Goal: Task Accomplishment & Management: Contribute content

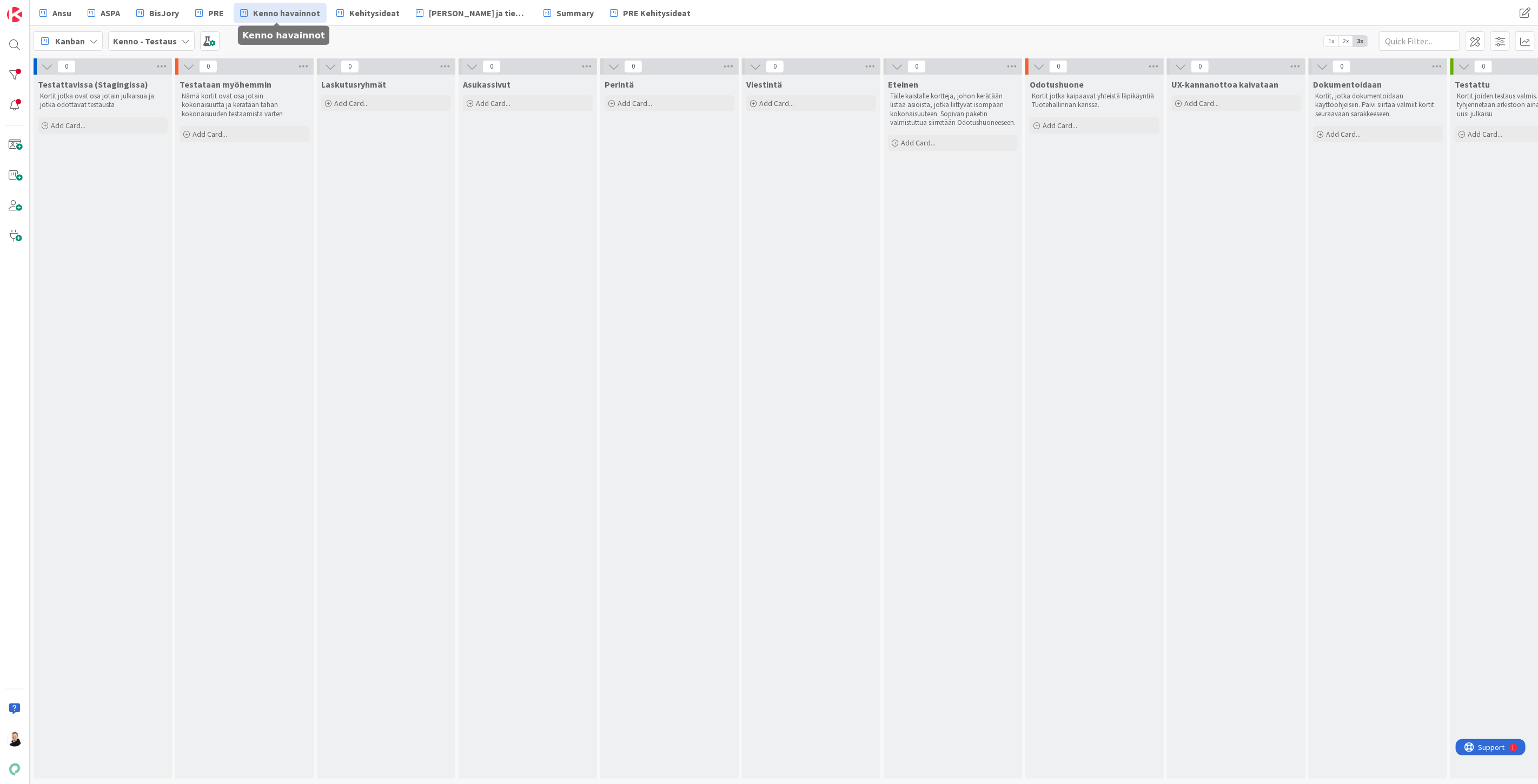
click at [290, 10] on span "Kenno havainnot" at bounding box center [286, 13] width 67 height 13
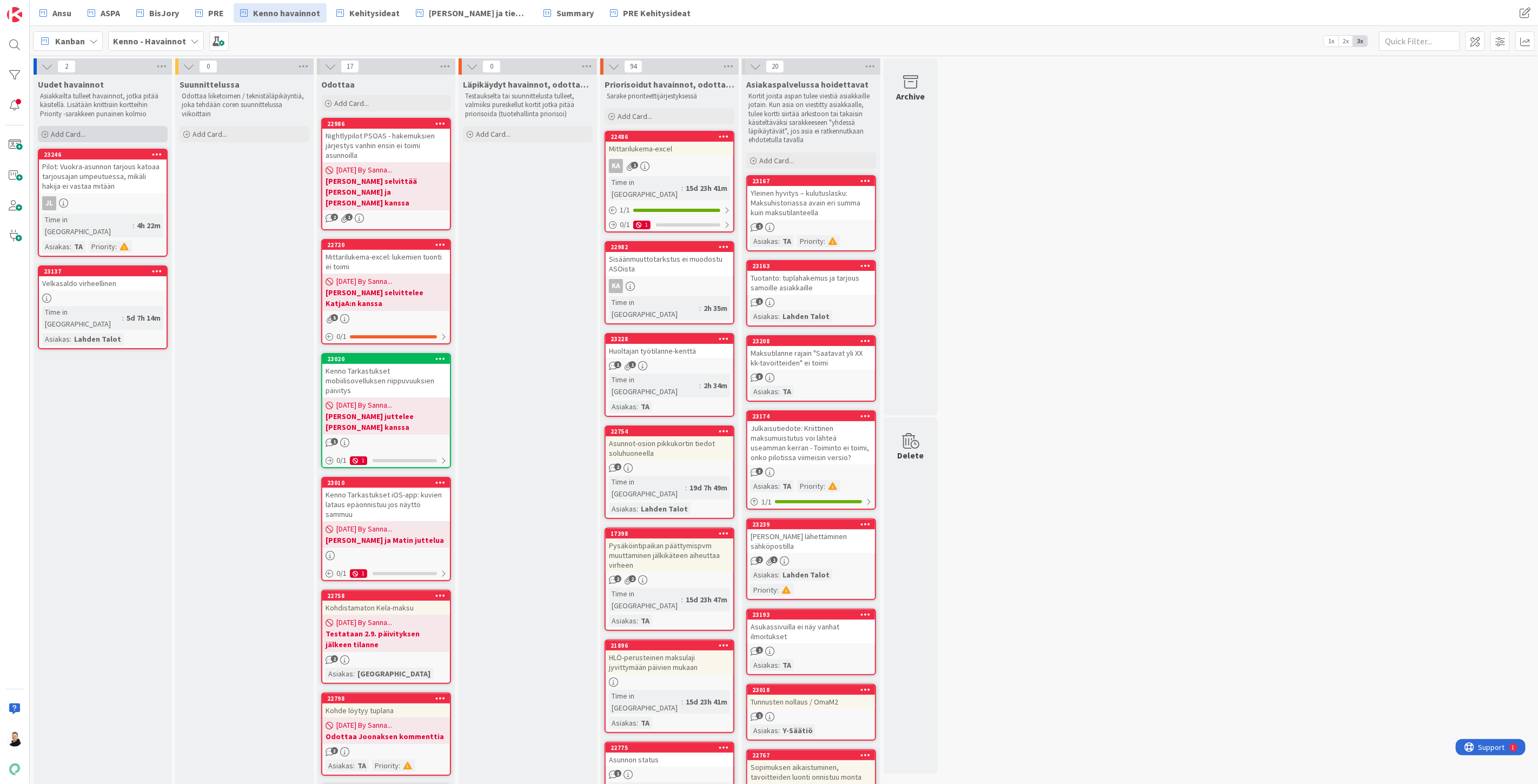
click at [51, 130] on span "Add Card..." at bounding box center [68, 134] width 35 height 10
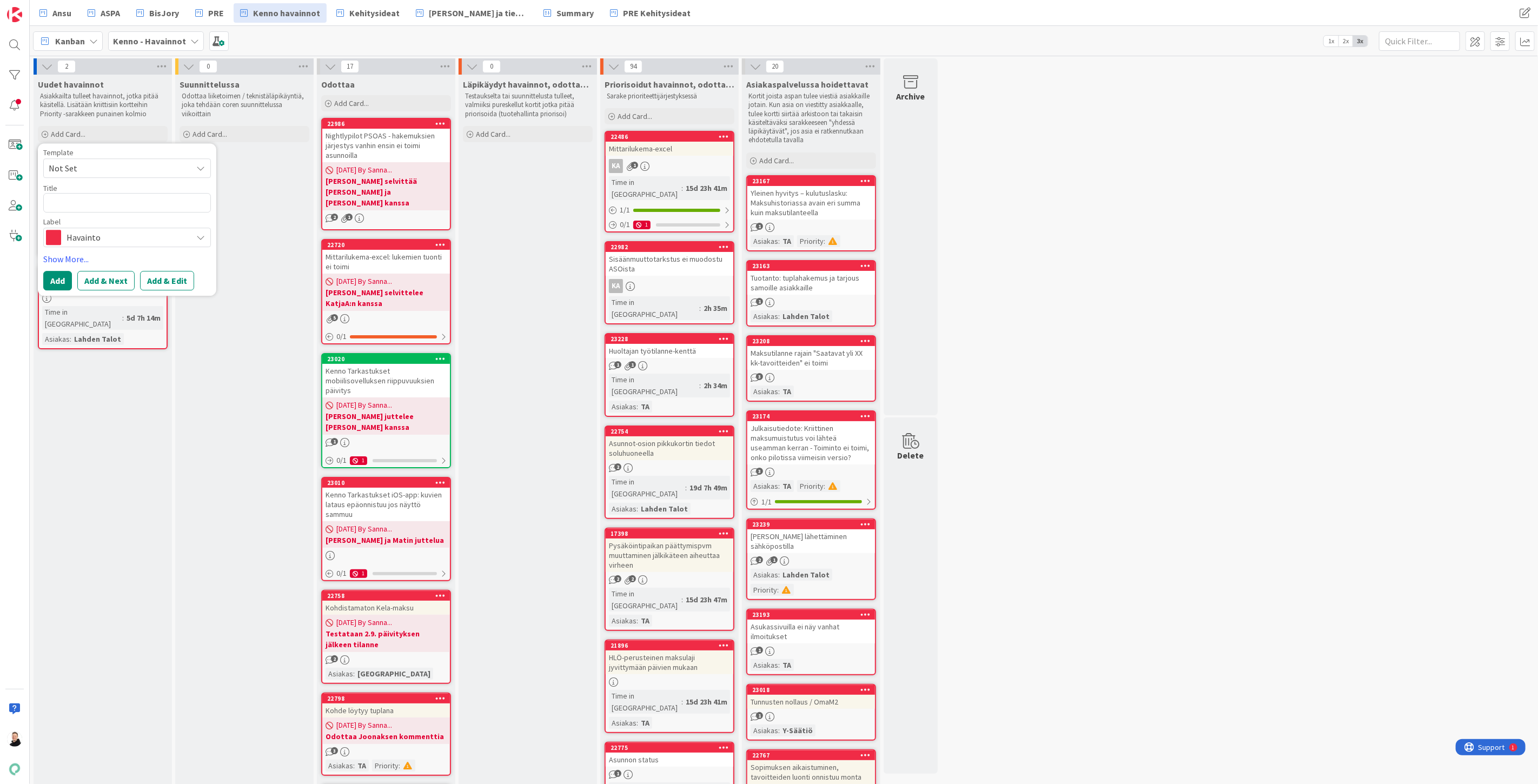
click at [107, 204] on textarea at bounding box center [126, 203] width 167 height 20
type textarea "x"
type textarea "K"
type textarea "x"
type textarea "Ki"
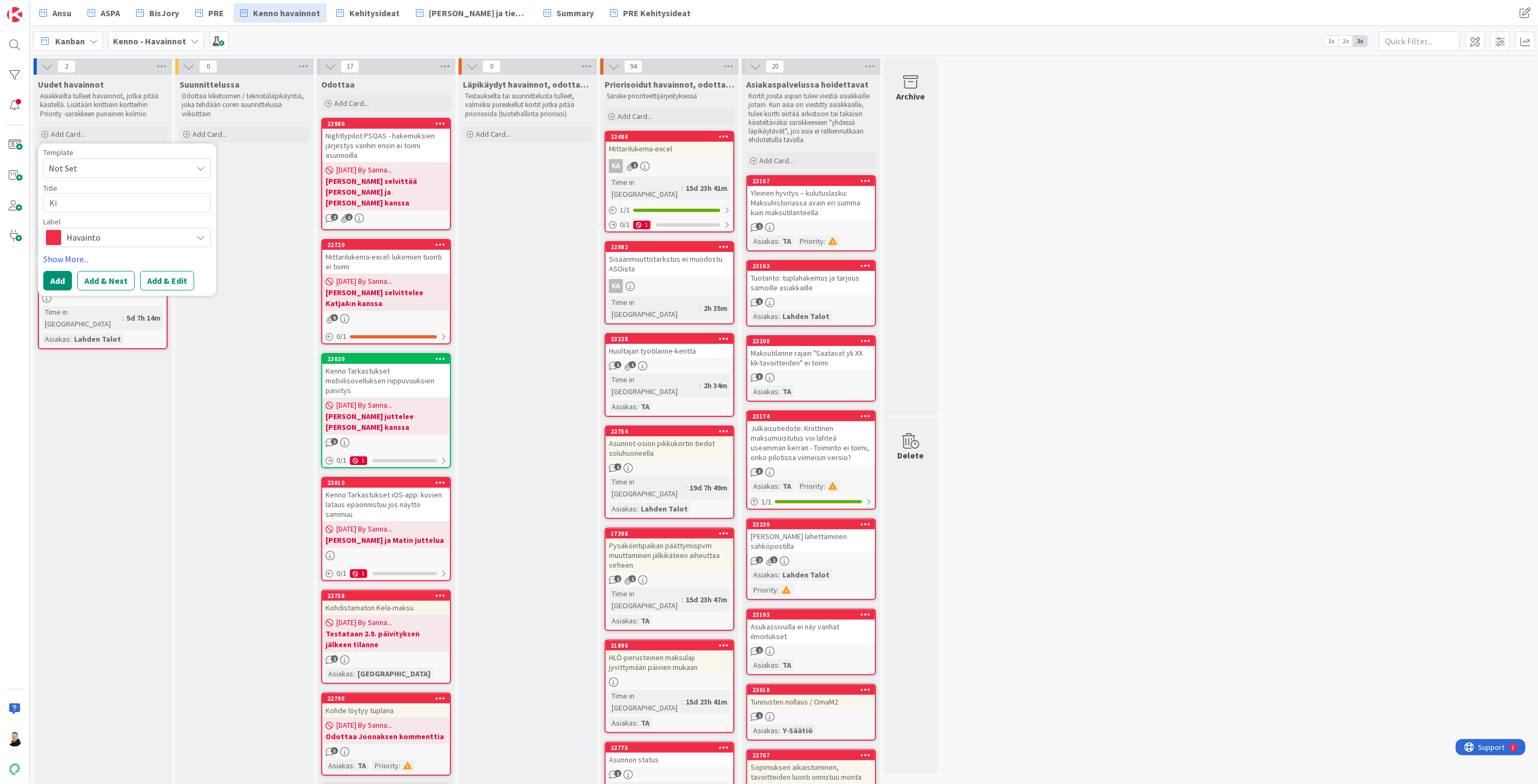
type textarea "x"
type textarea "Kir"
type textarea "x"
type textarea "Kirj"
type textarea "x"
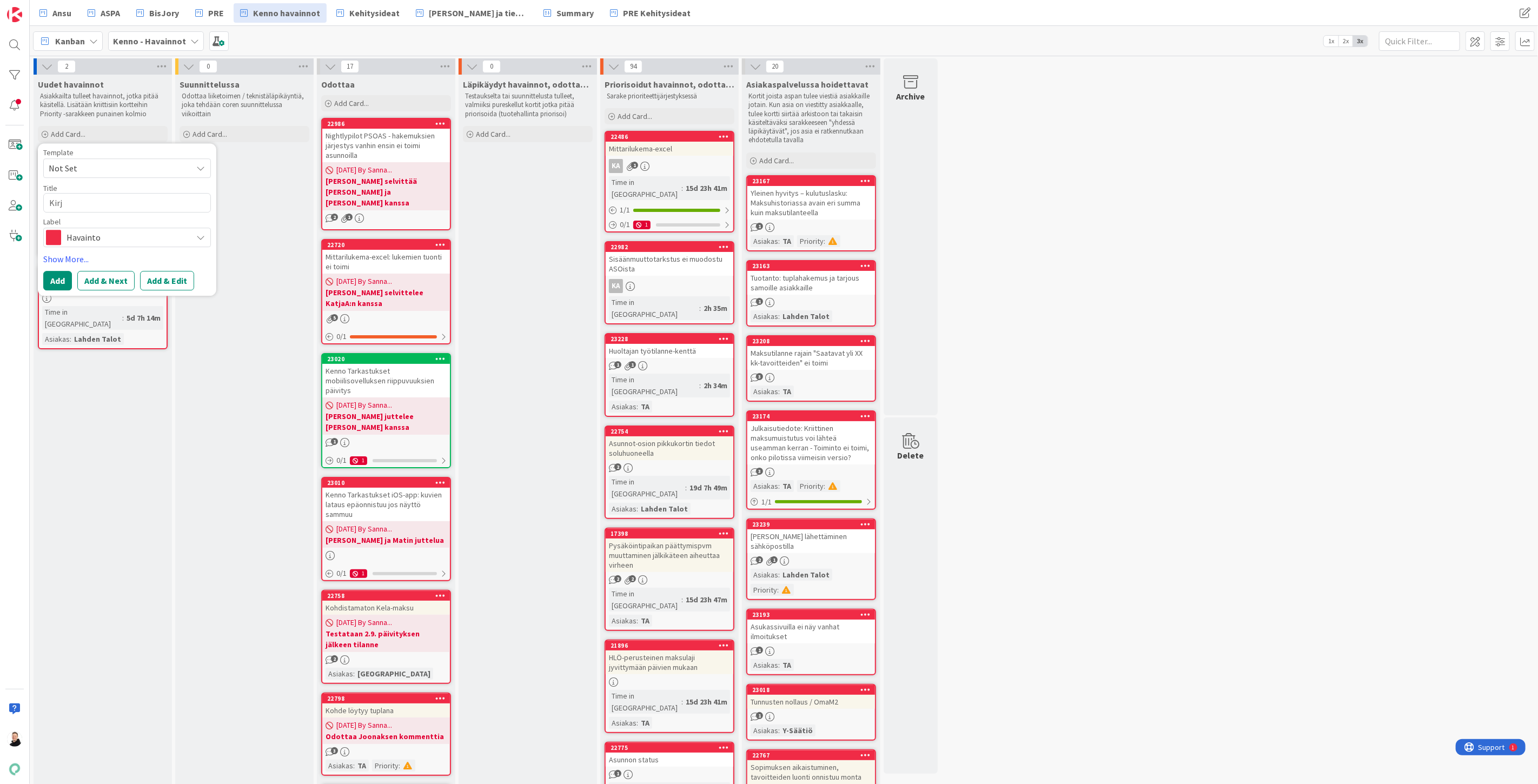
type textarea "Kirja"
type textarea "x"
type textarea "Kirjan"
type textarea "x"
type textarea "Kirjanp"
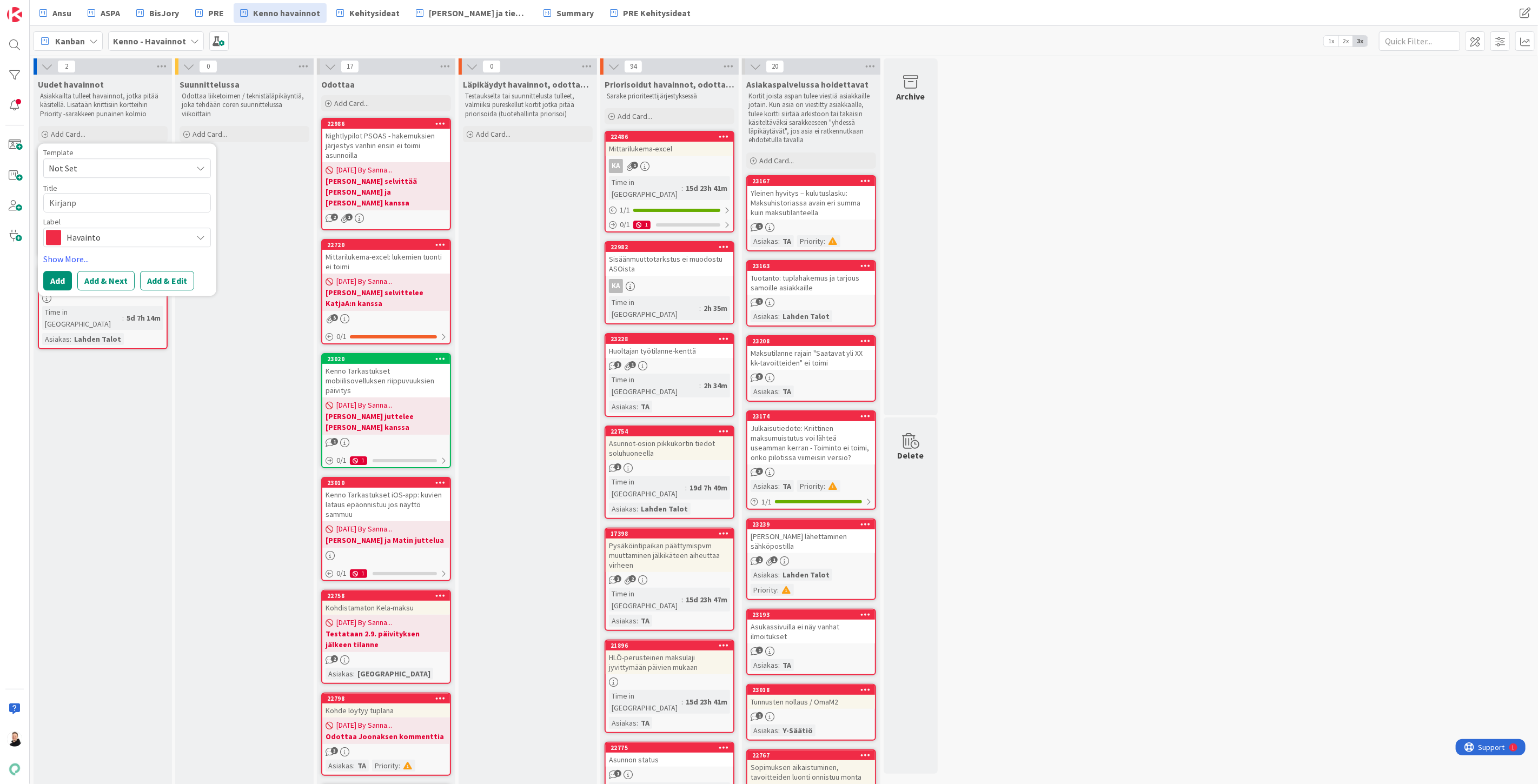
type textarea "x"
type textarea "Kirjanpi"
type textarea "x"
type textarea "Kirjanpid"
type textarea "x"
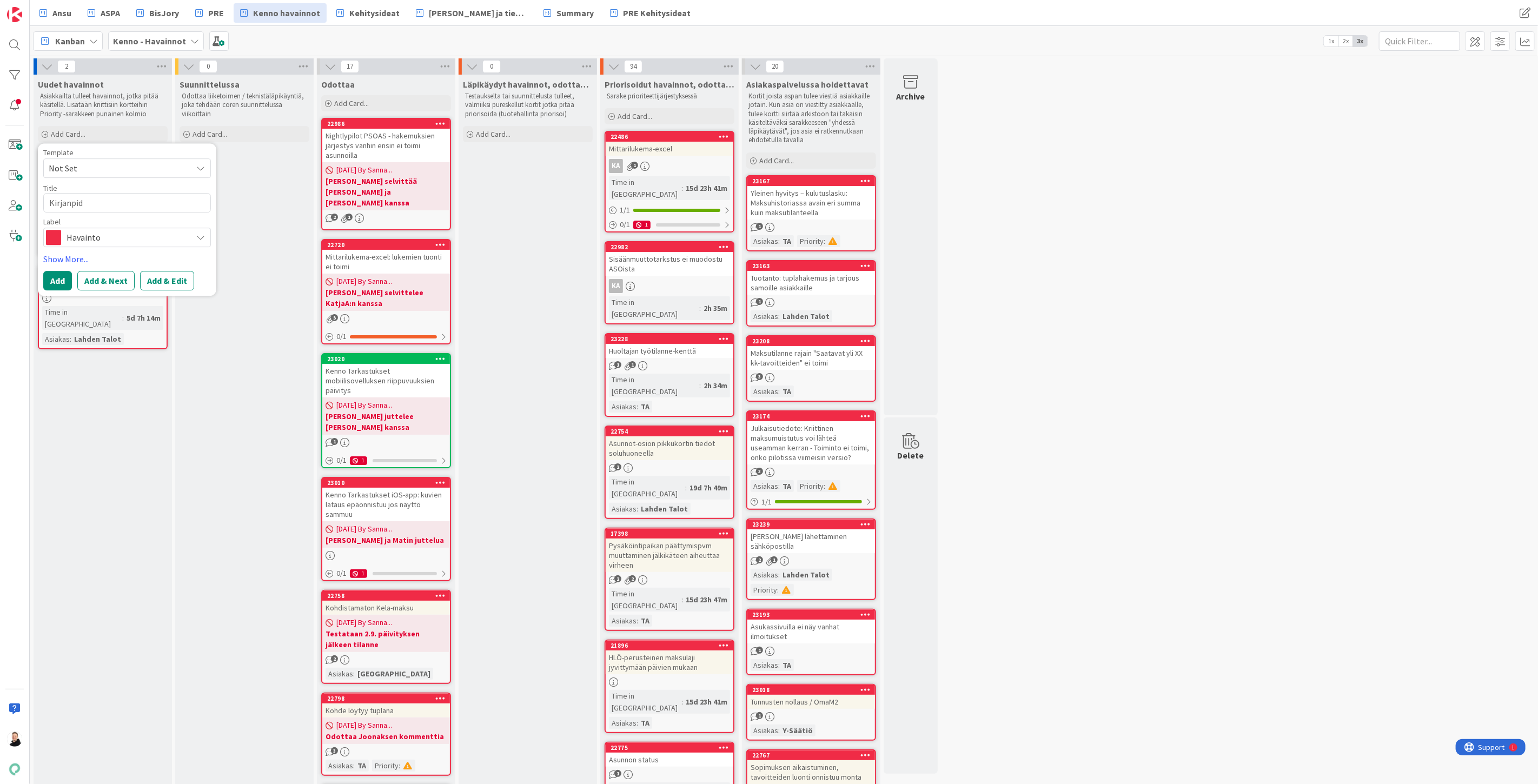
type textarea "Kirjanpido"
type textarea "x"
type textarea "Kirjanpidon"
type textarea "x"
type textarea "Kirjanpidon"
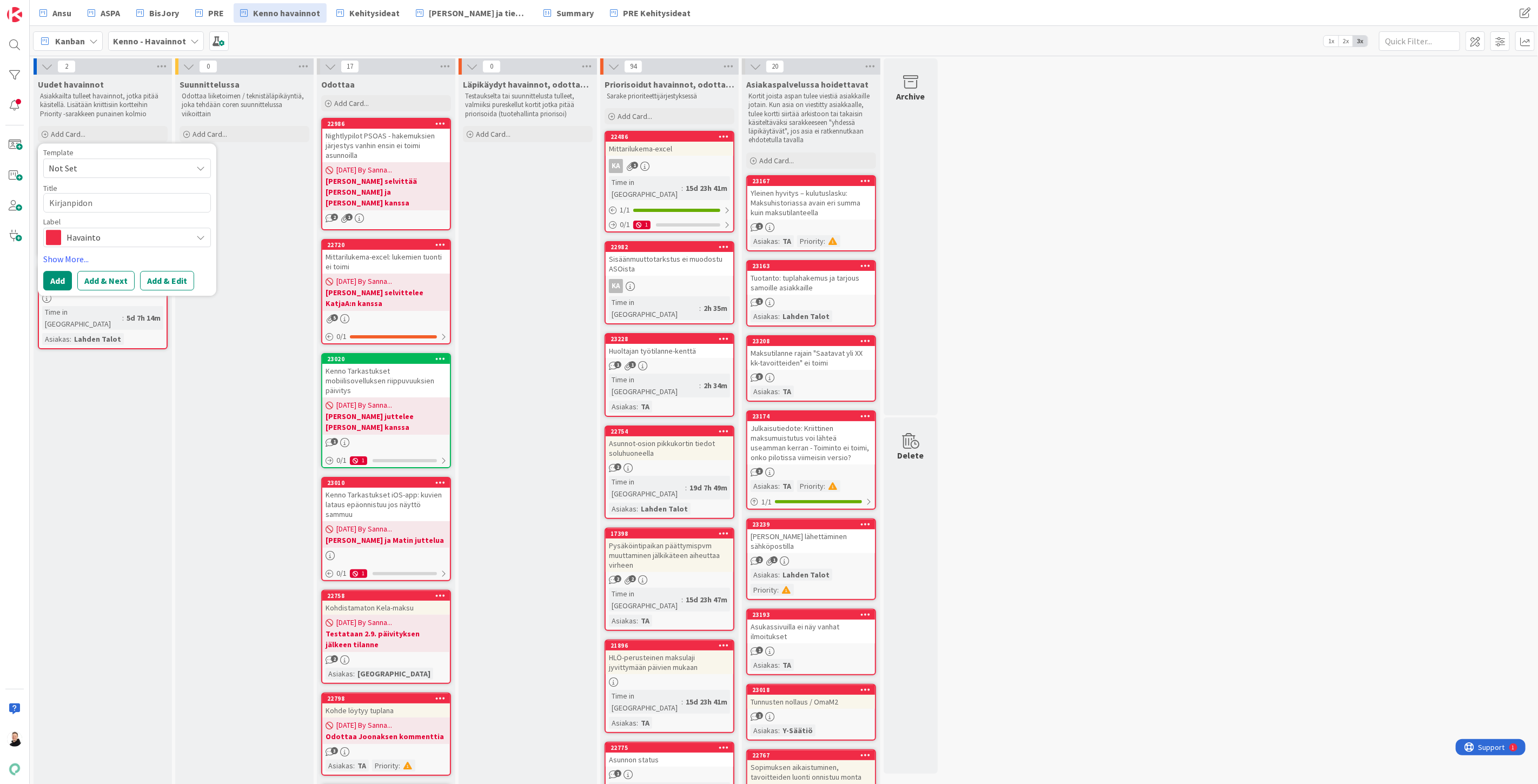
type textarea "x"
type textarea "Kirjanpidon"
type textarea "x"
type textarea "Kirjanpido"
type textarea "x"
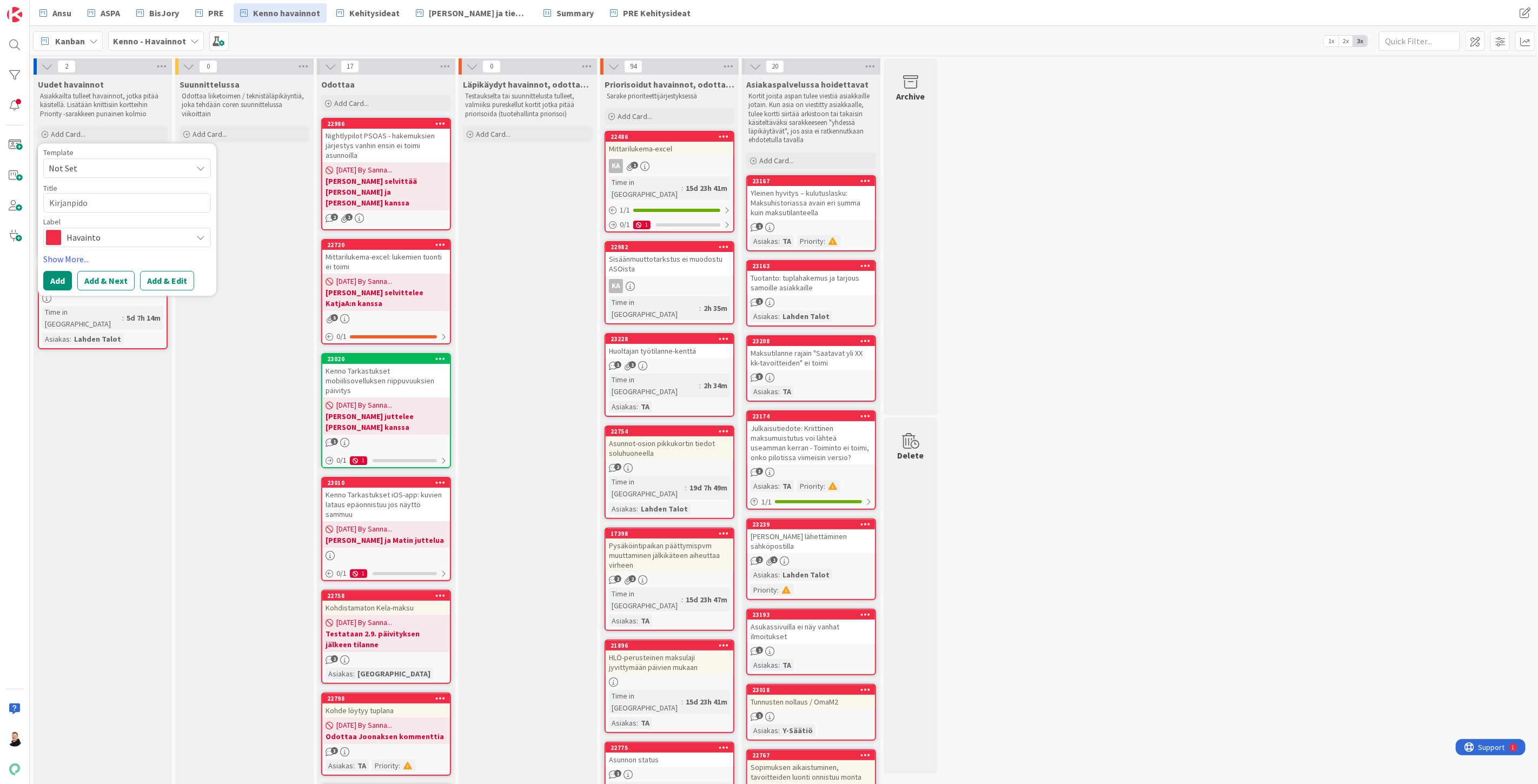
type textarea "Kirjanpid"
type textarea "x"
type textarea "Kirjanpidt"
type textarea "x"
type textarea "Kirjanpidto"
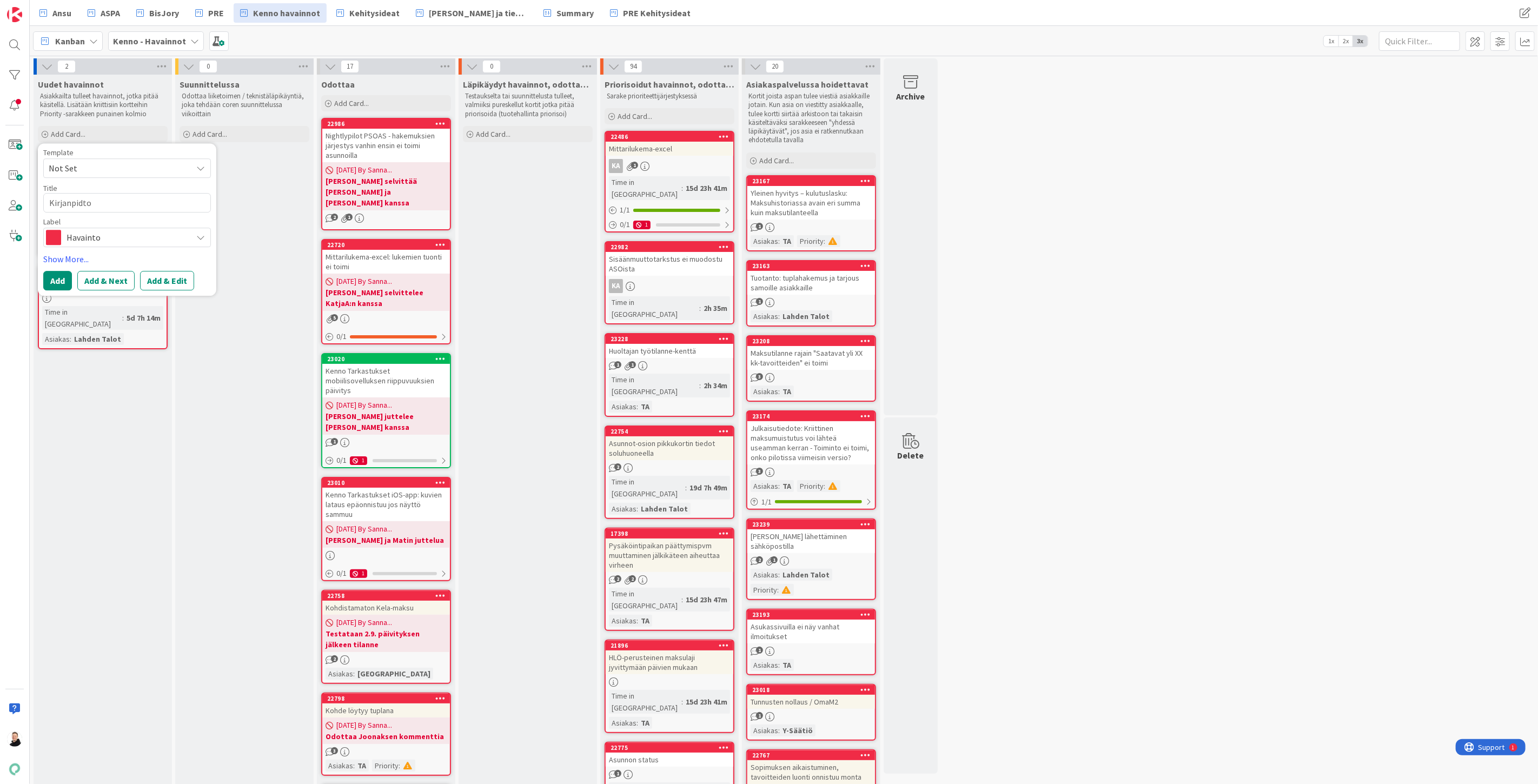
type textarea "x"
type textarea "Kirjanpidt"
type textarea "x"
type textarea "Kirjanpid"
type textarea "x"
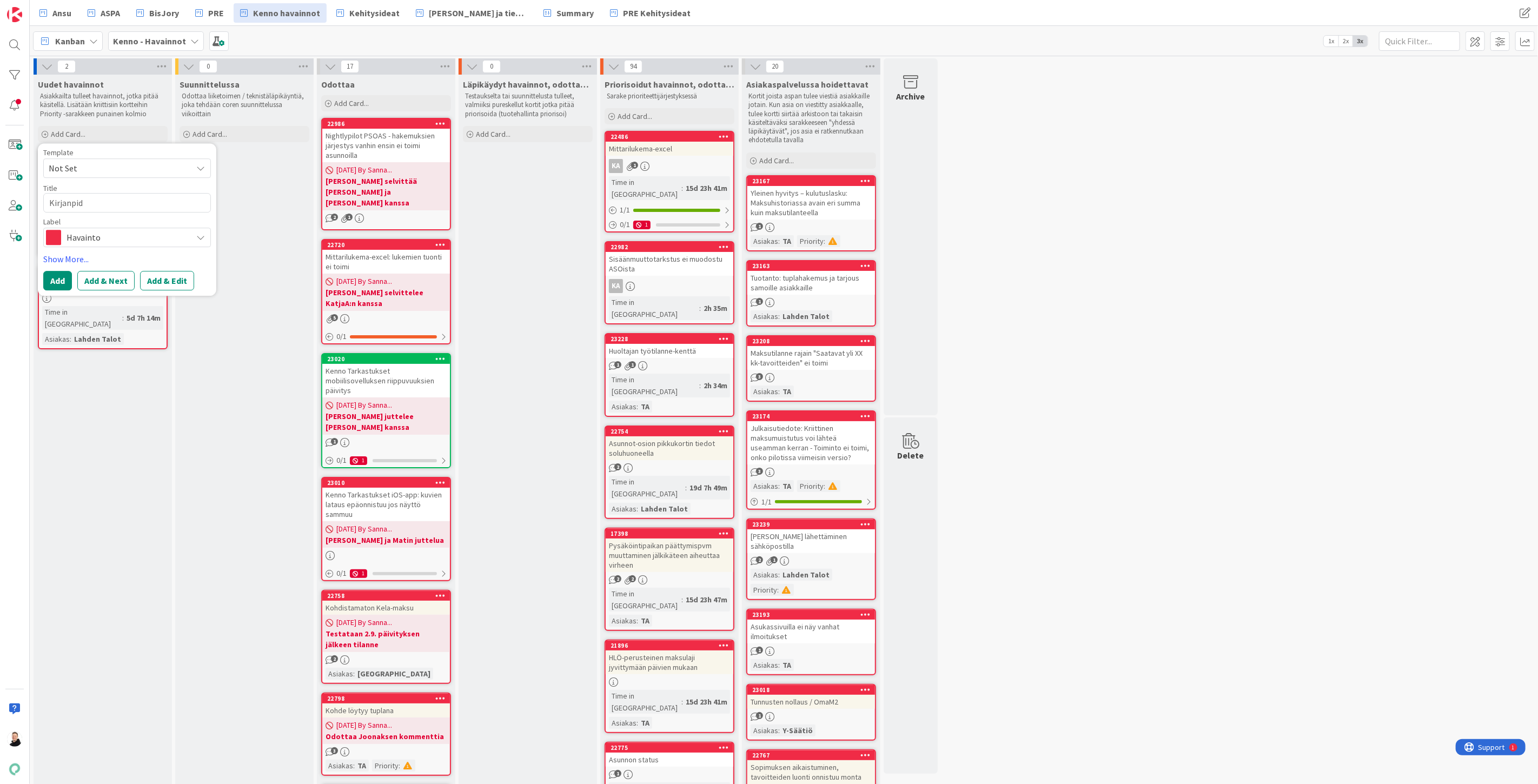
type textarea "Kirjanpi"
type textarea "x"
type textarea "Kirjanpit"
type textarea "x"
type textarea "Kirjanpito"
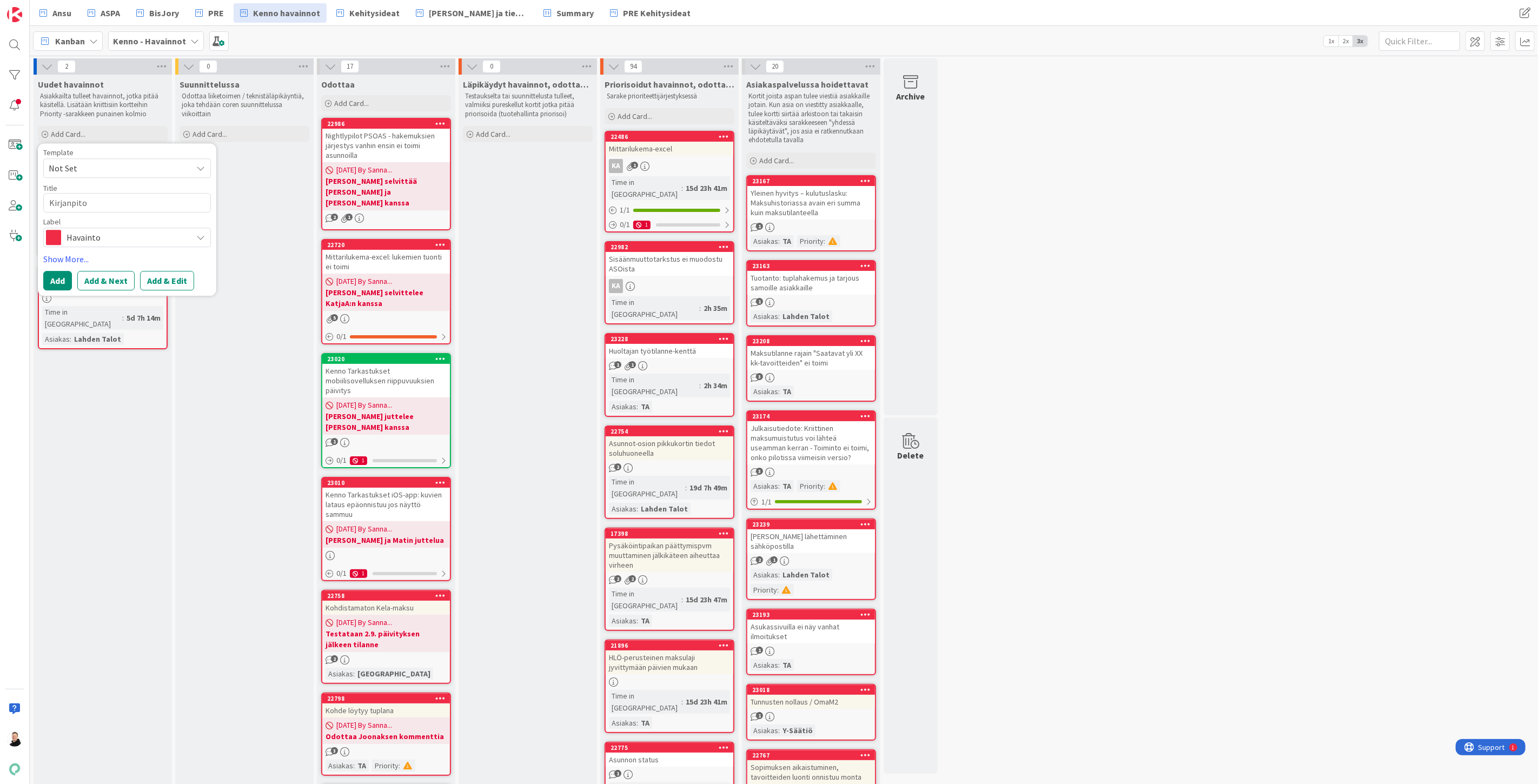
type textarea "x"
type textarea "Kirjanpitoa"
type textarea "x"
type textarea "Kirjanpitoai"
type textarea "x"
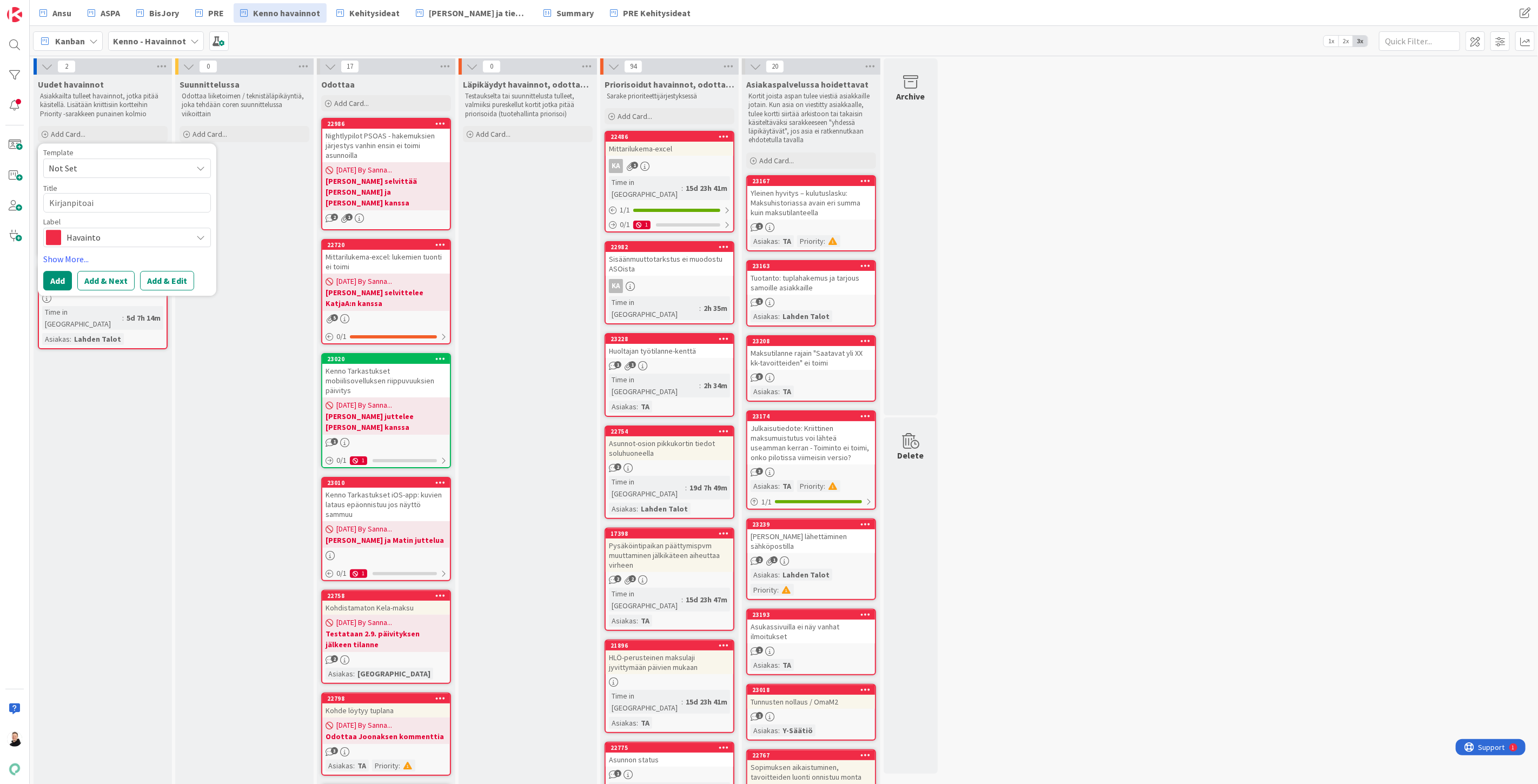
type textarea "Kirjanpitoain"
type textarea "x"
type textarea "Kirjanpitoaine"
type textarea "x"
type textarea "Kirjanpitoaineis"
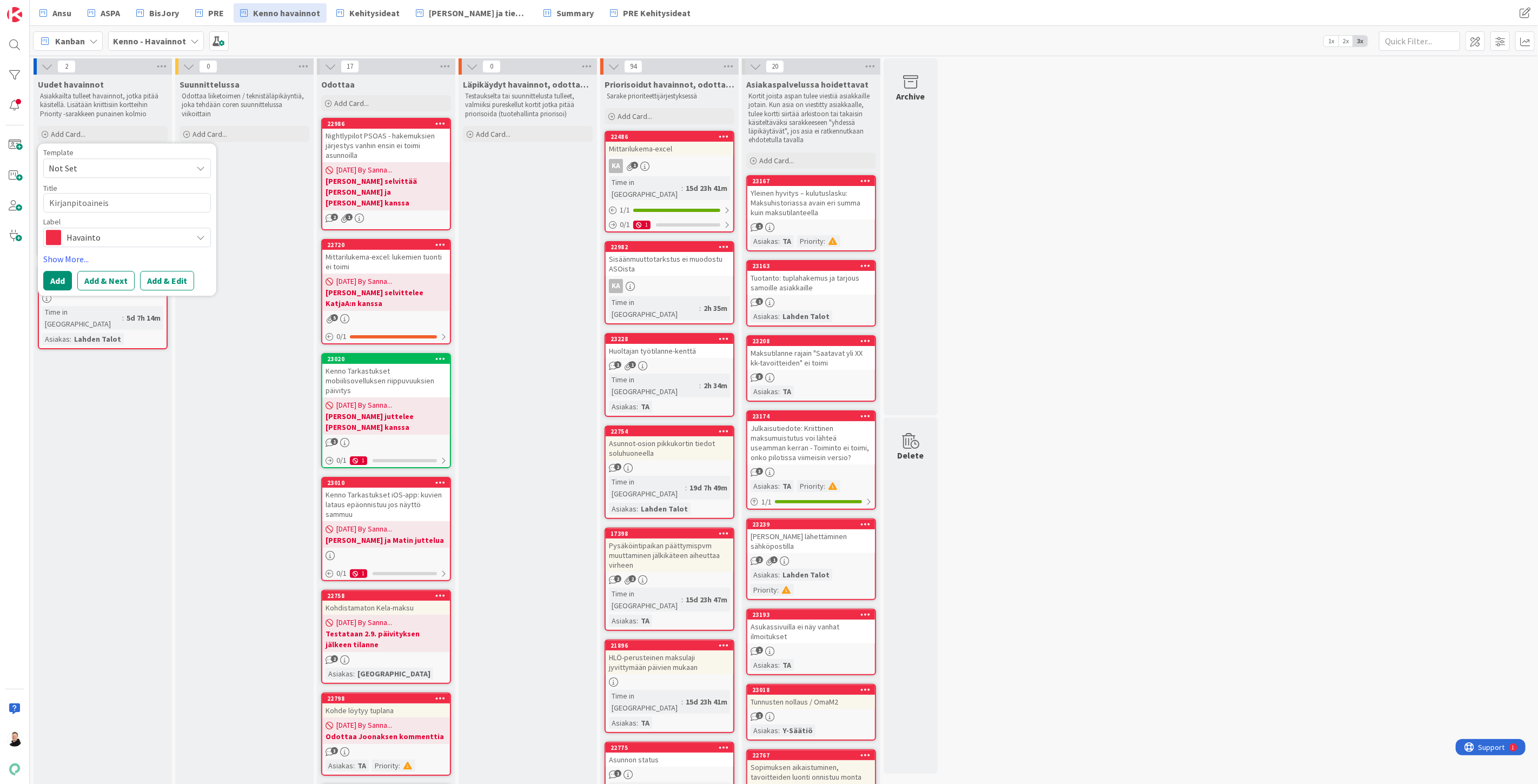
type textarea "x"
type textarea "Kirjanpitoaineist"
type textarea "x"
type textarea "Kirjanpitoaineisto"
type textarea "x"
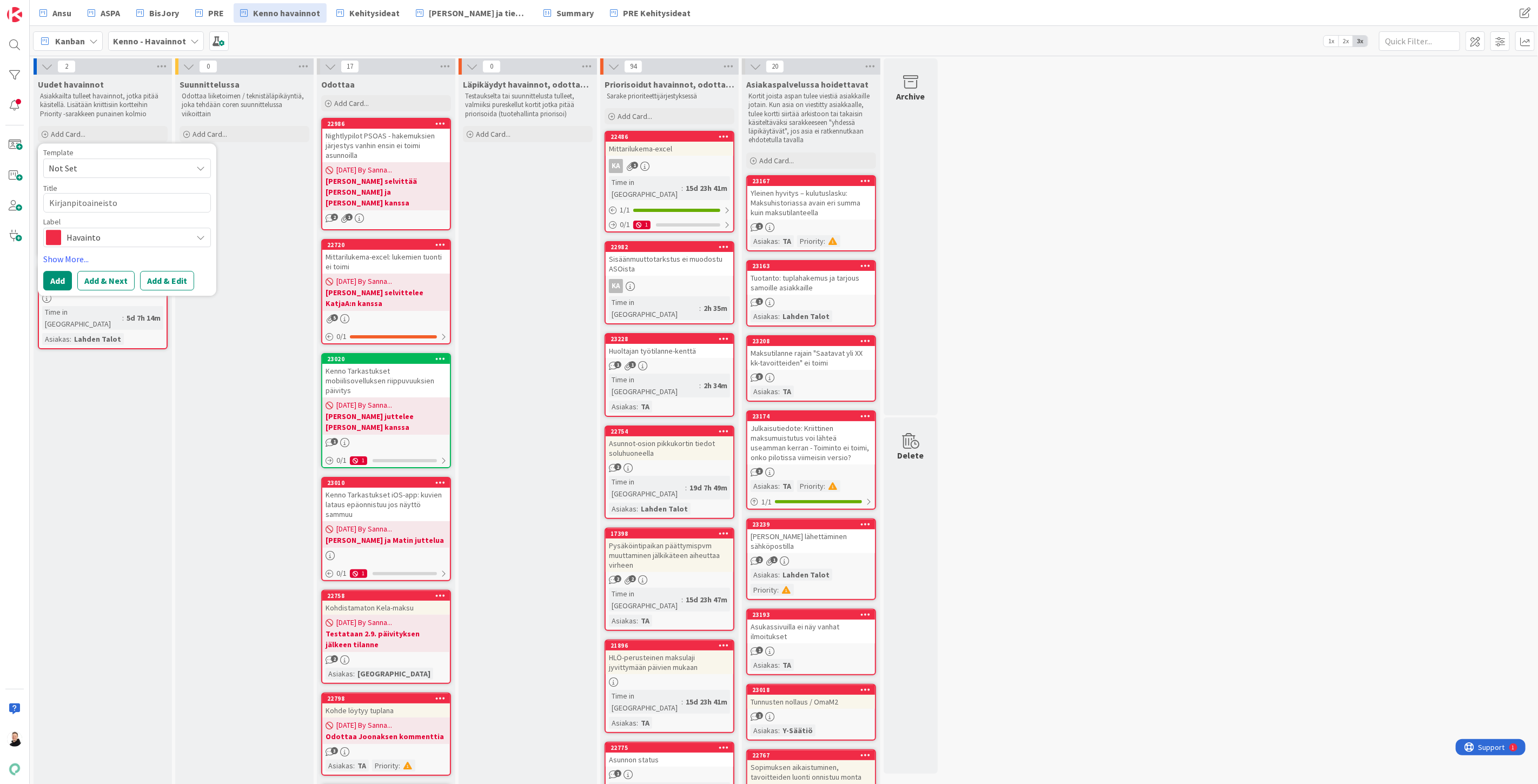
type textarea "Kirjanpitoaineiston"
type textarea "x"
type textarea "Kirjanpitoaineiston"
type textarea "x"
type textarea "Kirjanpitoaineiston t"
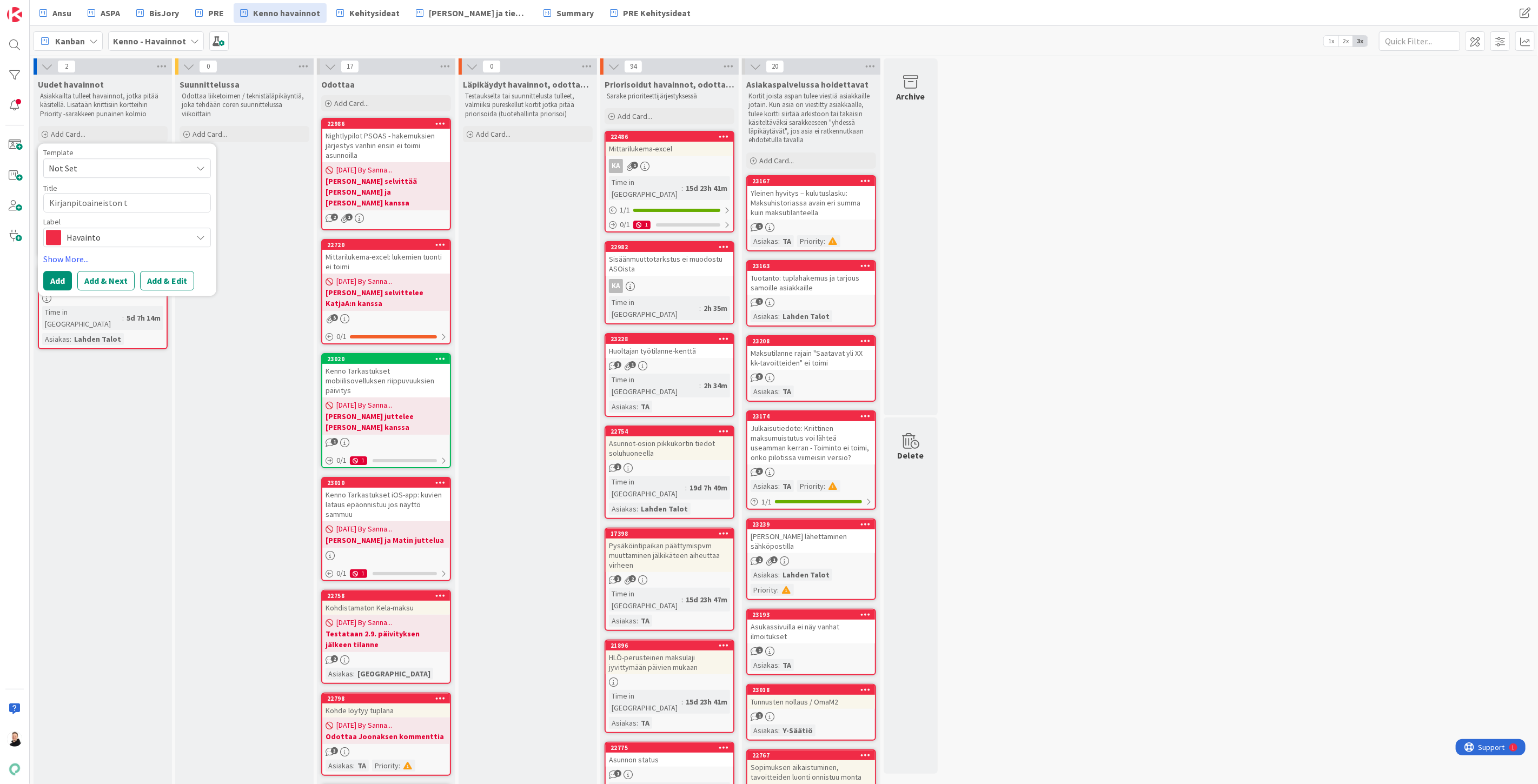
type textarea "x"
type textarea "Kirjanpitoaineiston te"
type textarea "x"
type textarea "Kirjanpitoaineiston tek"
type textarea "x"
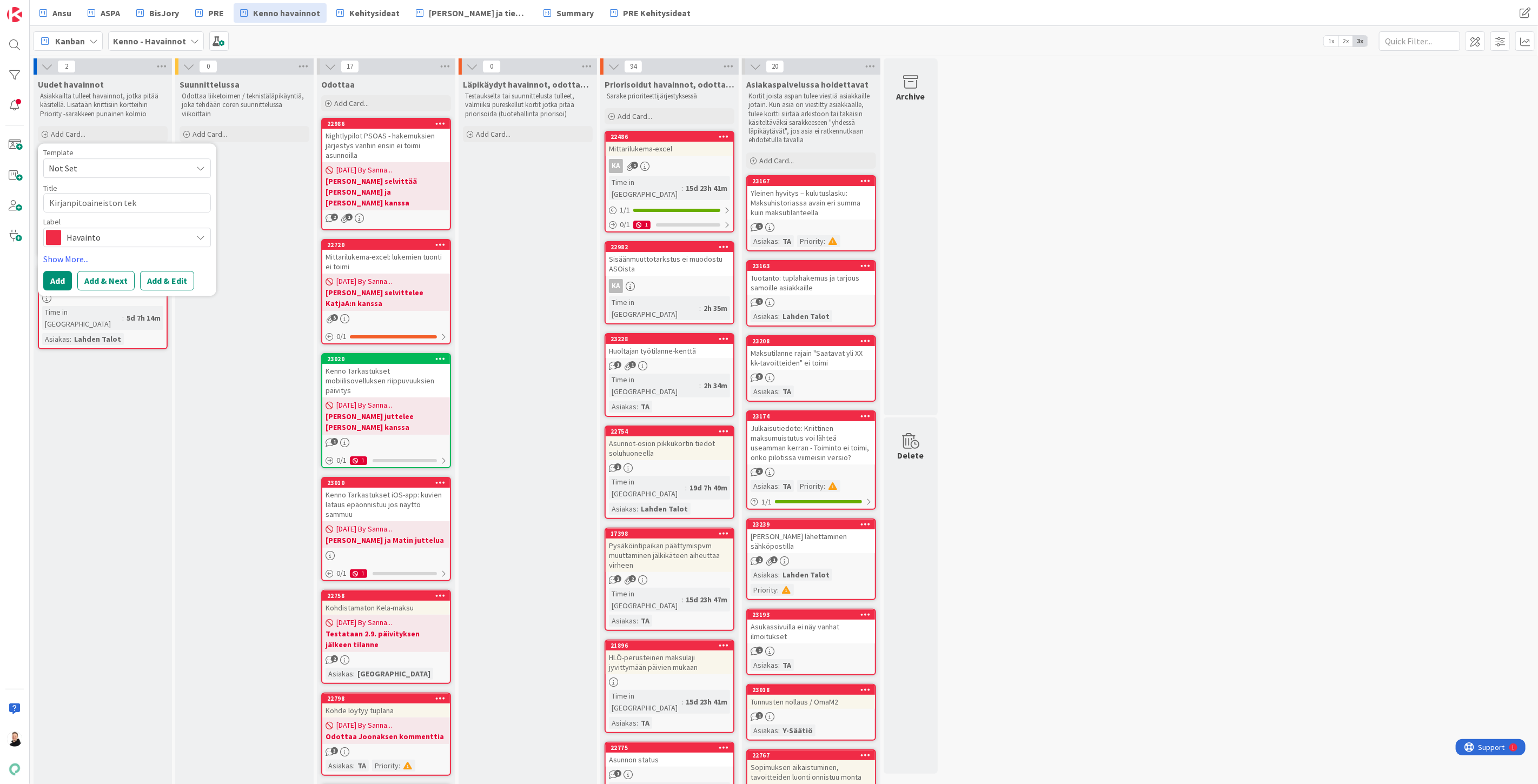
type textarea "Kirjanpitoaineiston teke"
type textarea "x"
type textarea "Kirjanpitoaineiston tekem"
type textarea "x"
type textarea "Kirjanpitoaineiston tekemi"
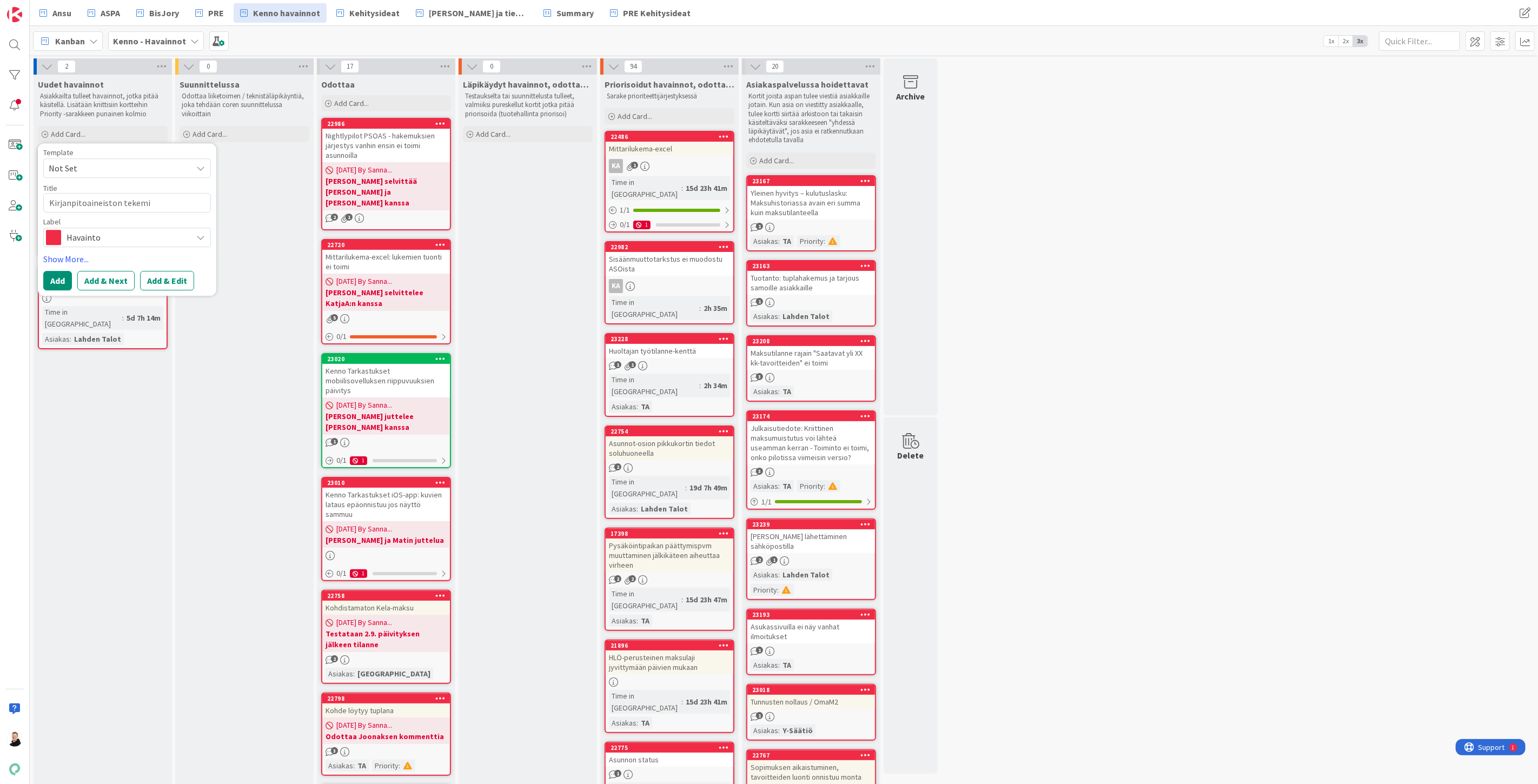
type textarea "x"
type textarea "Kirjanpitoaineiston tekemin"
type textarea "x"
type textarea "Kirjanpitoaineiston tekemine"
type textarea "x"
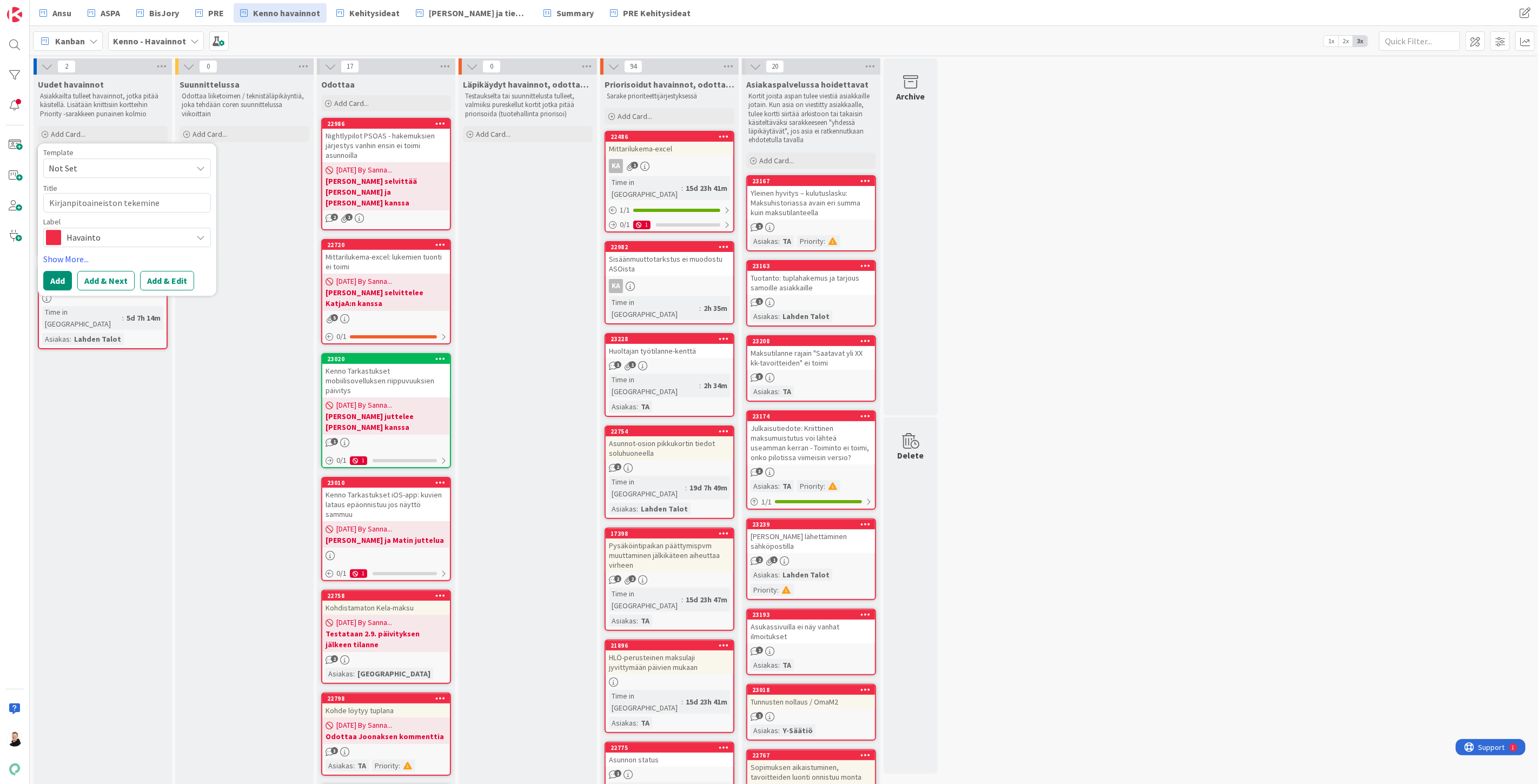
type textarea "Kirjanpitoaineiston tekeminen"
type textarea "x"
type textarea "Kirjanpitoaineiston tekeminen"
type textarea "x"
type textarea "Kirjanpitoaineiston tekeminen e"
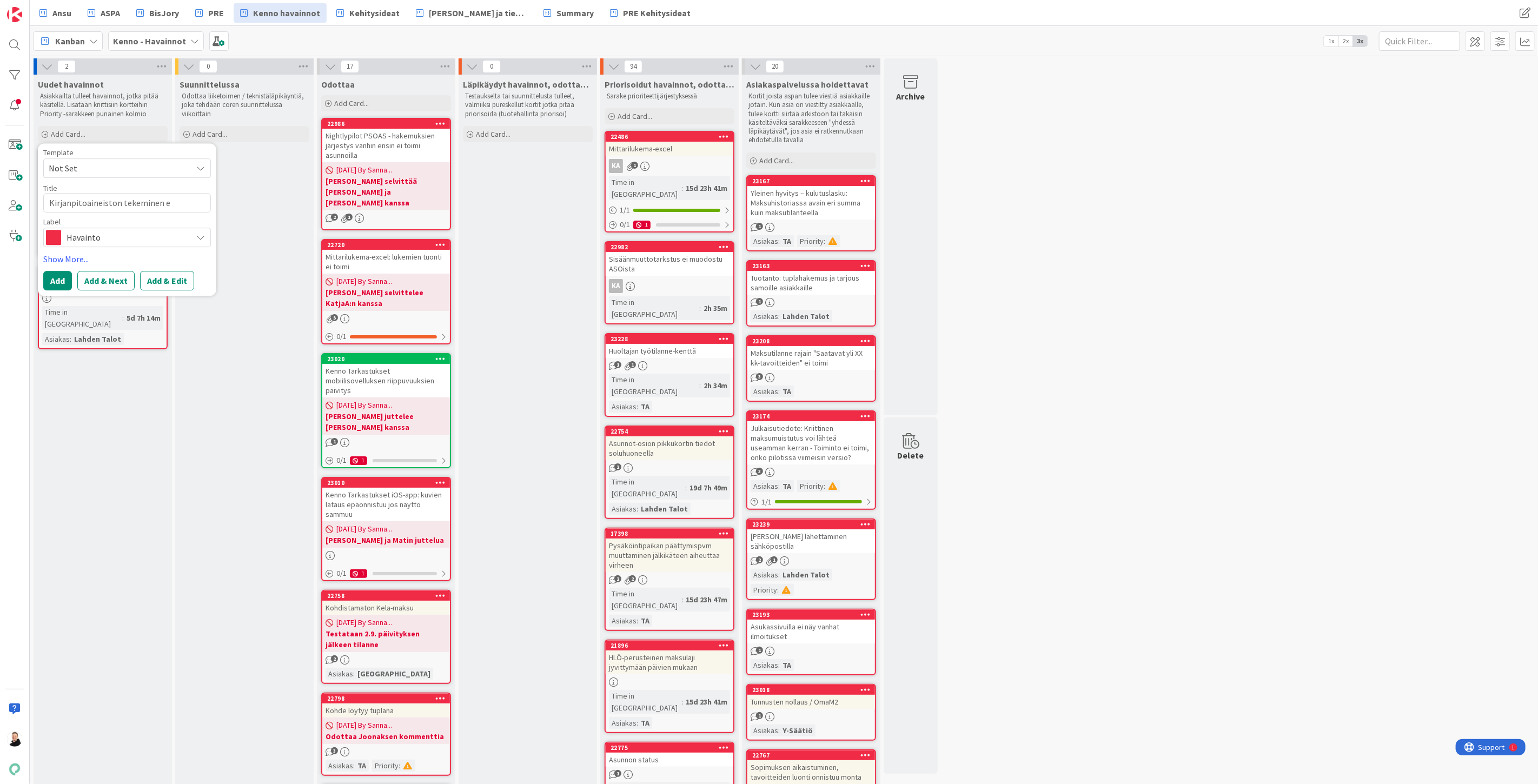
type textarea "x"
type textarea "Kirjanpitoaineiston tekeminen ei"
type textarea "x"
type textarea "Kirjanpitoaineiston tekeminen ei"
type textarea "x"
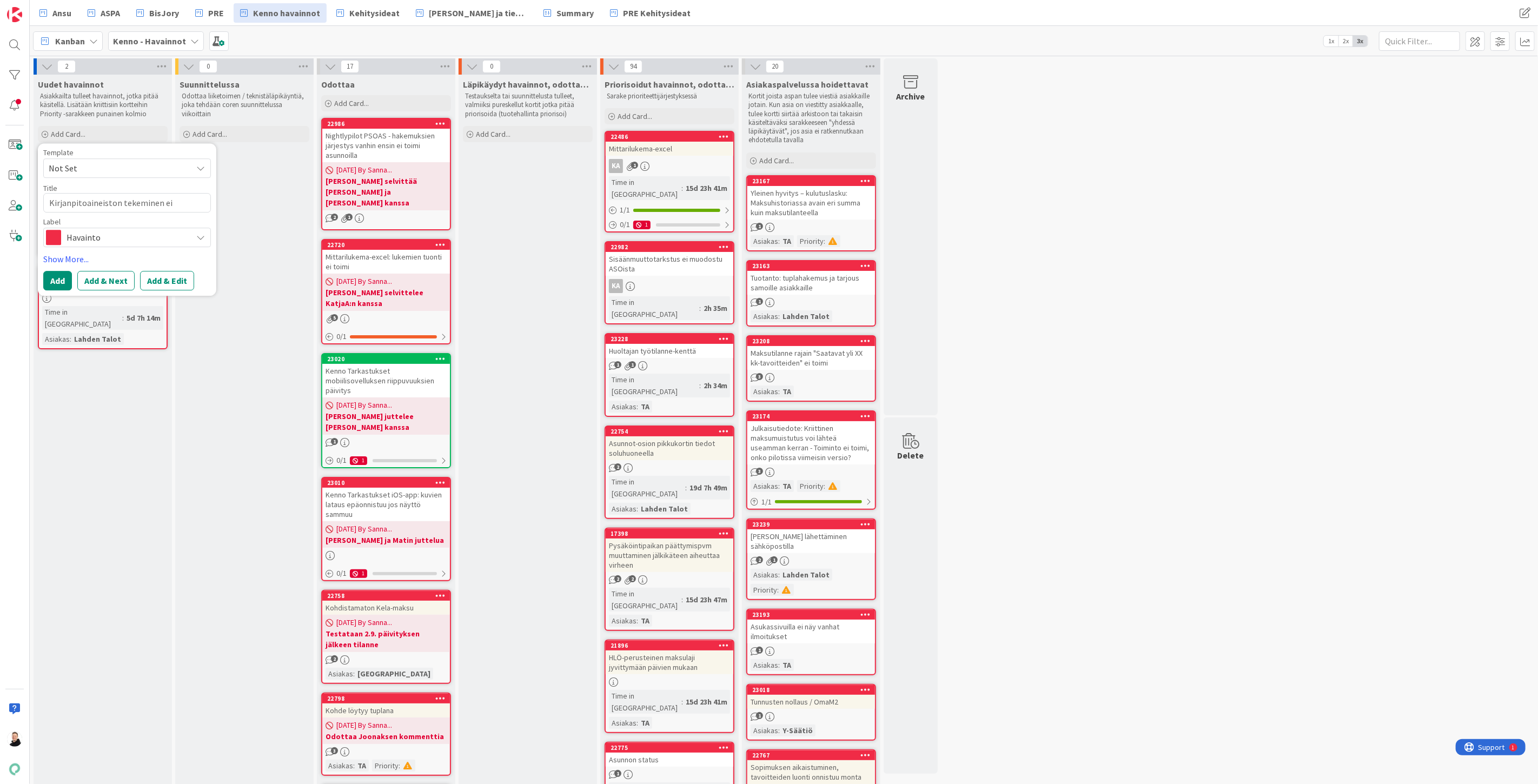
type textarea "Kirjanpitoaineiston tekeminen ei o"
type textarea "x"
type textarea "Kirjanpitoaineiston tekeminen ei on"
type textarea "x"
type textarea "Kirjanpitoaineiston tekeminen ei onn"
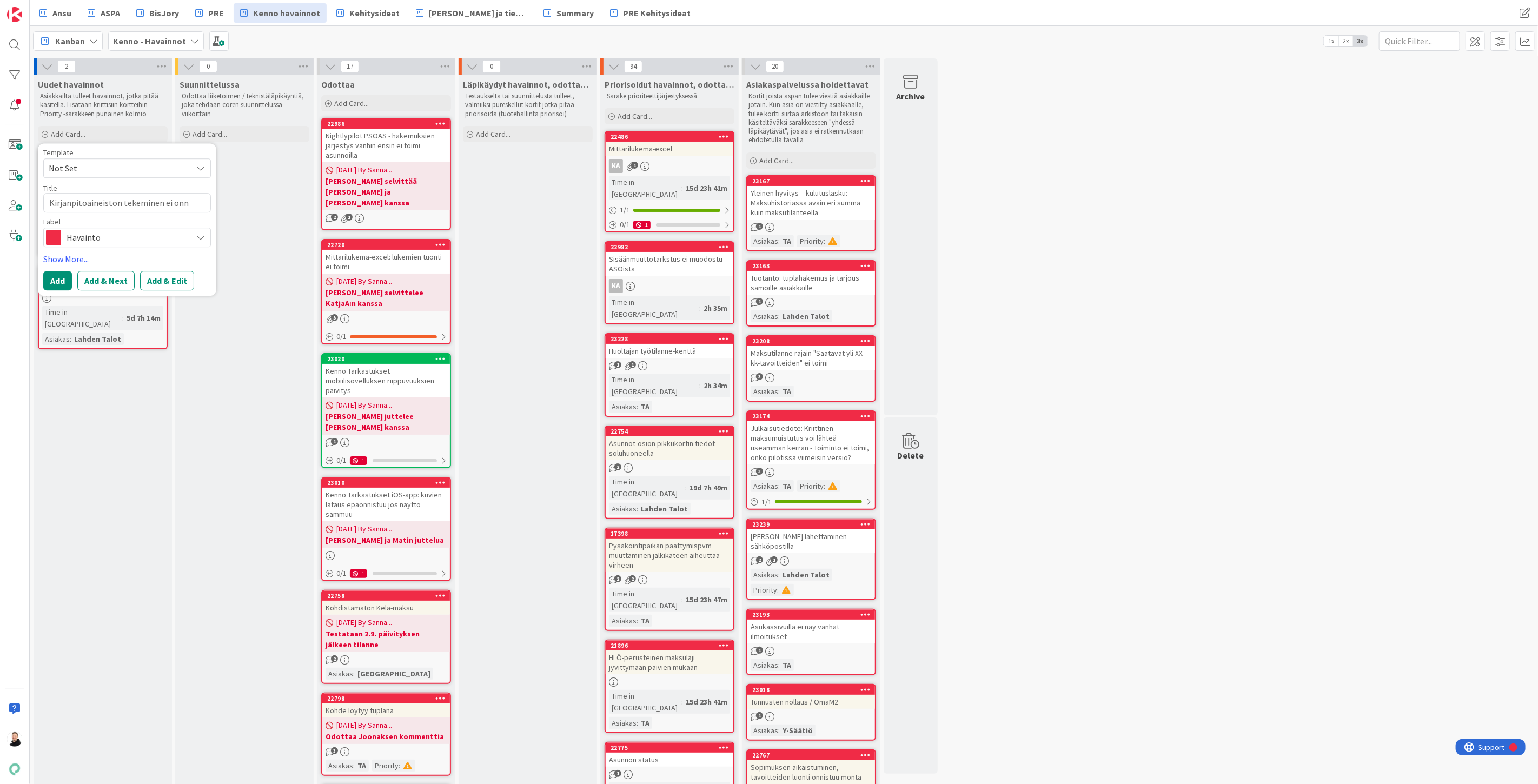
type textarea "x"
type textarea "Kirjanpitoaineiston tekeminen ei onni"
type textarea "x"
type textarea "Kirjanpitoaineiston tekeminen ei onnis"
type textarea "x"
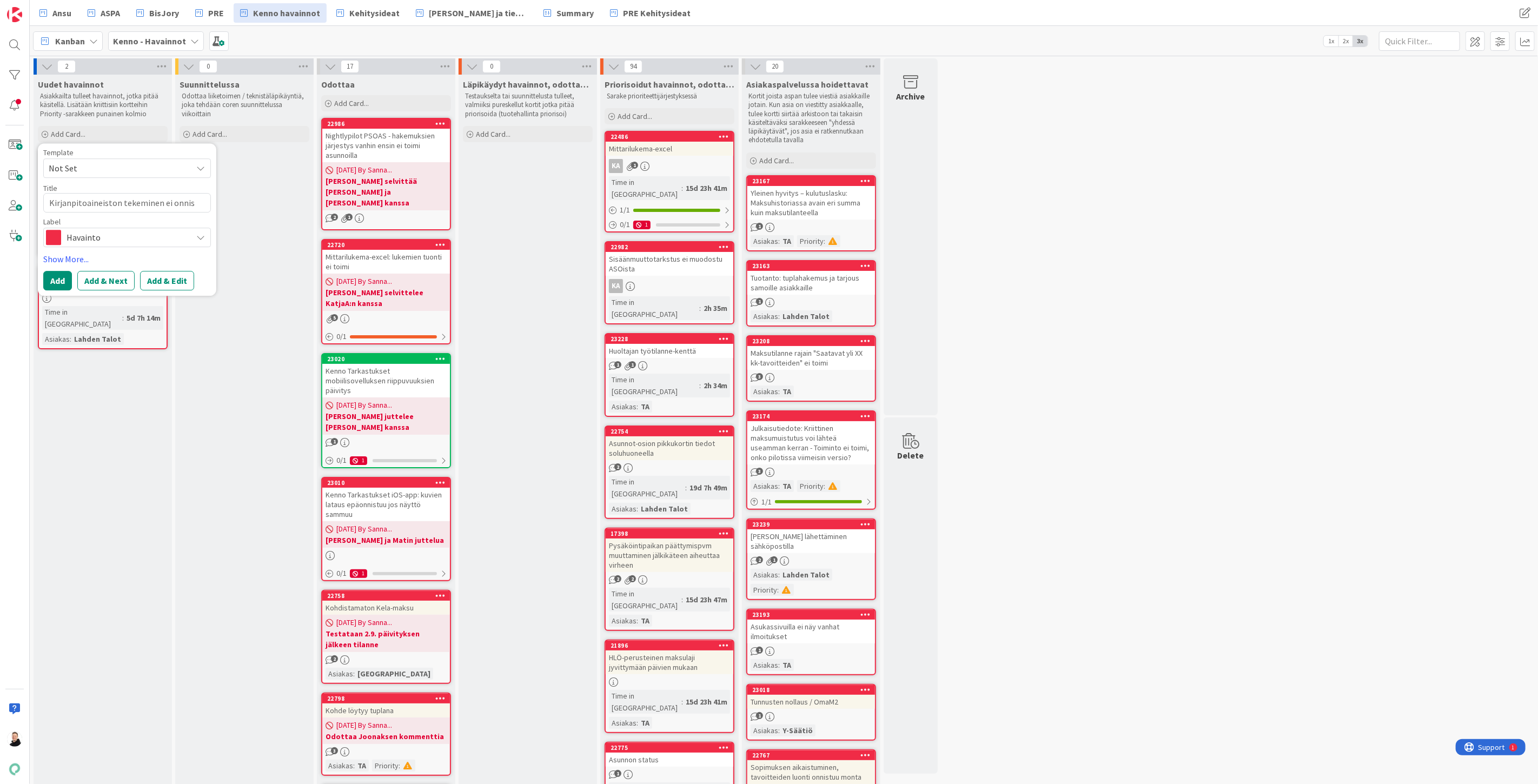
type textarea "Kirjanpitoaineiston tekeminen ei onnist"
type textarea "x"
type textarea "Kirjanpitoaineiston tekeminen ei onnistu"
type textarea "x"
type textarea "Kirjanpitoaineiston tekeminen ei onnist"
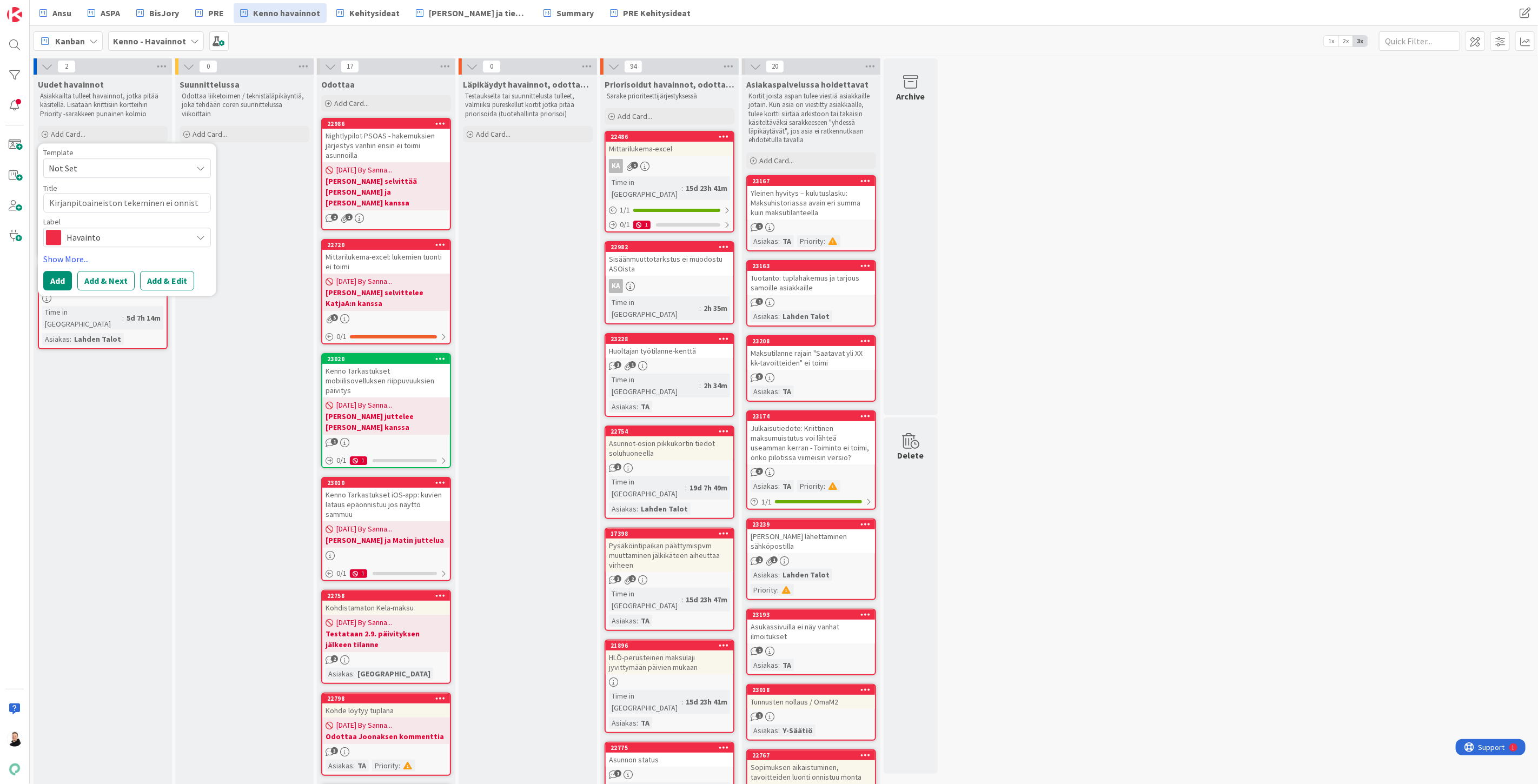
type textarea "x"
type textarea "Kirjanpitoaineiston tekeminen ei onnis"
type textarea "x"
type textarea "Kirjanpitoaineiston tekeminen ei onni"
type textarea "x"
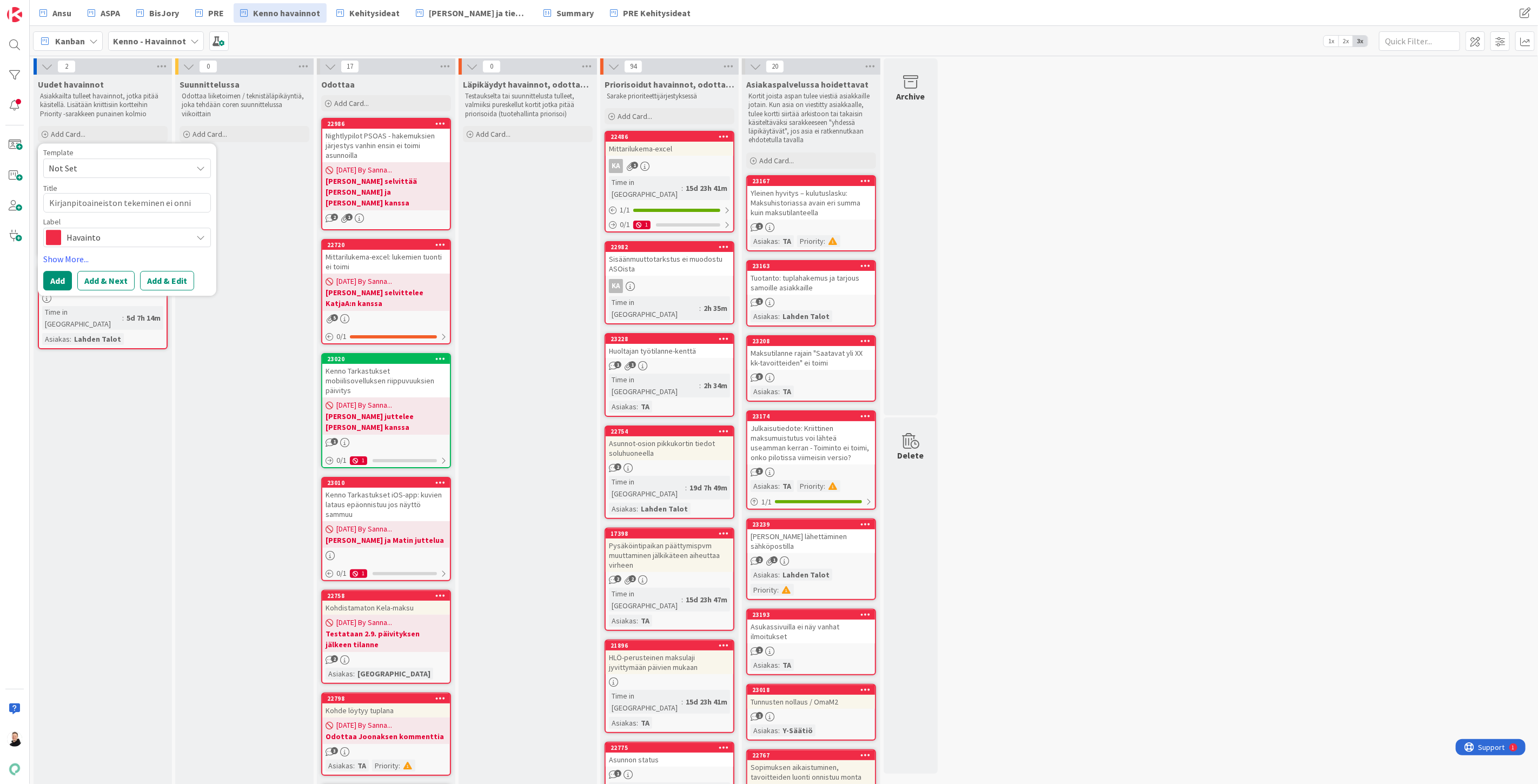
type textarea "Kirjanpitoaineiston tekeminen ei onn"
type textarea "x"
type textarea "Kirjanpitoaineiston tekeminen ei on"
type textarea "x"
type textarea "Kirjanpitoaineiston tekeminen ei o"
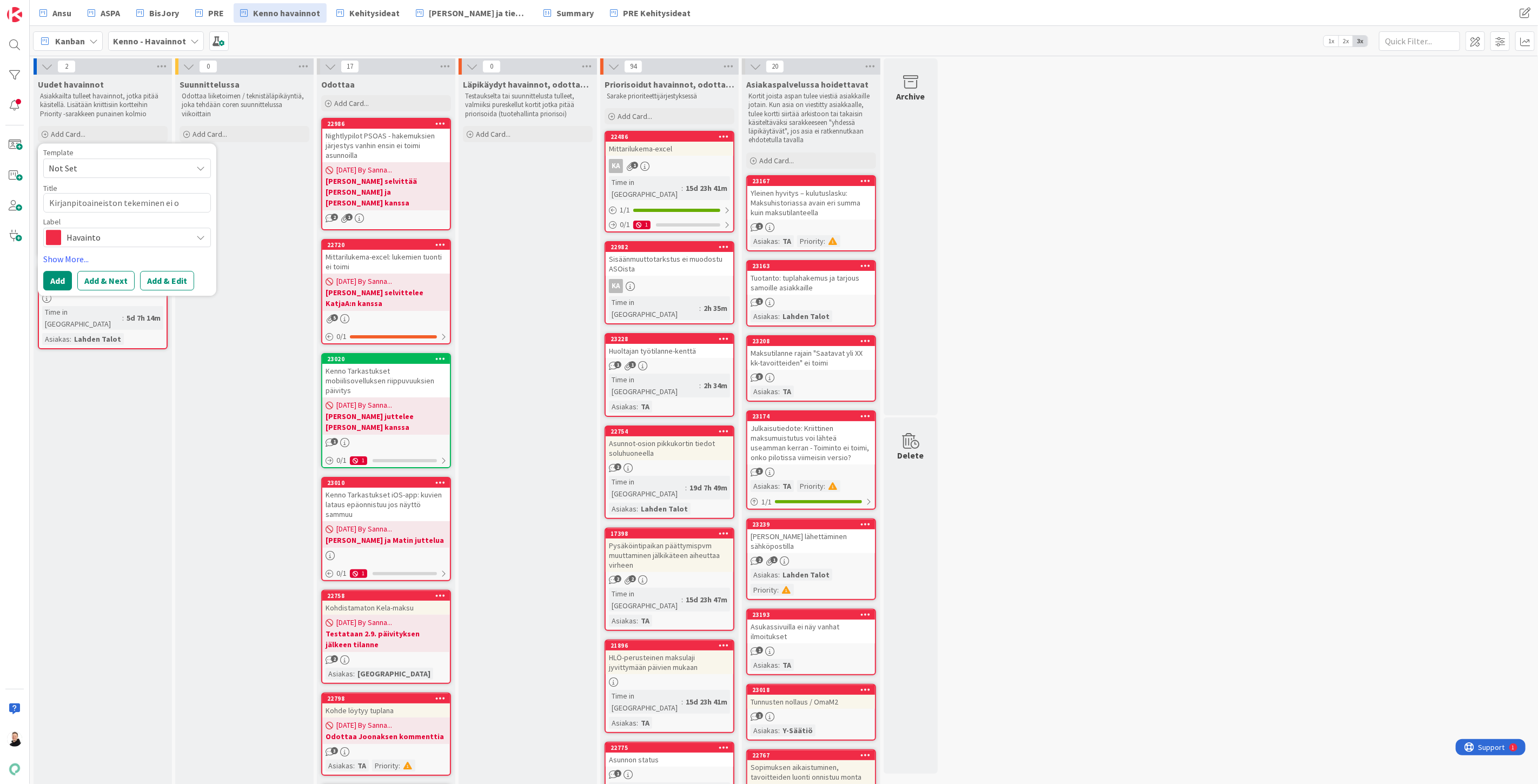
type textarea "x"
type textarea "Kirjanpitoaineiston tekeminen ei"
type textarea "x"
type textarea "Kirjanpitoaineiston tekeminen ei"
type textarea "x"
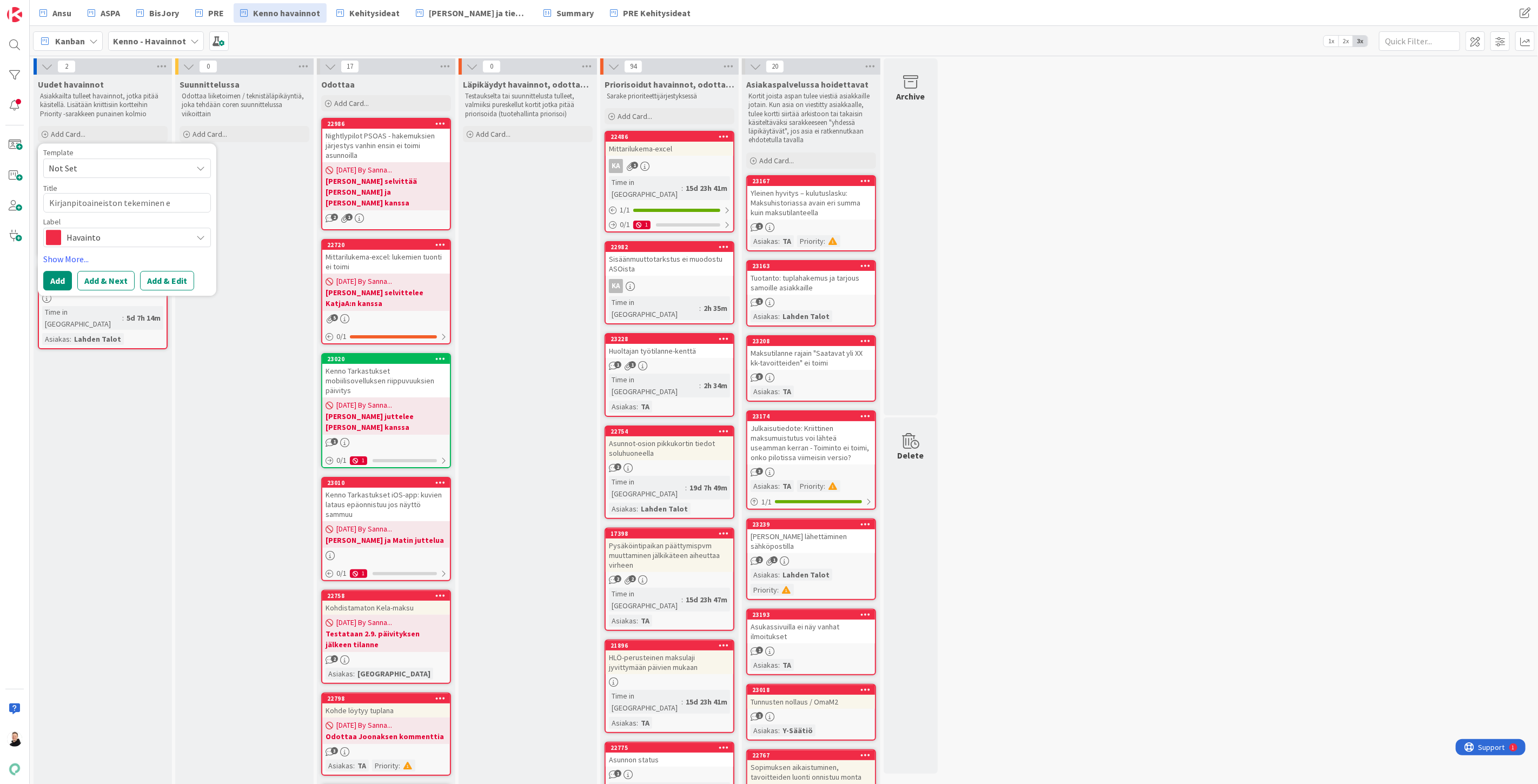
type textarea "Kirjanpitoaineiston tekeminen"
type textarea "x"
type textarea "Kirjanpitoaineiston tekeminen t"
type textarea "x"
type textarea "Kirjanpitoaineiston tekeminen ta"
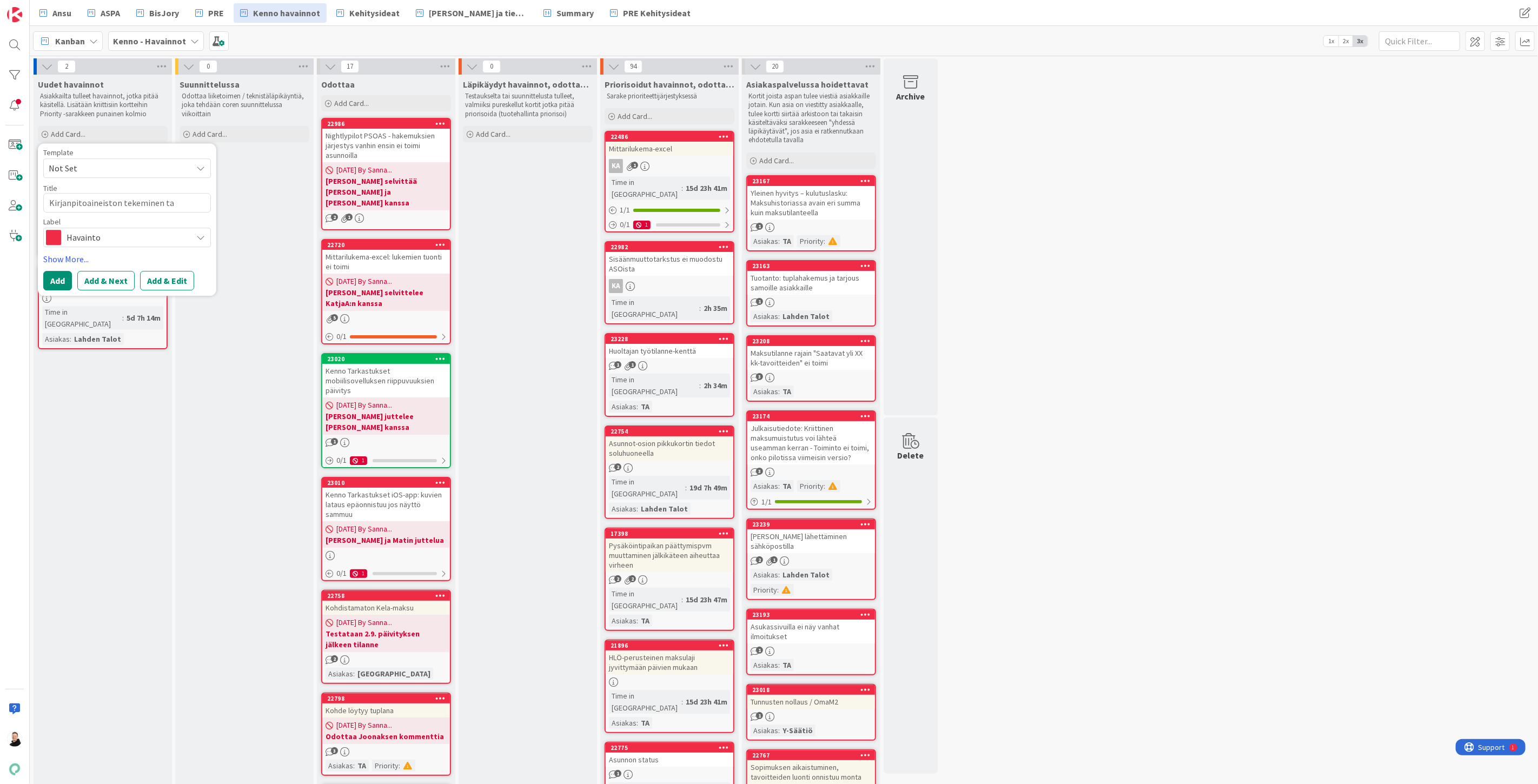
type textarea "x"
type textarea "Kirjanpitoaineiston tekeminen tai"
type textarea "x"
type textarea "Kirjanpitoaineiston tekeminen tai"
type textarea "x"
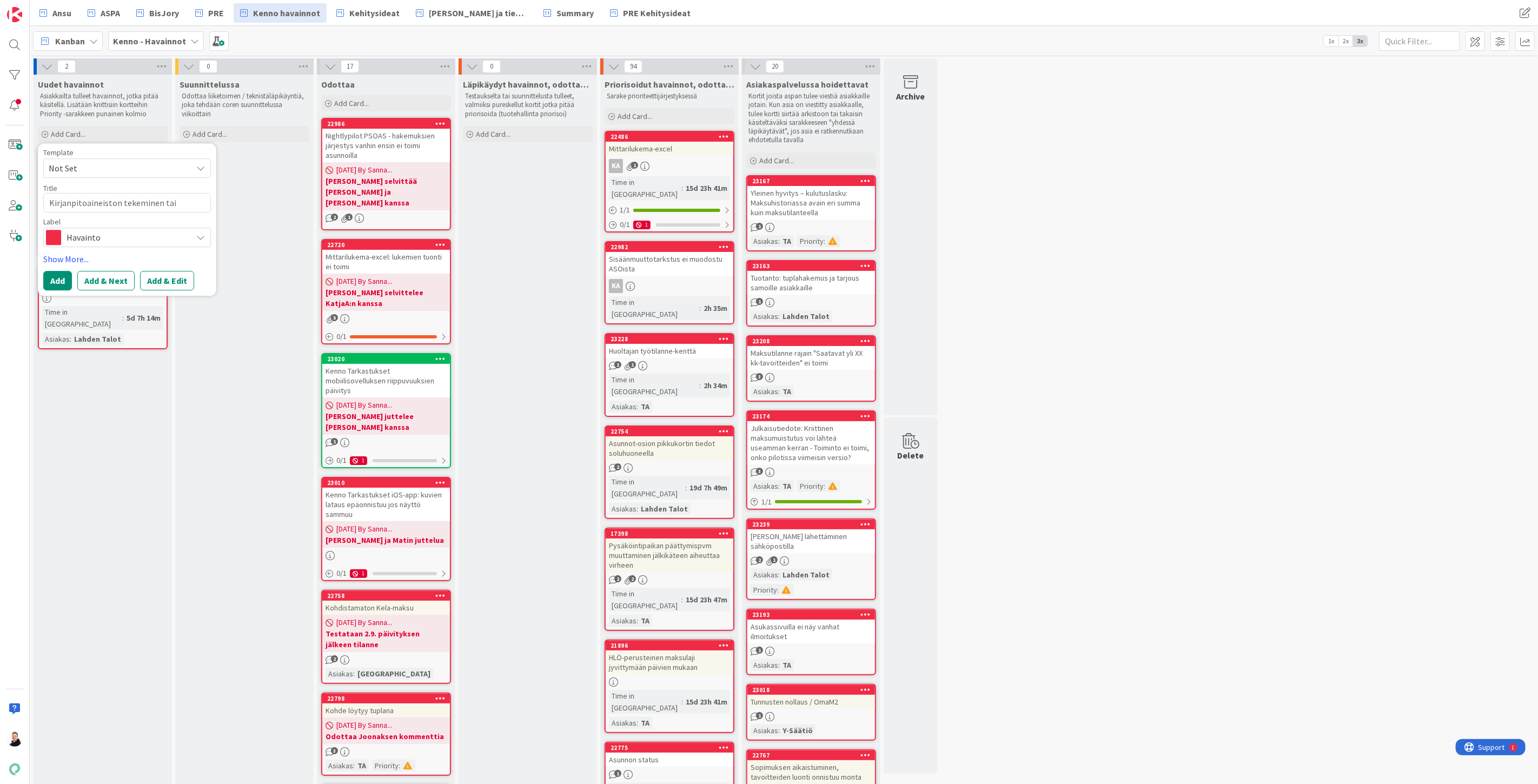
type textarea "Kirjanpitoaineiston tekeminen tai l"
type textarea "x"
type textarea "Kirjanpitoaineiston tekeminen tai lu"
type textarea "x"
type textarea "Kirjanpitoaineiston tekeminen tai luk"
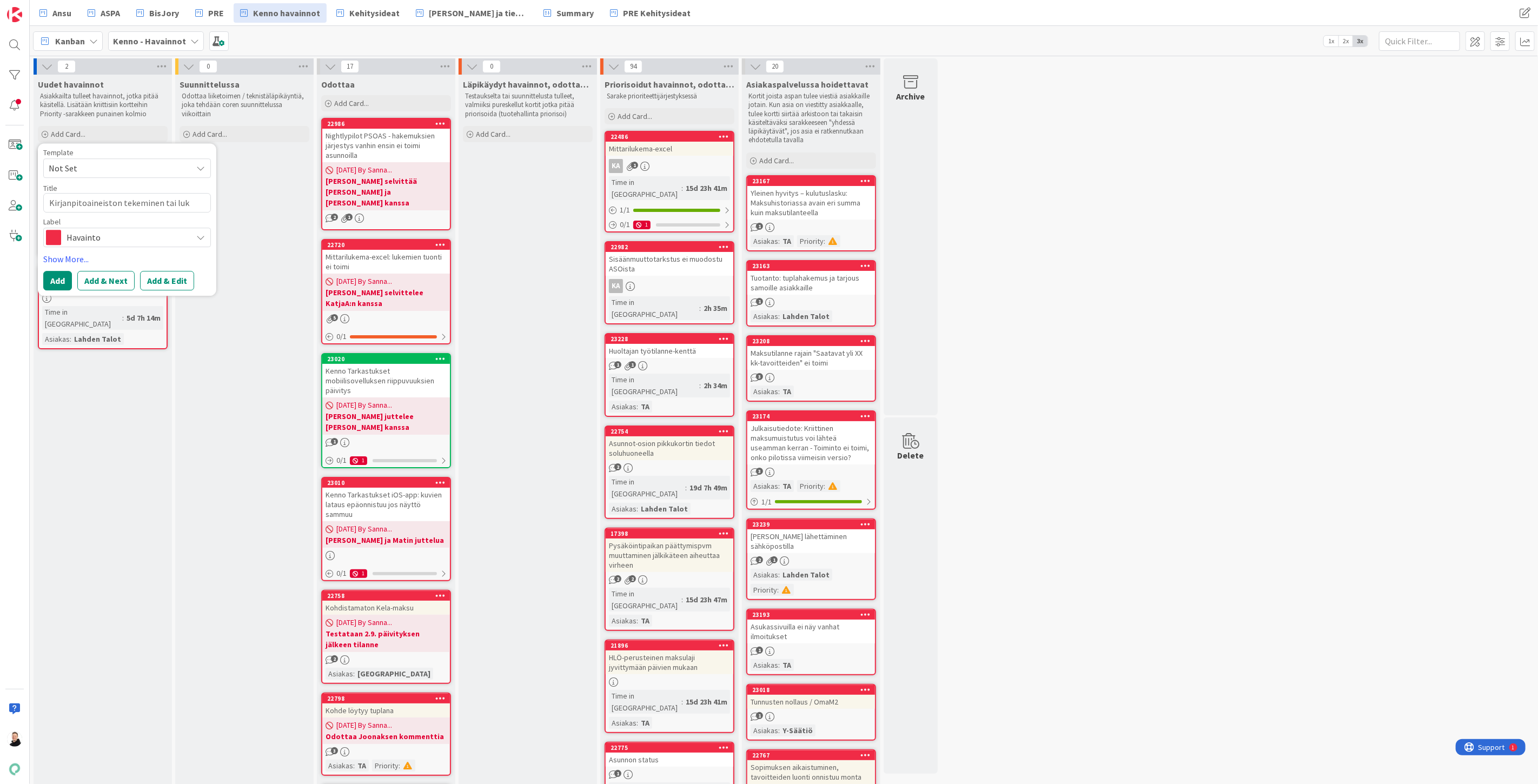
type textarea "x"
type textarea "Kirjanpitoaineiston tekeminen tai luki"
type textarea "x"
type textarea "Kirjanpitoaineiston tekeminen tai lukit"
type textarea "x"
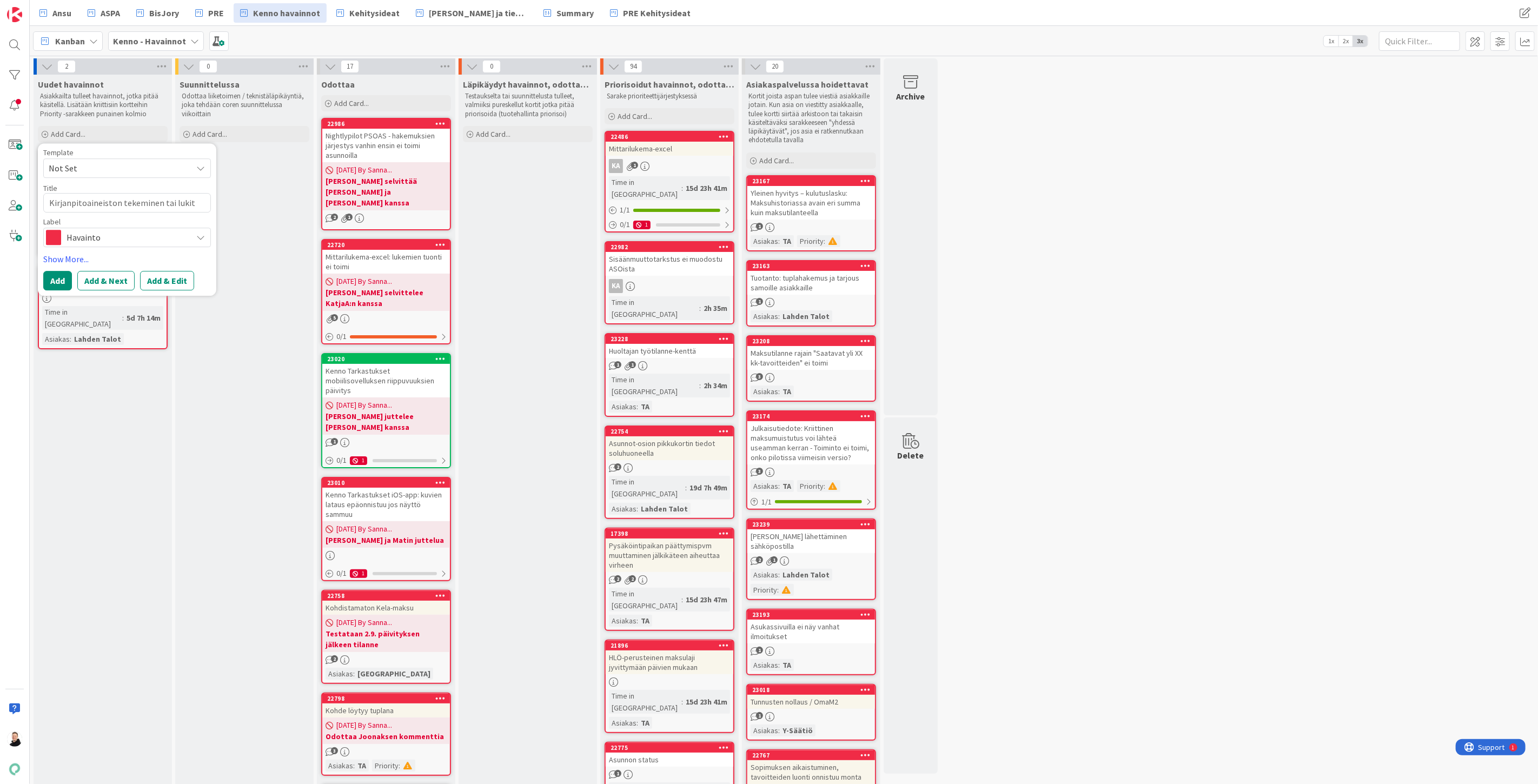
type textarea "Kirjanpitoaineiston tekeminen tai lukitu"
type textarea "x"
type textarea "Kirjanpitoaineiston tekeminen tai lukitus"
type textarea "x"
type textarea "Kirjanpitoaineiston tekeminen tai lukitu"
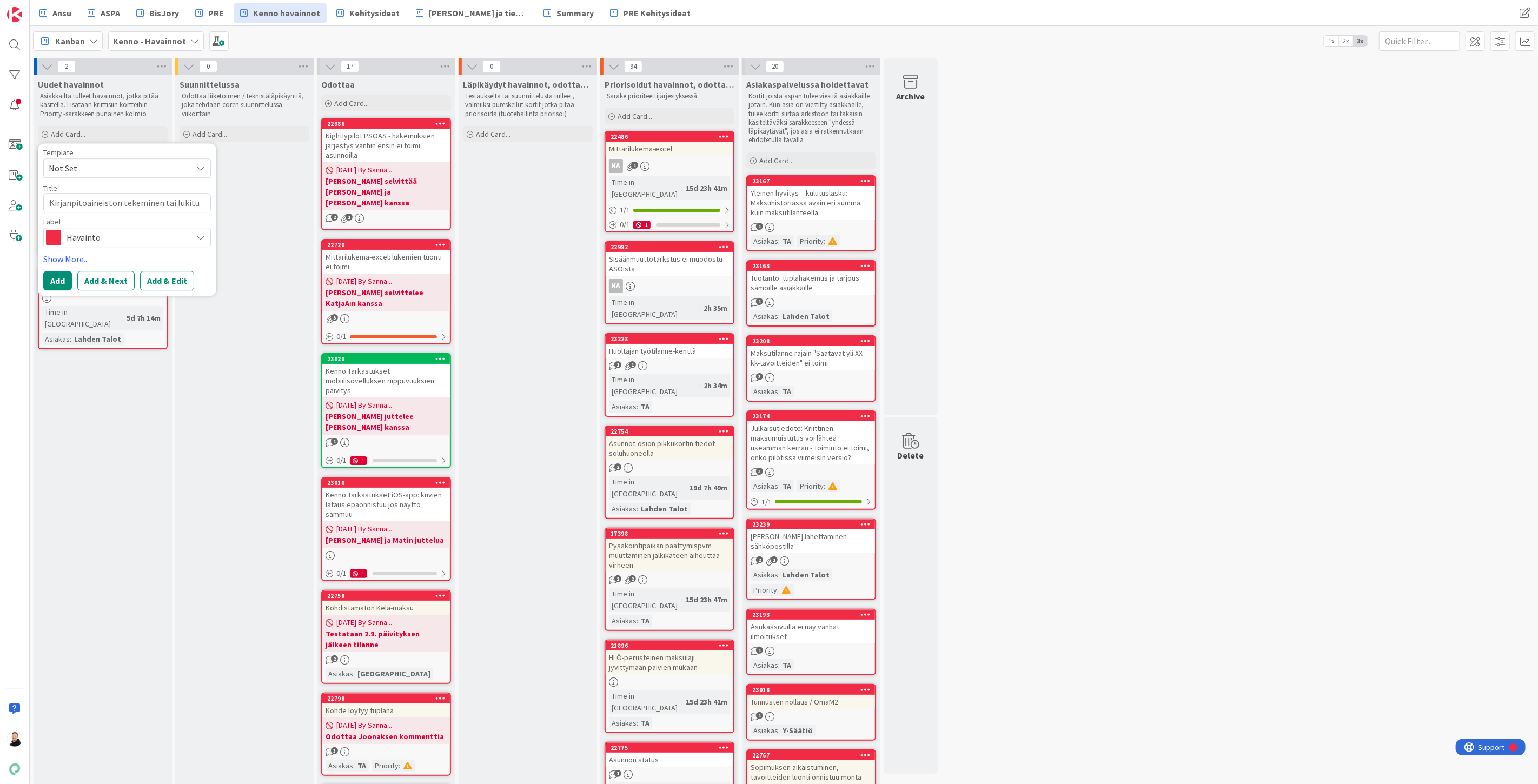
type textarea "x"
type textarea "Kirjanpitoaineiston tekeminen tai lukit"
type textarea "x"
type textarea "Kirjanpitoaineiston tekeminen tai luki"
type textarea "x"
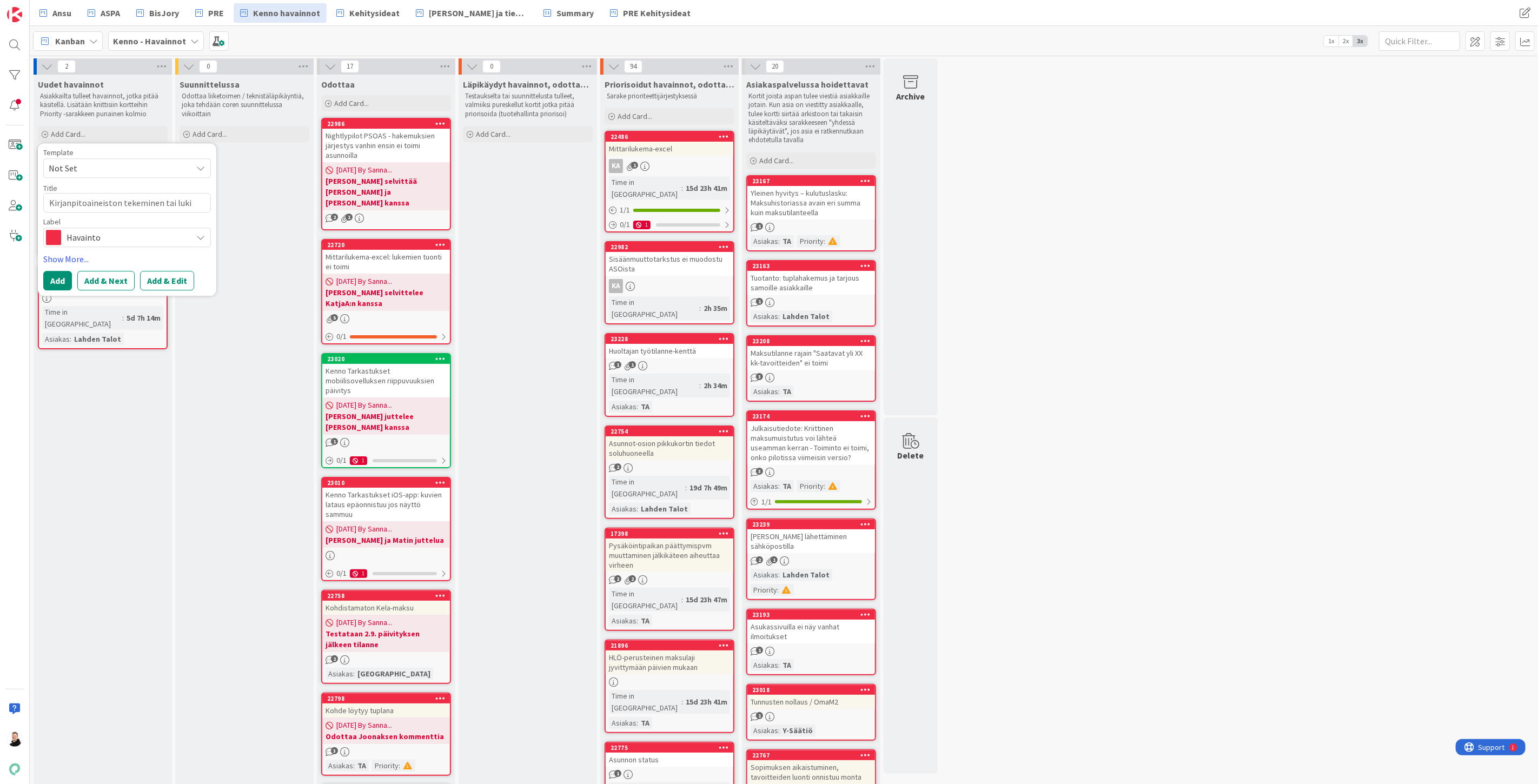
type textarea "Kirjanpitoaineiston tekeminen tai luk"
type textarea "x"
type textarea "Kirjanpitoaineiston tekeminen tai lu"
type textarea "x"
type textarea "Kirjanpitoaineiston tekeminen tai l"
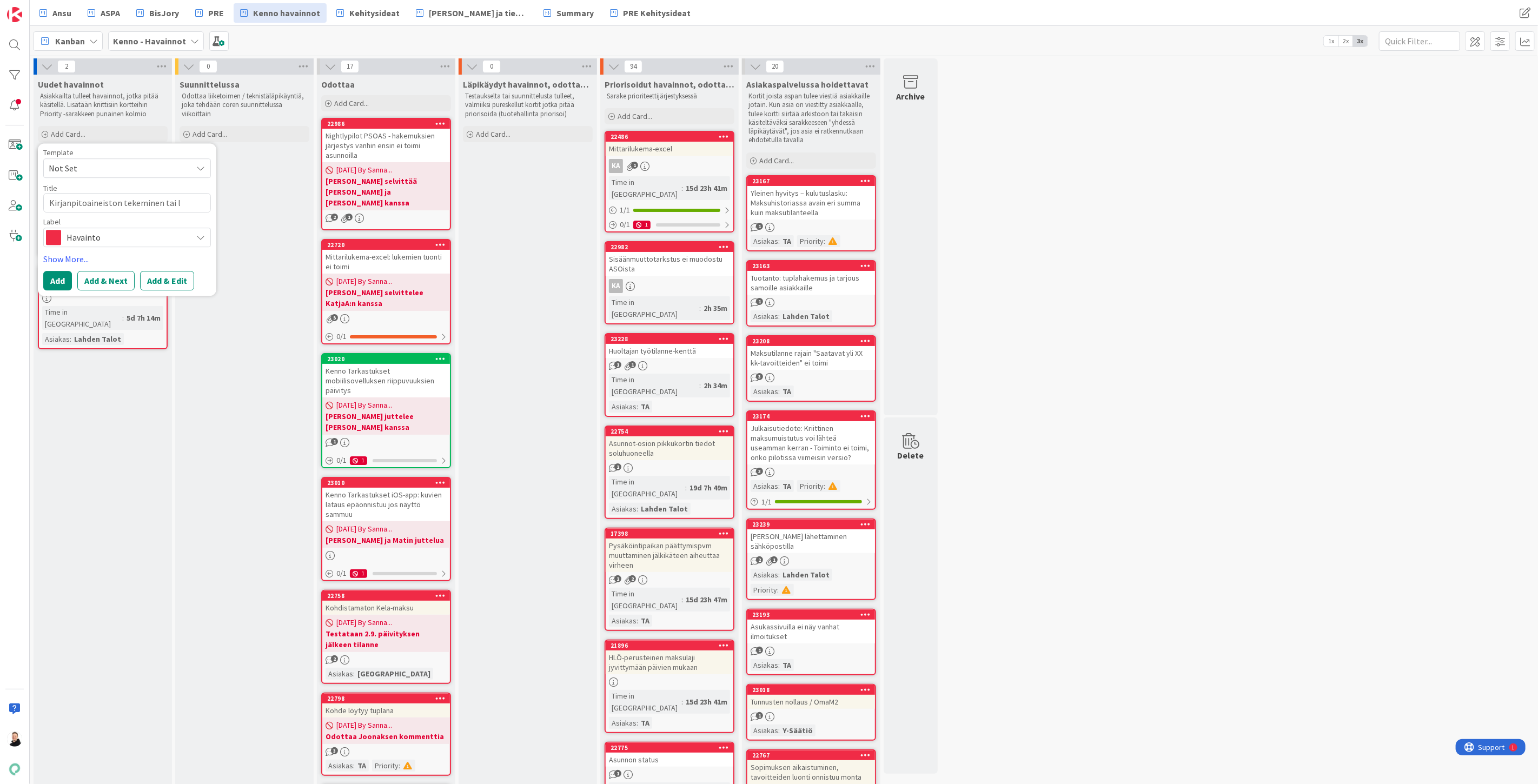
type textarea "x"
type textarea "Kirjanpitoaineiston tekeminen tai"
type textarea "x"
type textarea "Kirjanpitoaineiston tekeminen tai"
type textarea "x"
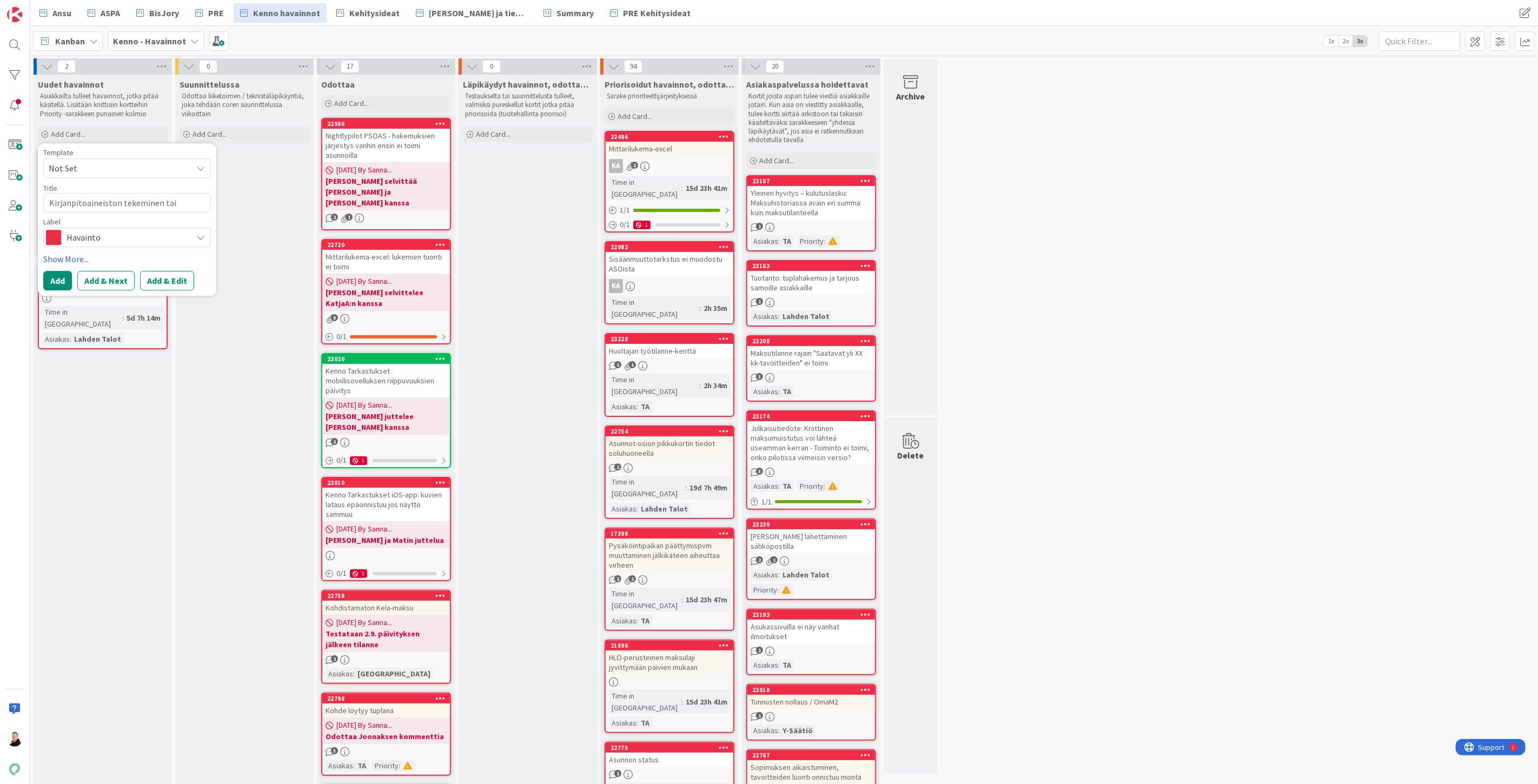
type textarea "Kirjanpitoaineiston tekeminen ta"
type textarea "x"
type textarea "Kirjanpitoaineiston tekeminen t"
type textarea "x"
type textarea "Kirjanpitoaineiston tekeminen"
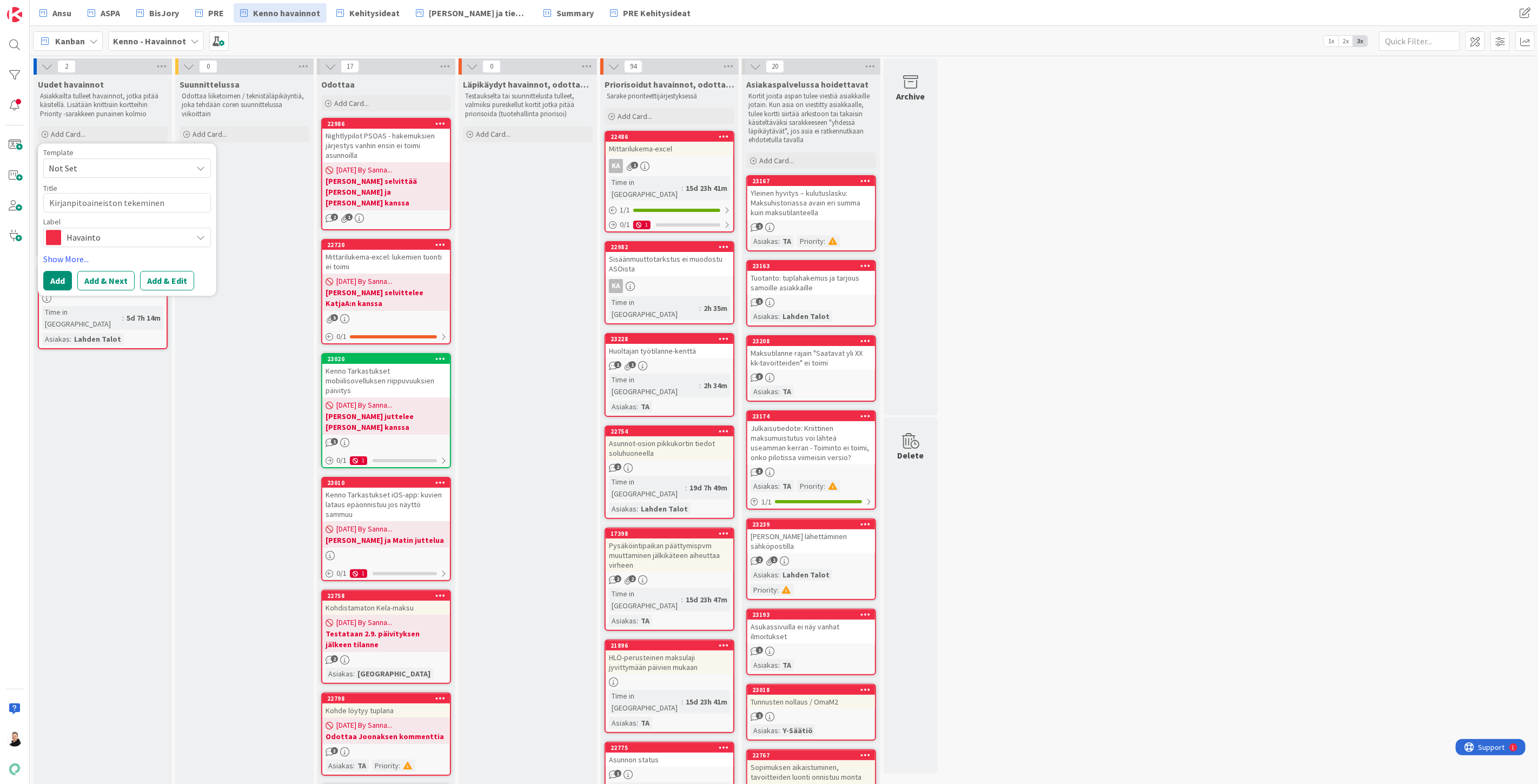
type textarea "x"
type textarea "Kirjanpitoaineiston tekeminen"
type textarea "x"
type textarea "Kirjanpitoaineiston tekemine"
type textarea "x"
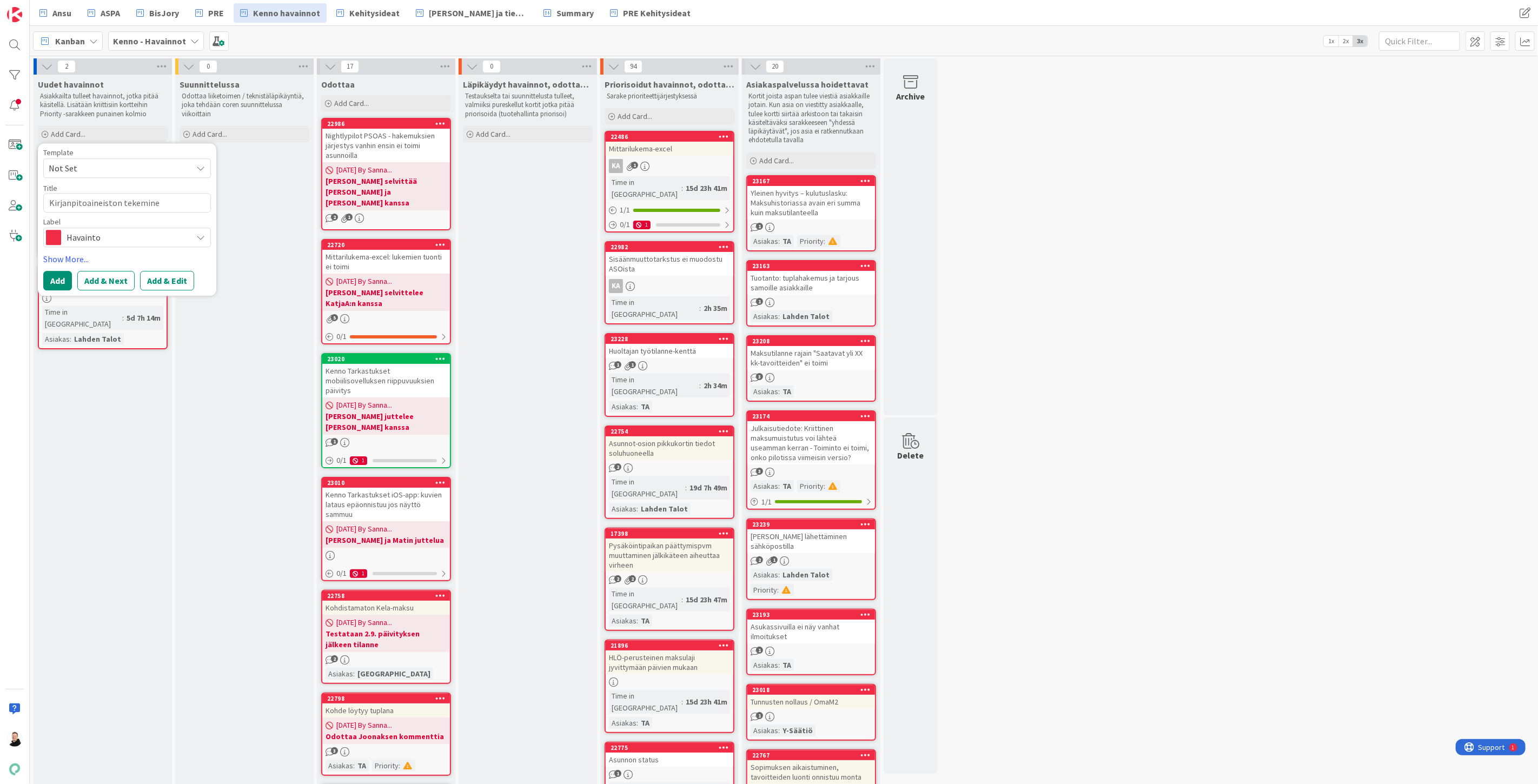
type textarea "Kirjanpitoaineiston tekemin"
type textarea "x"
type textarea "Kirjanpitoaineiston tekemi"
type textarea "x"
type textarea "Kirjanpitoaineiston tekem"
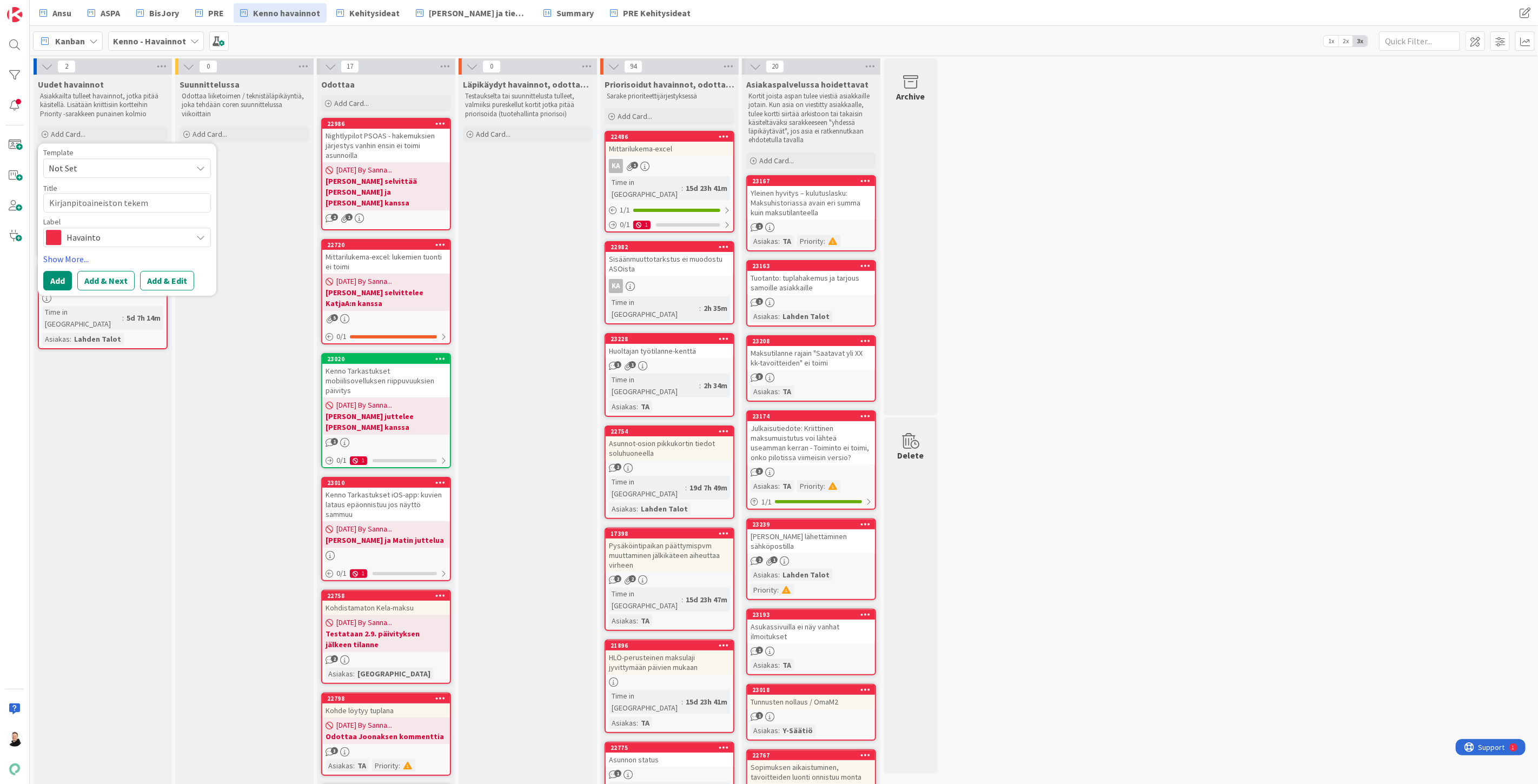
type textarea "x"
type textarea "Kirjanpitoaineiston teke"
type textarea "x"
type textarea "Kirjanpitoaineiston tek"
type textarea "x"
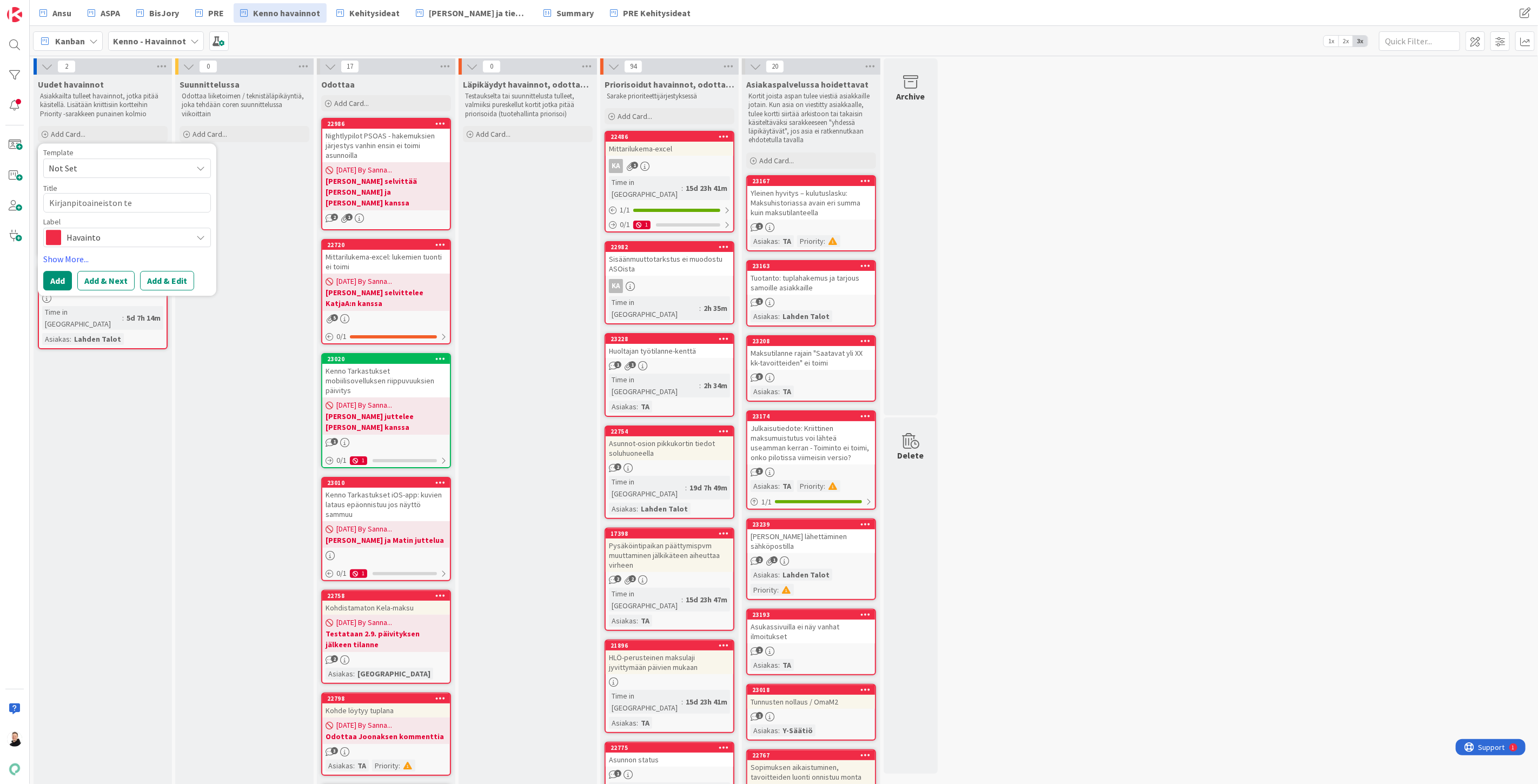
type textarea "Kirjanpitoaineiston t"
type textarea "x"
type textarea "Kirjanpitoaineiston"
type textarea "x"
type textarea "Kirjanpitoaineiston"
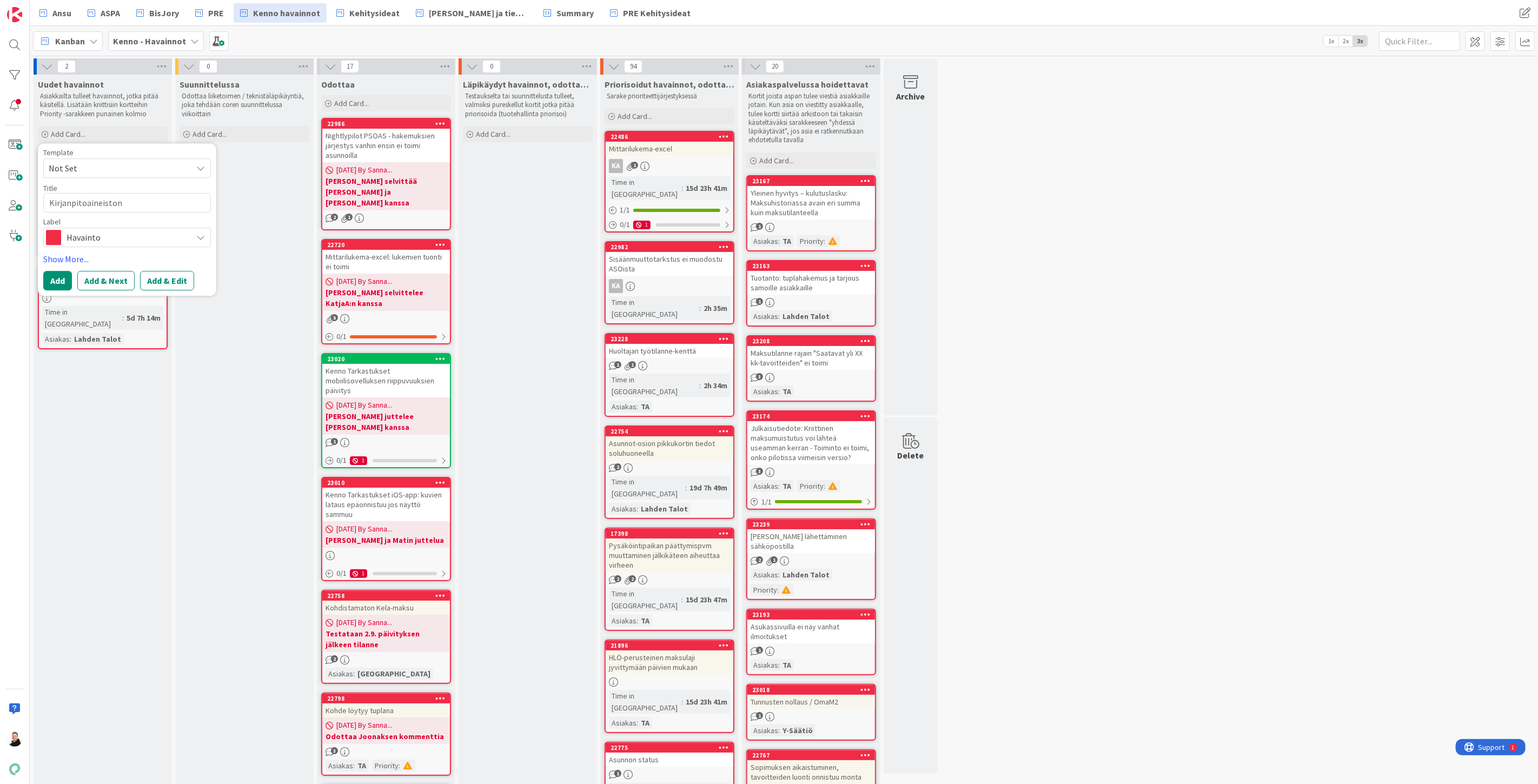
type textarea "x"
type textarea "Kirjanpitoaineiston"
type textarea "x"
type textarea "Kirjanpitoaineiston l"
type textarea "x"
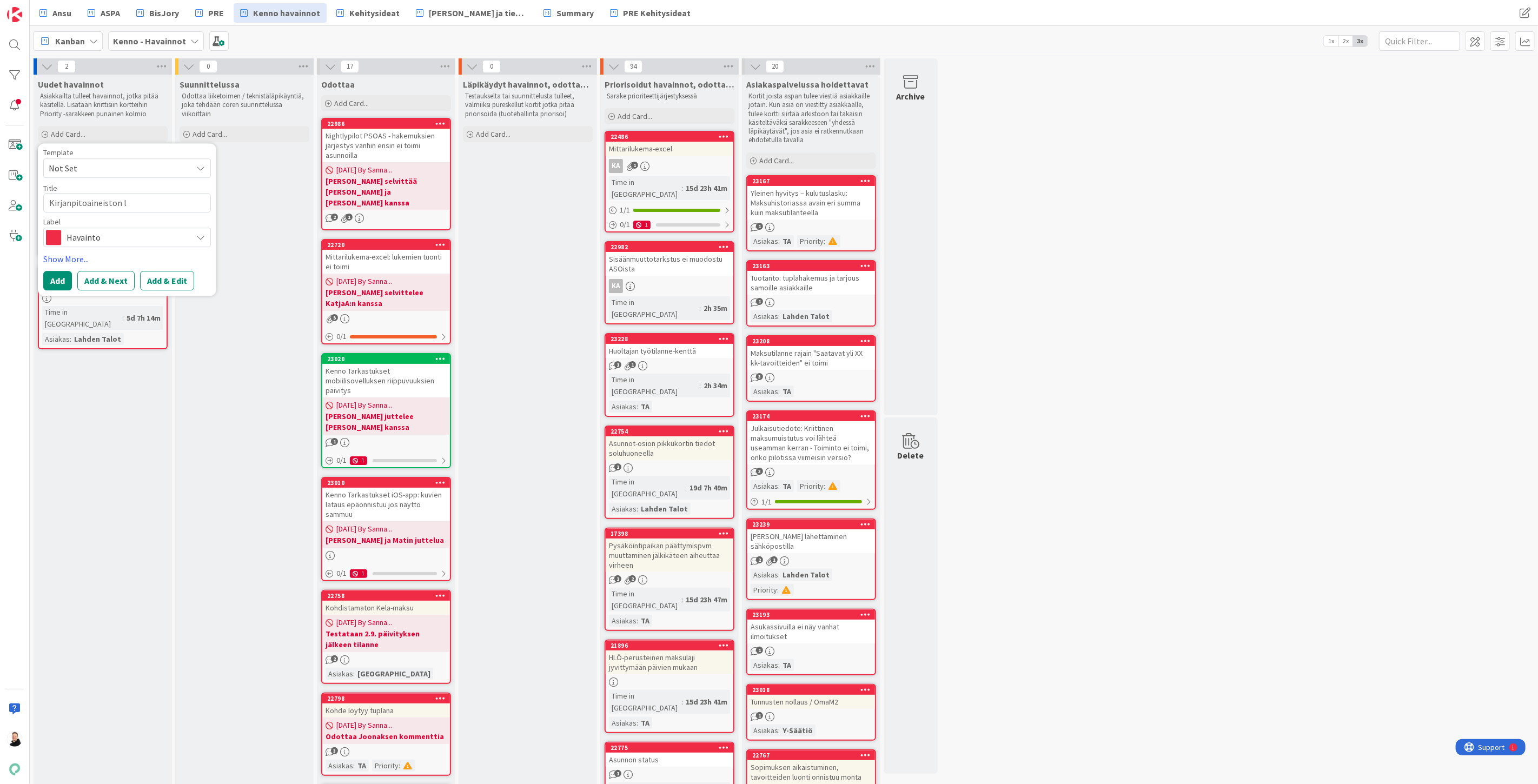
type textarea "Kirjanpitoaineiston lu"
type textarea "x"
type textarea "Kirjanpitoaineiston luo"
type textarea "x"
type textarea "Kirjanpitoaineiston luon"
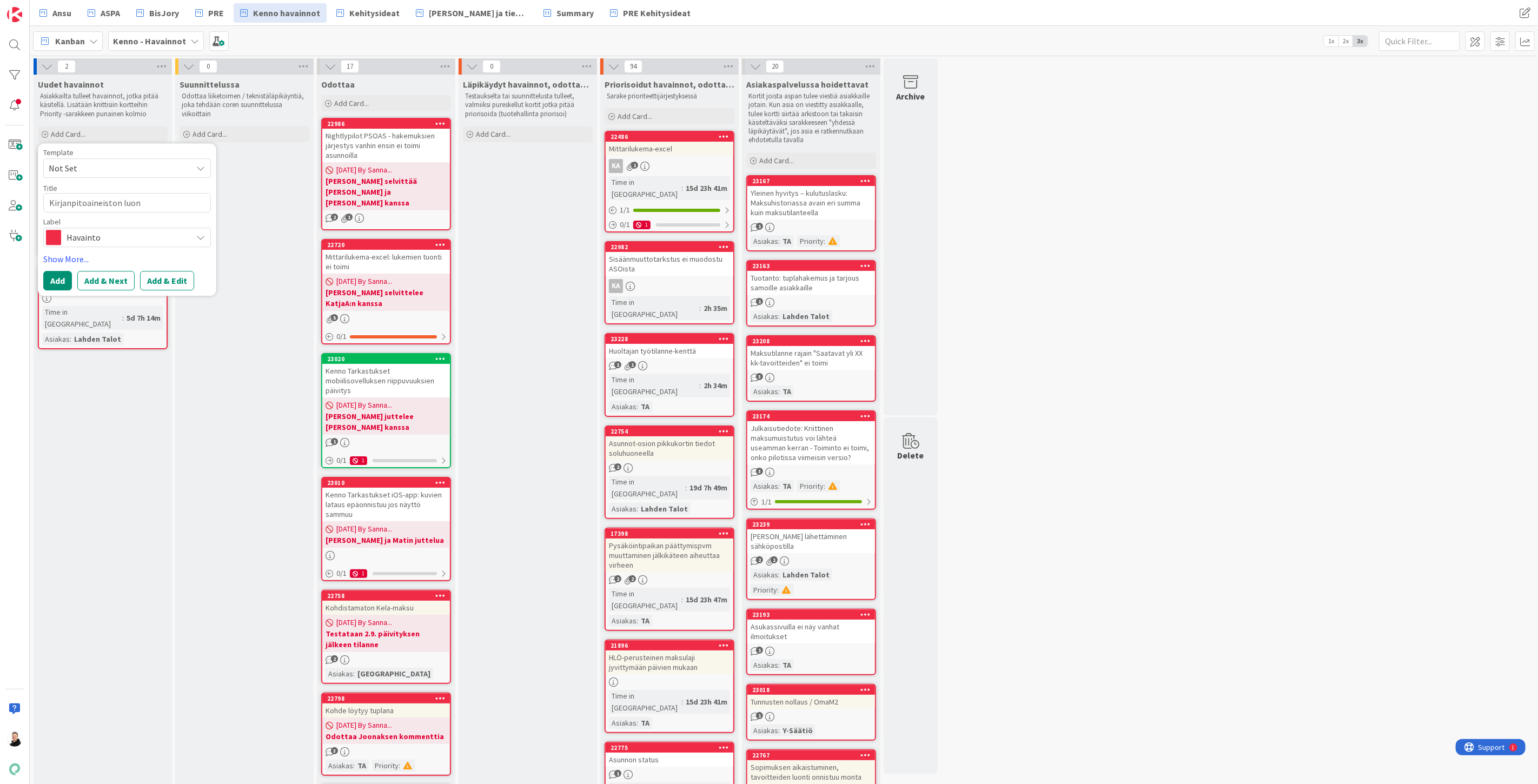
type textarea "x"
type textarea "Kirjanpitoaineiston luont"
type textarea "x"
type textarea "Kirjanpitoaineiston luonti"
type textarea "x"
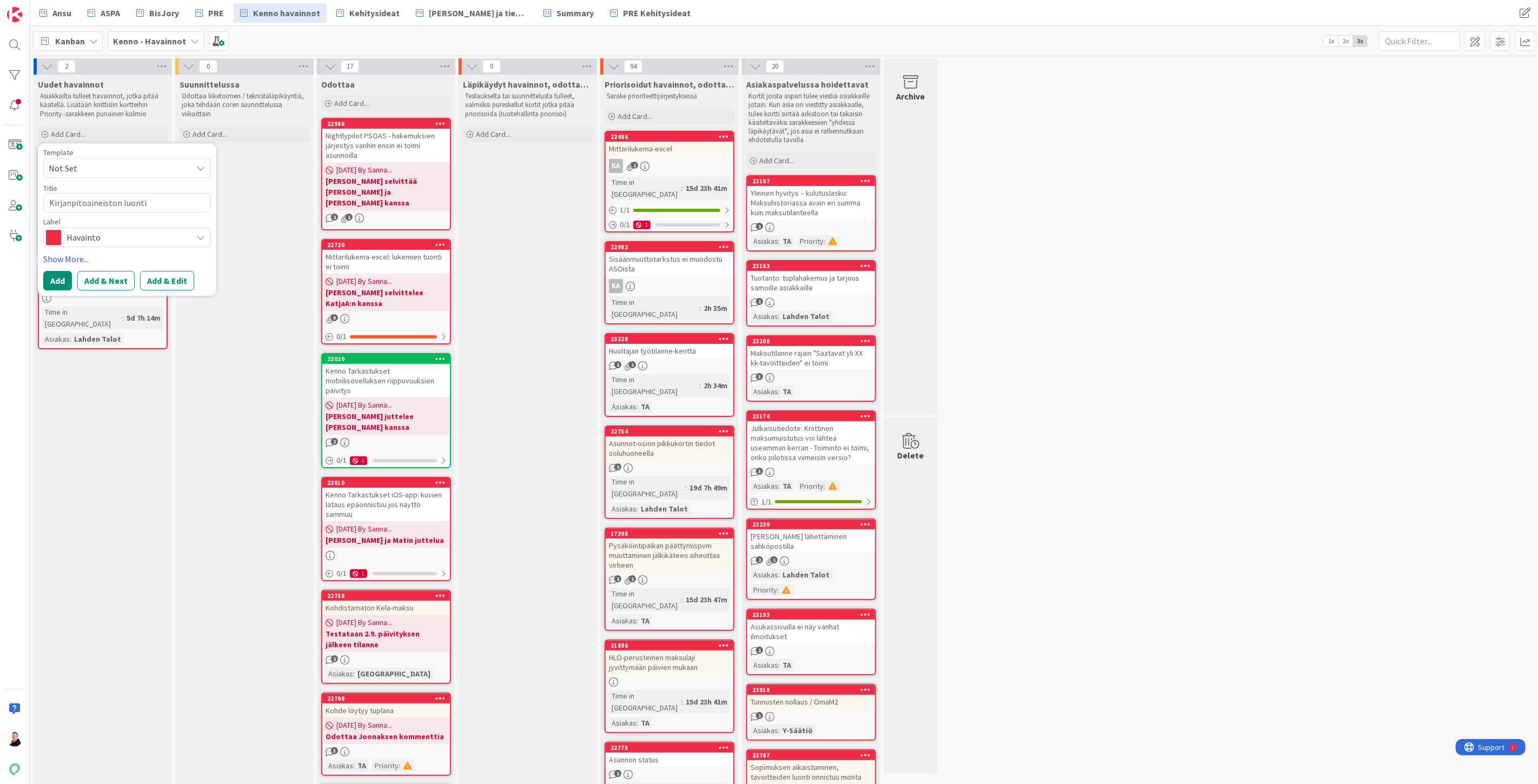
type textarea "Kirjanpitoaineiston luonti"
click at [162, 292] on button "Add & Edit" at bounding box center [167, 294] width 54 height 20
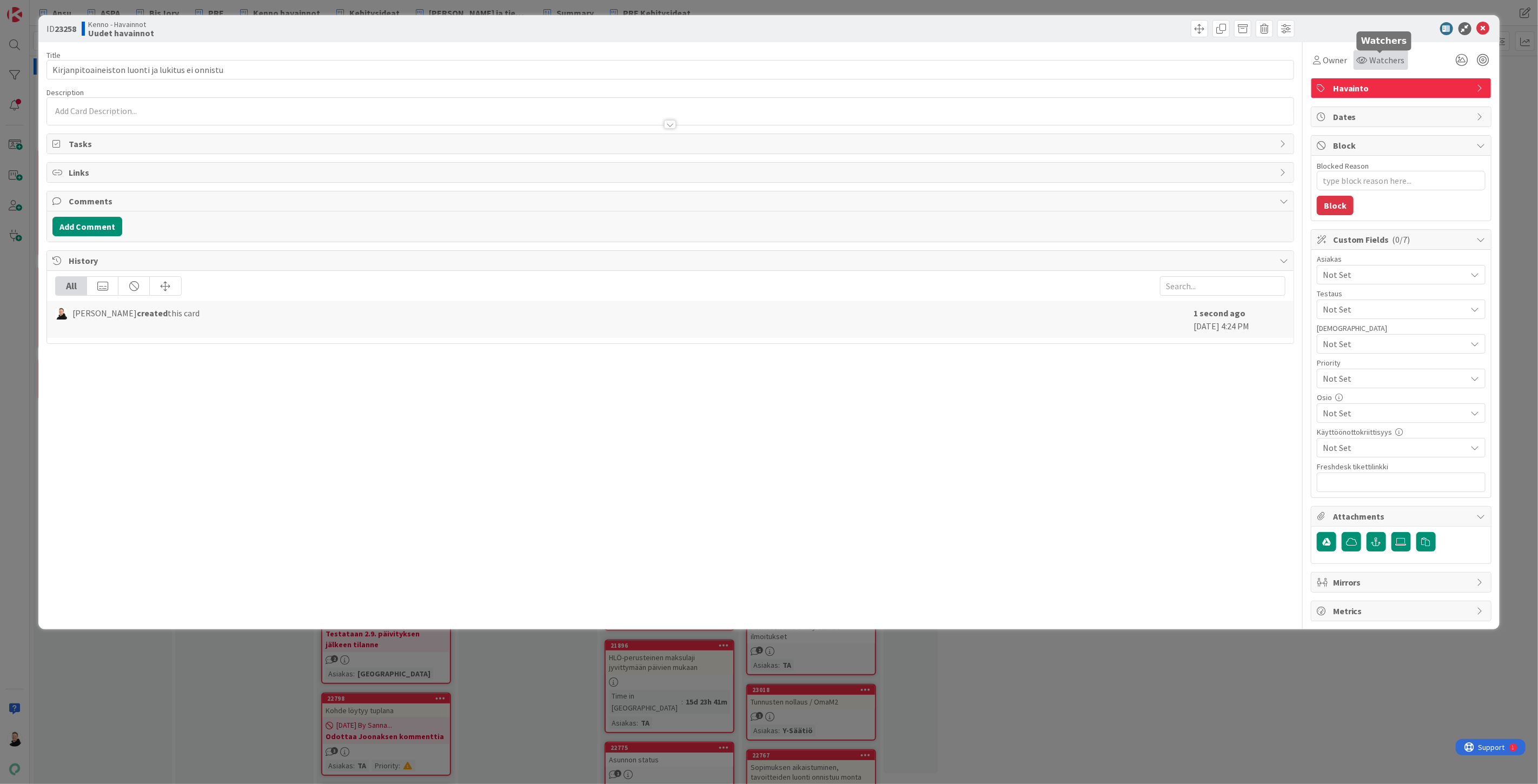
click at [1368, 57] on div "Watchers" at bounding box center [1381, 60] width 48 height 13
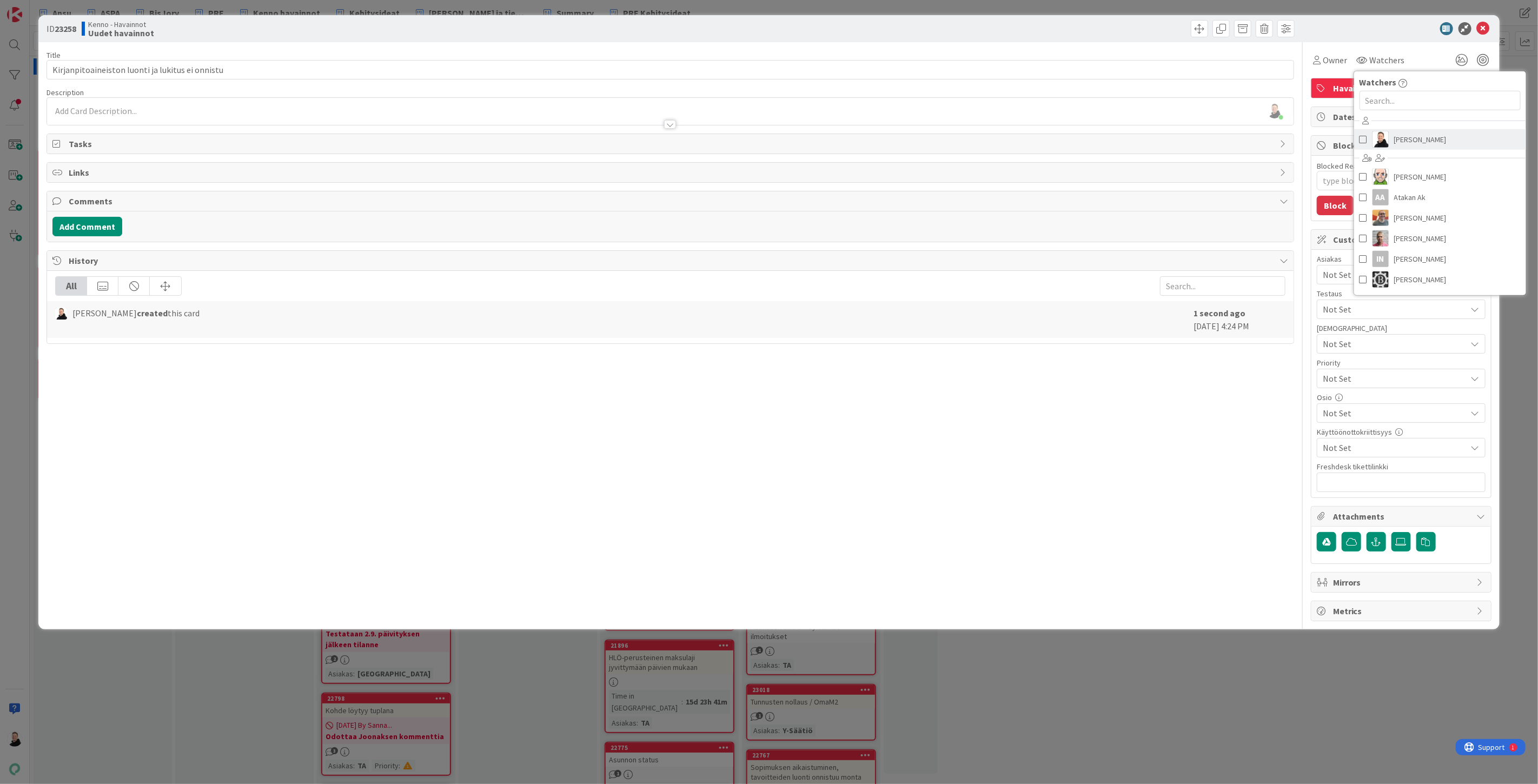
click at [1397, 137] on span "[PERSON_NAME]" at bounding box center [1420, 139] width 52 height 16
click at [1371, 38] on div "ID 23258 Kenno - Havainnot Uudet havainnot" at bounding box center [769, 28] width 1461 height 27
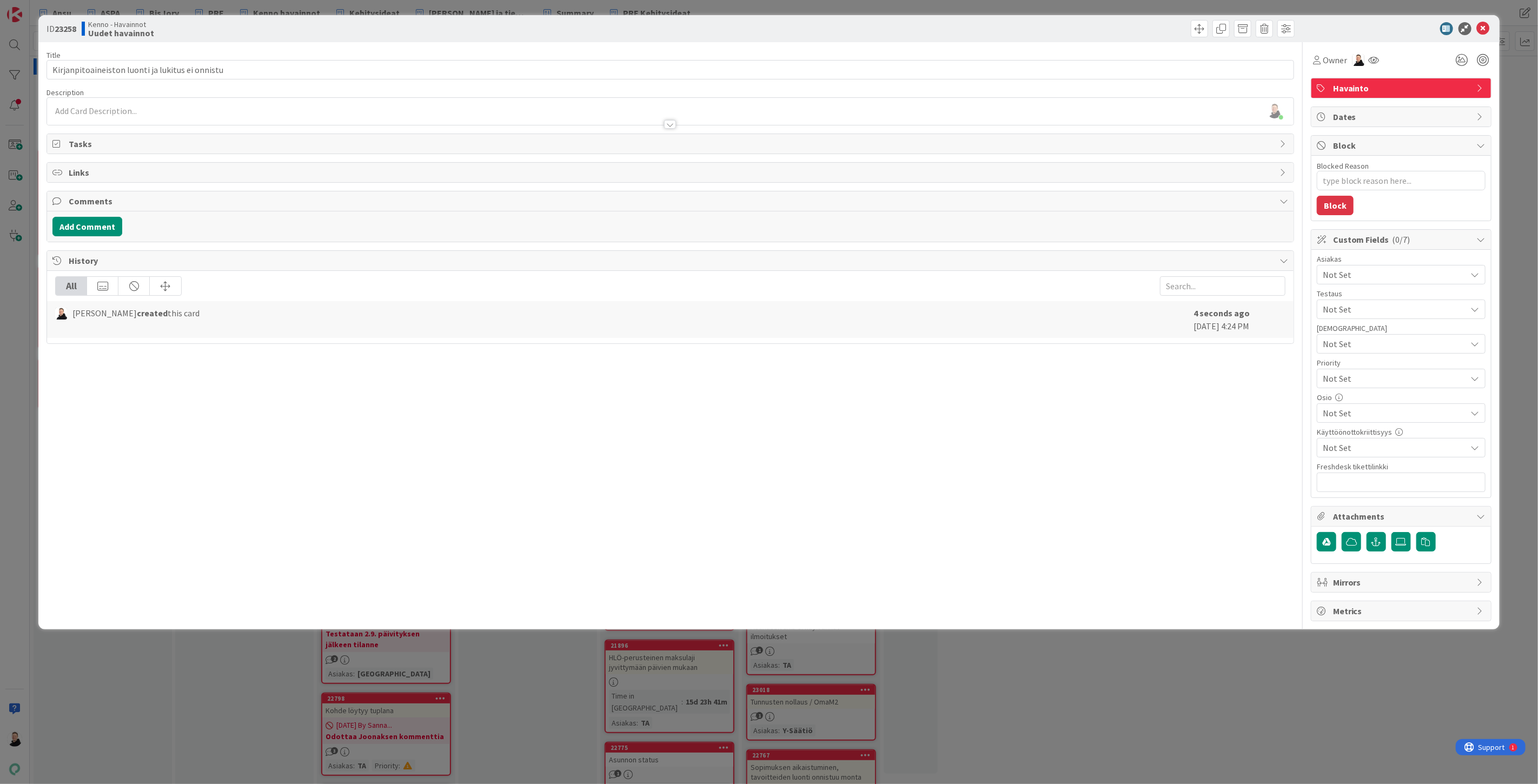
click at [1375, 272] on span "Not Set" at bounding box center [1395, 275] width 144 height 13
click at [1339, 456] on span "LVAS" at bounding box center [1341, 456] width 17 height 16
click at [1171, 485] on div "Title 48 / 128 Kirjanpitoaineiston luonti ja lukitus ei onnistu Description [PE…" at bounding box center [670, 332] width 1248 height 579
click at [1370, 380] on span "Not Set" at bounding box center [1392, 378] width 138 height 15
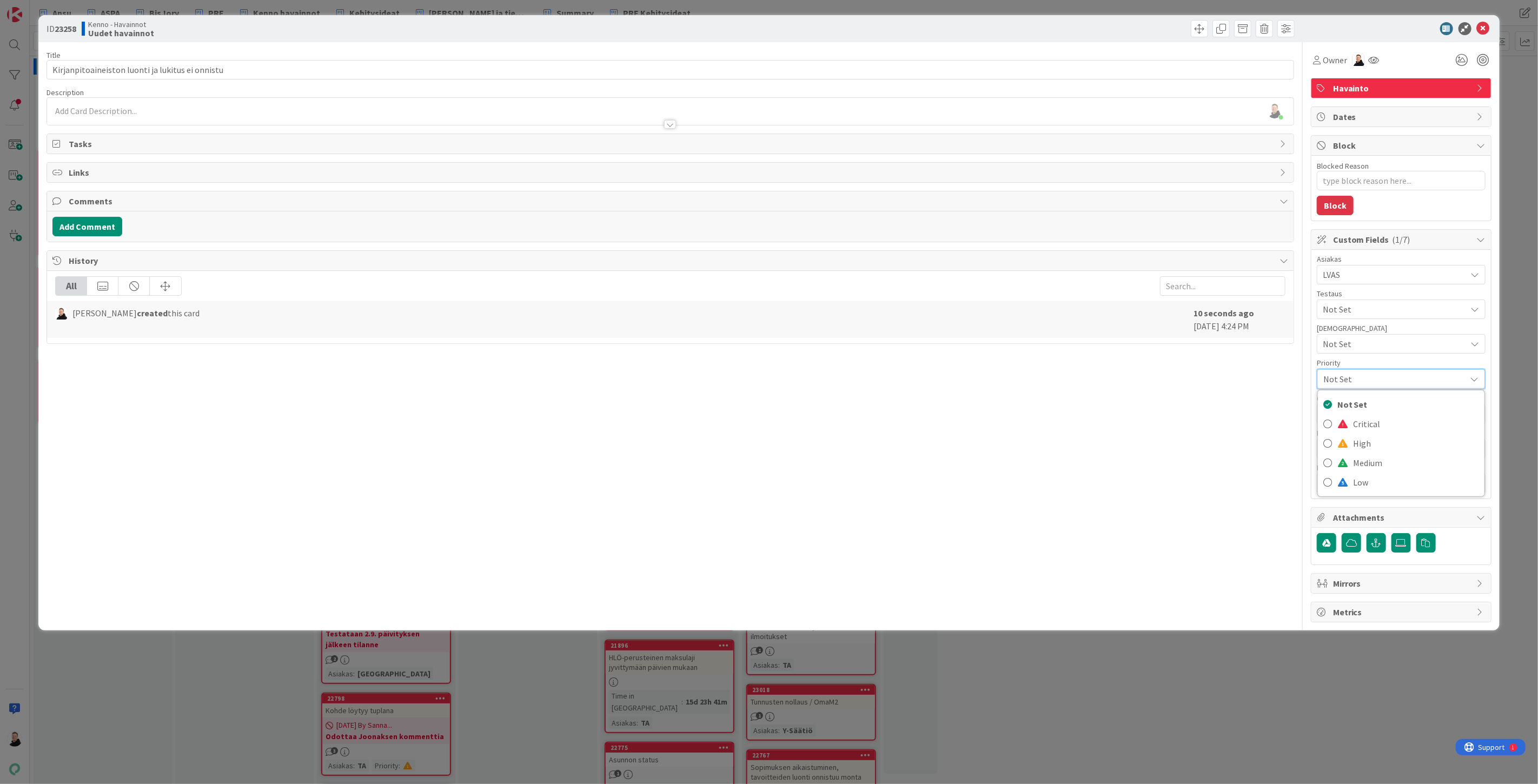
click at [1370, 380] on span "Not Set" at bounding box center [1392, 379] width 137 height 15
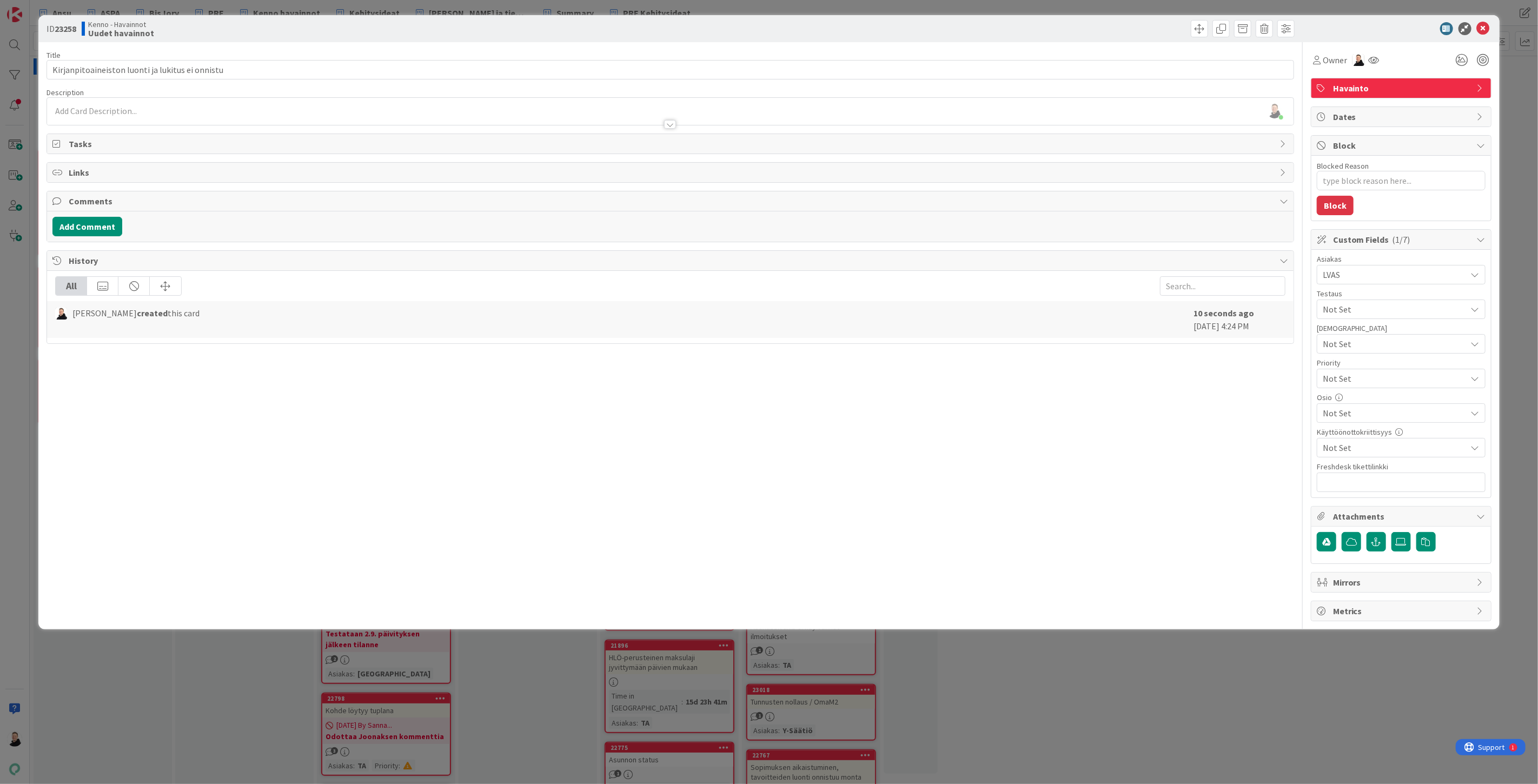
click at [1370, 380] on span "Not Set" at bounding box center [1392, 378] width 138 height 15
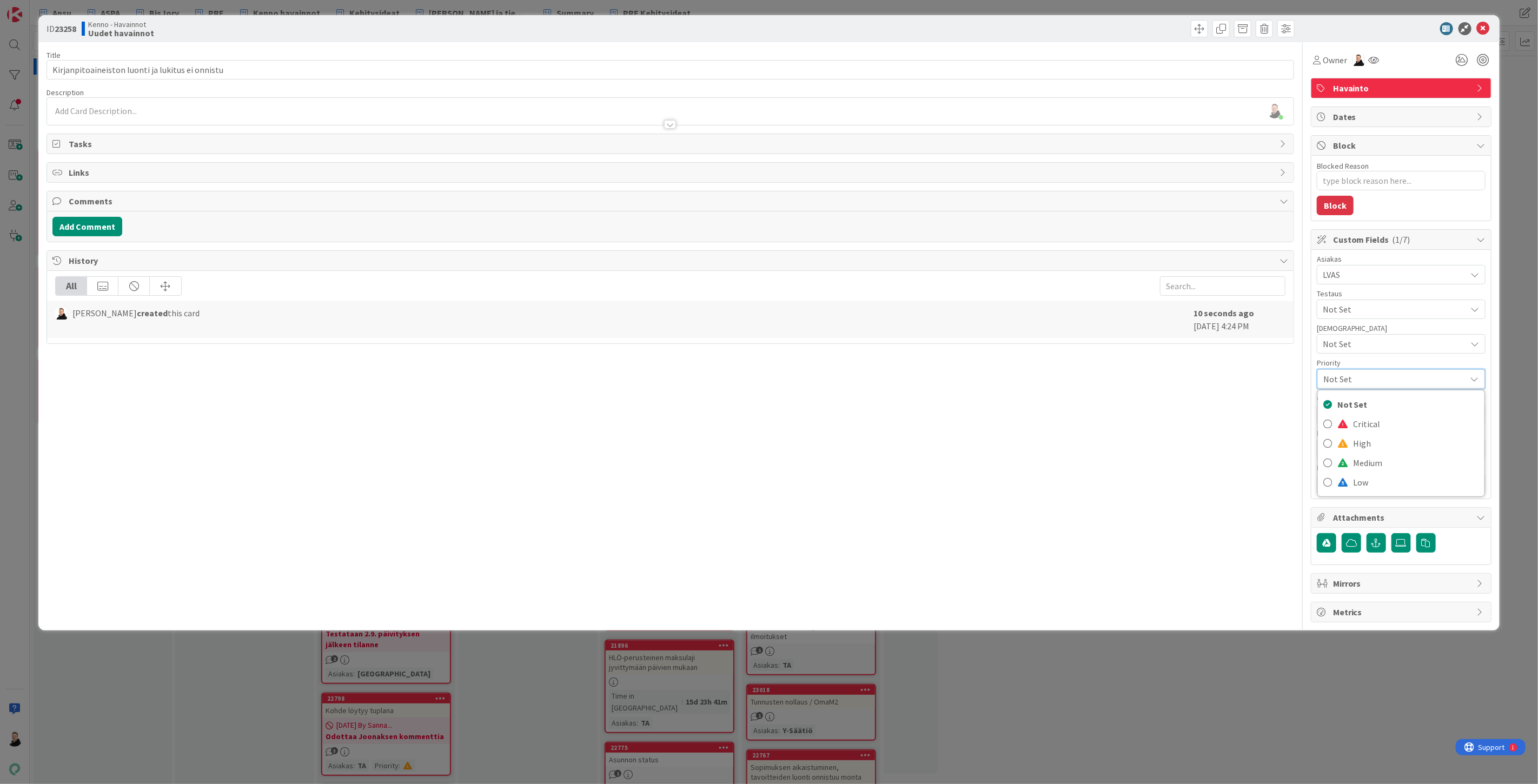
click at [1370, 380] on span "Not Set" at bounding box center [1392, 379] width 137 height 15
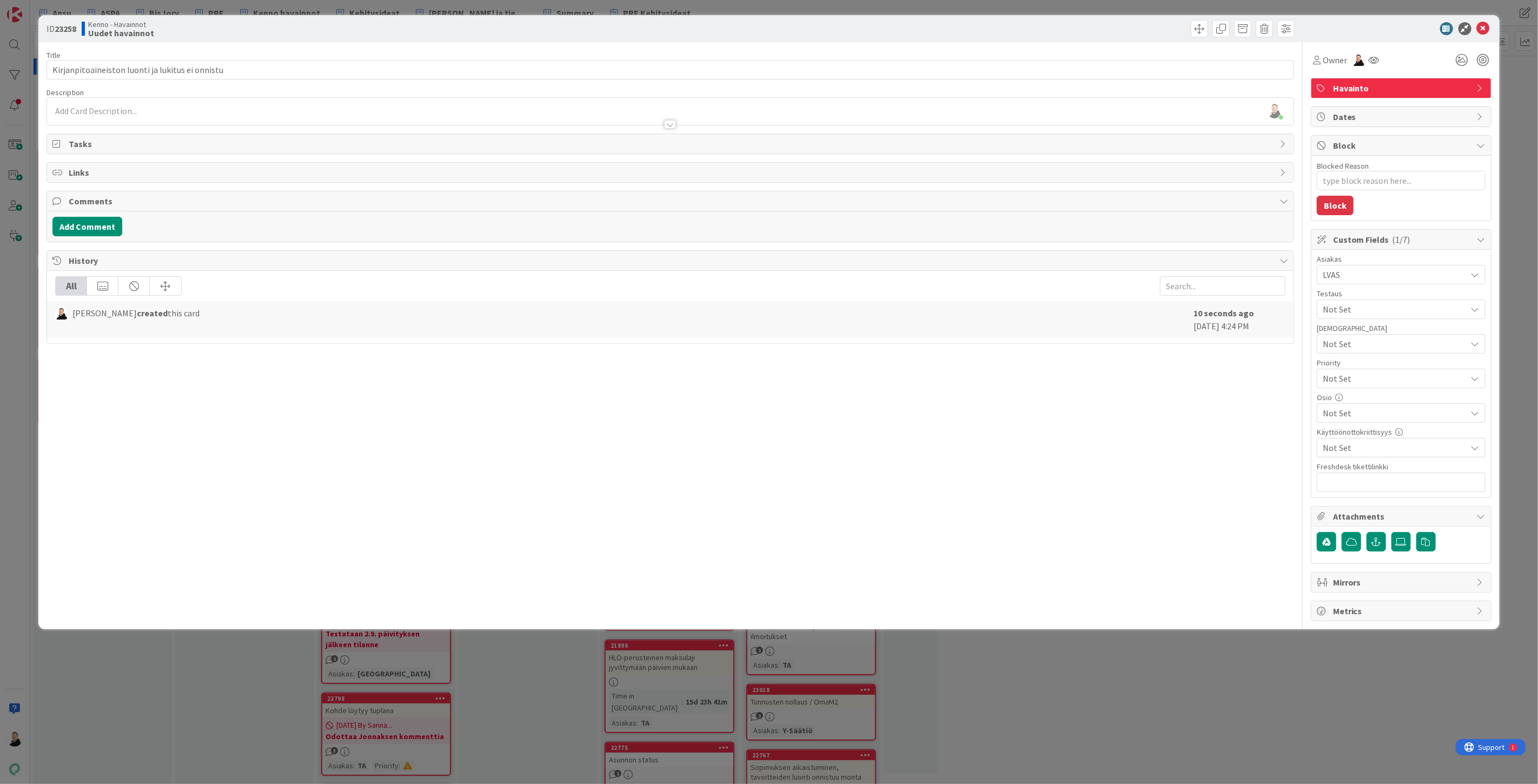
click at [1361, 413] on span "Not Set" at bounding box center [1395, 413] width 144 height 13
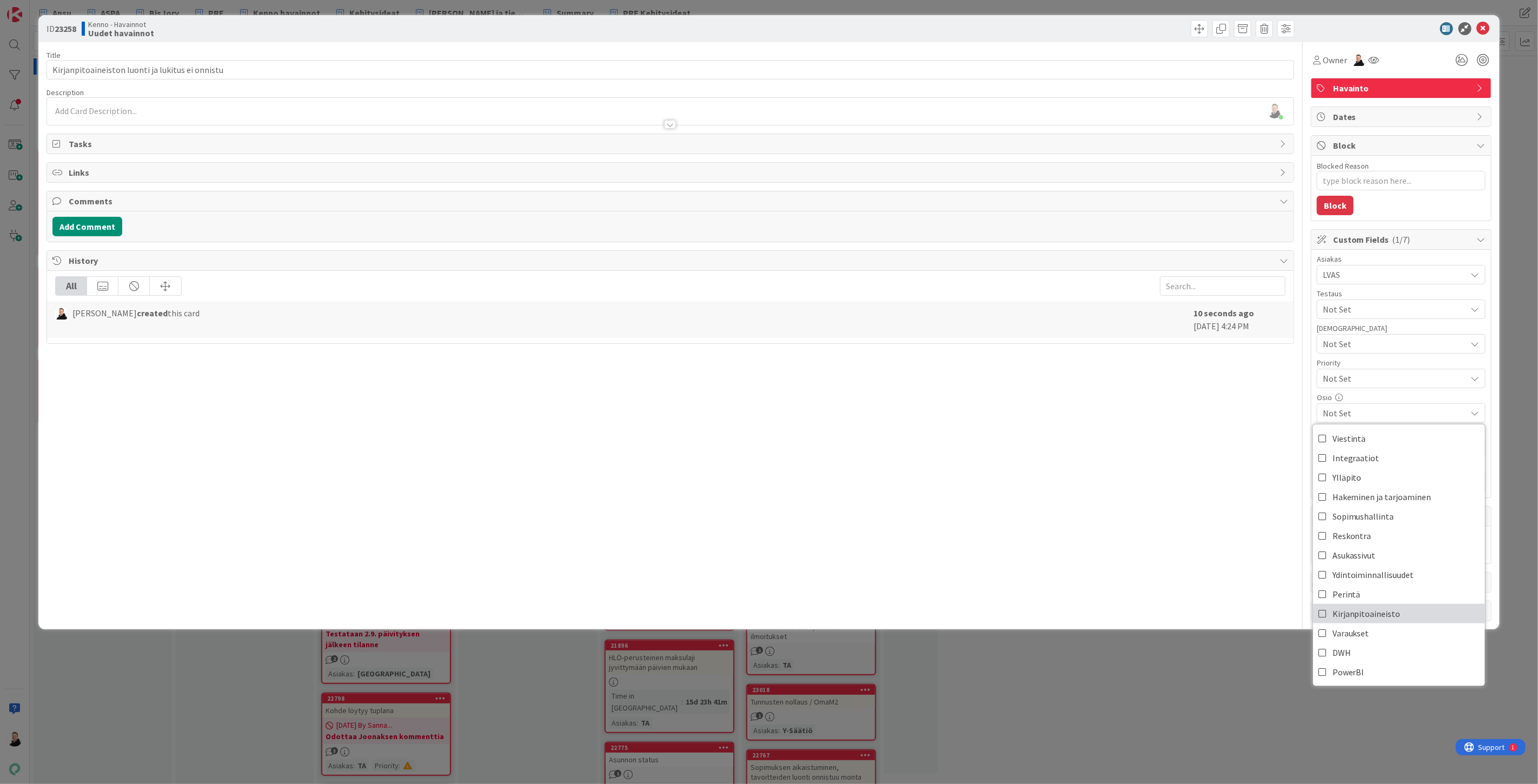
click at [1372, 610] on span "Kirjanpitoaineisto" at bounding box center [1366, 613] width 68 height 16
click at [1131, 479] on div "Title 48 / 128 Kirjanpitoaineiston luonti ja lukitus ei onnistu Description [PE…" at bounding box center [670, 332] width 1248 height 579
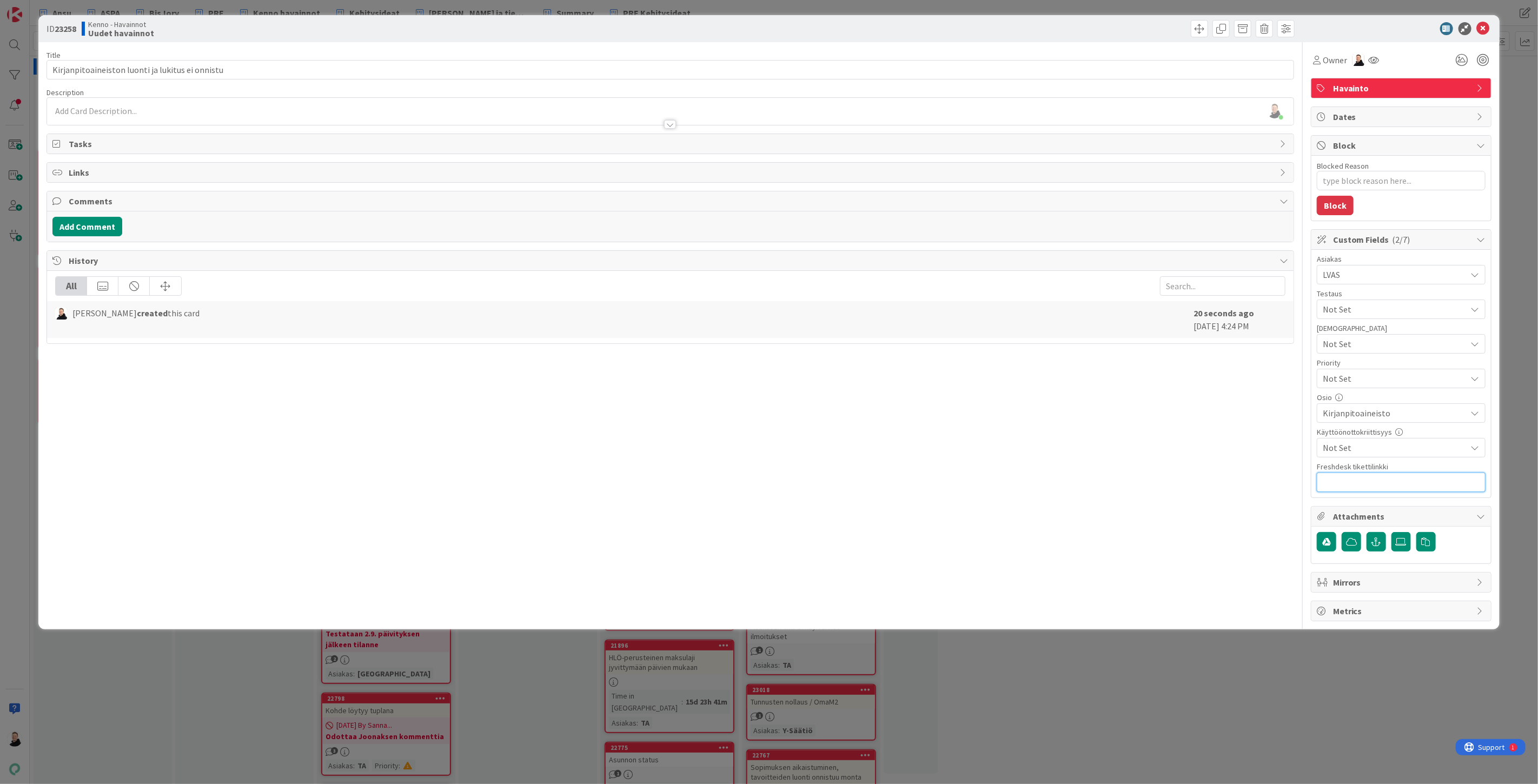
click at [1364, 485] on input "text" at bounding box center [1401, 482] width 169 height 20
paste input "[URL][DOMAIN_NAME]"
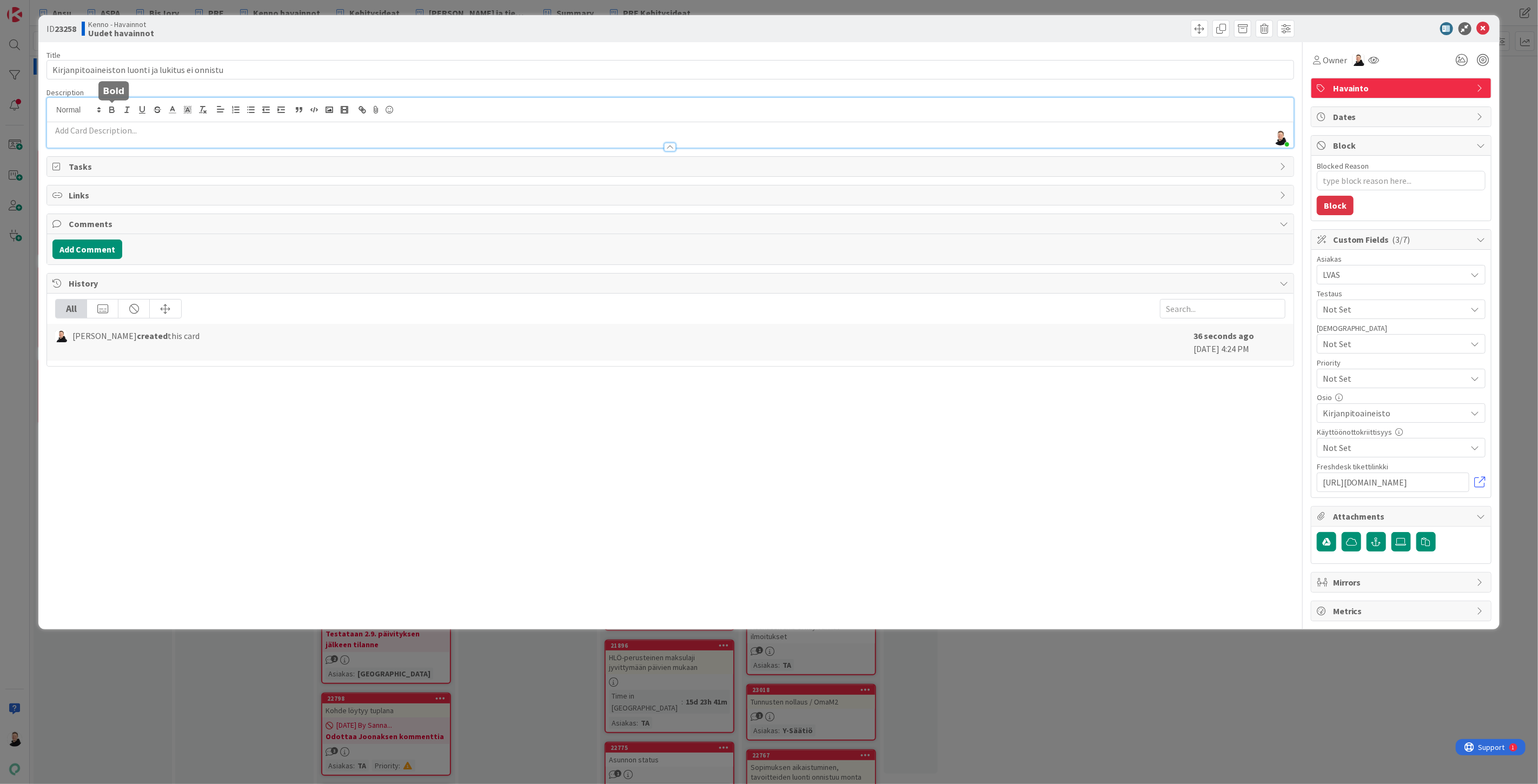
click at [108, 111] on div "[PERSON_NAME] just joined" at bounding box center [670, 123] width 1246 height 49
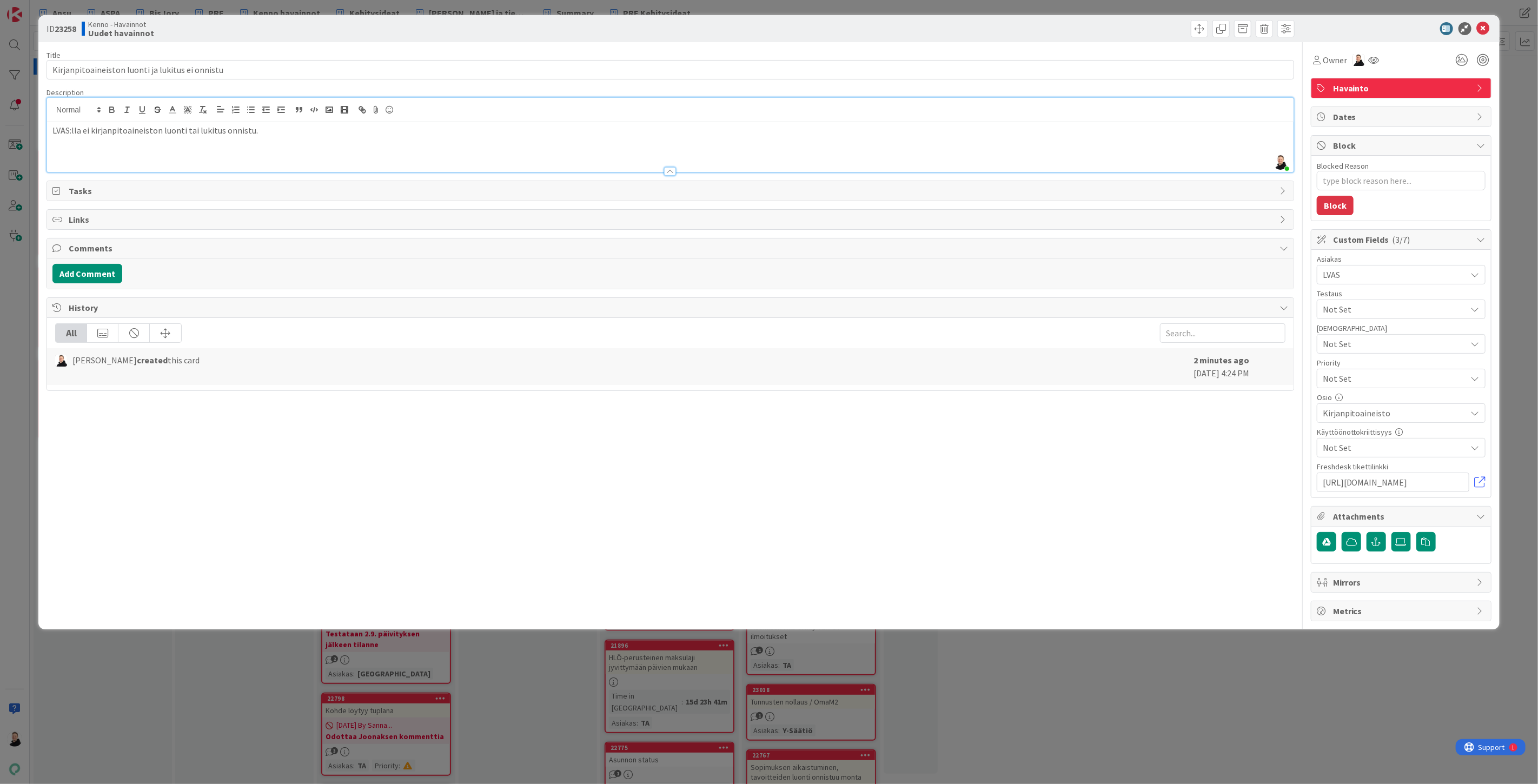
click at [266, 139] on p at bounding box center [670, 143] width 1236 height 13
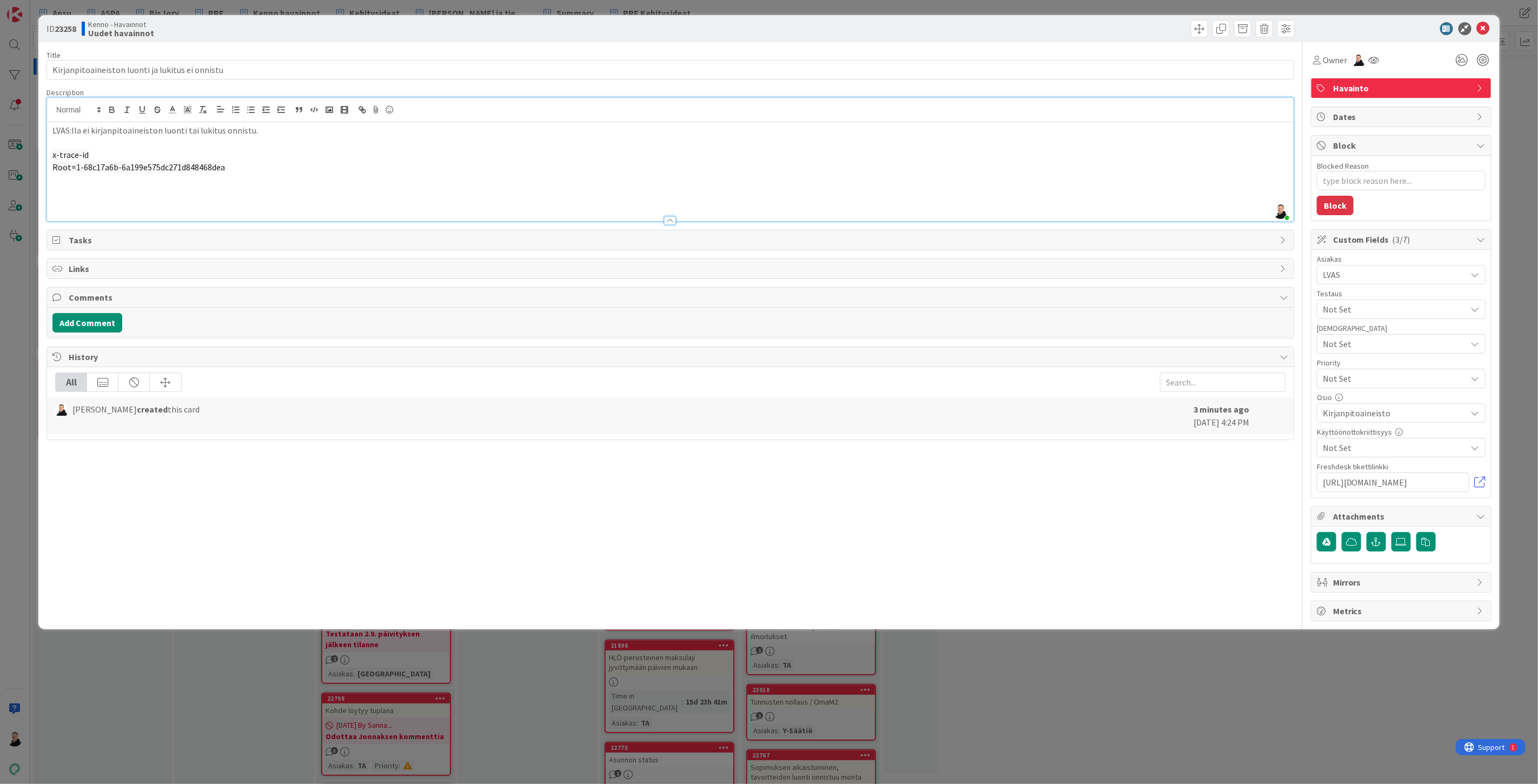
click at [256, 132] on p "LVAS:lla ei kirjanpitoaineiston luonti tai lukitus onnistu." at bounding box center [670, 131] width 1236 height 13
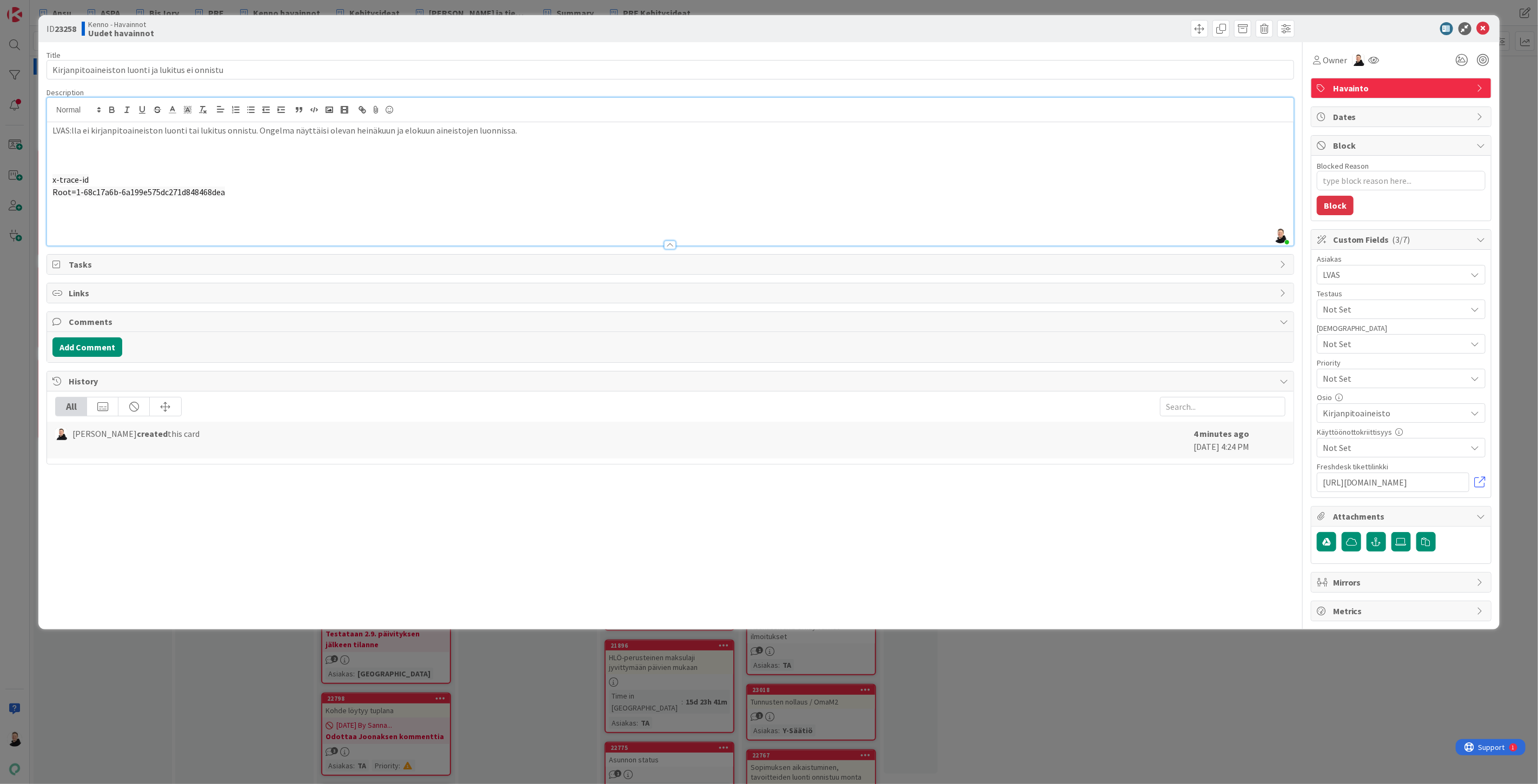
click at [64, 157] on p at bounding box center [670, 155] width 1236 height 13
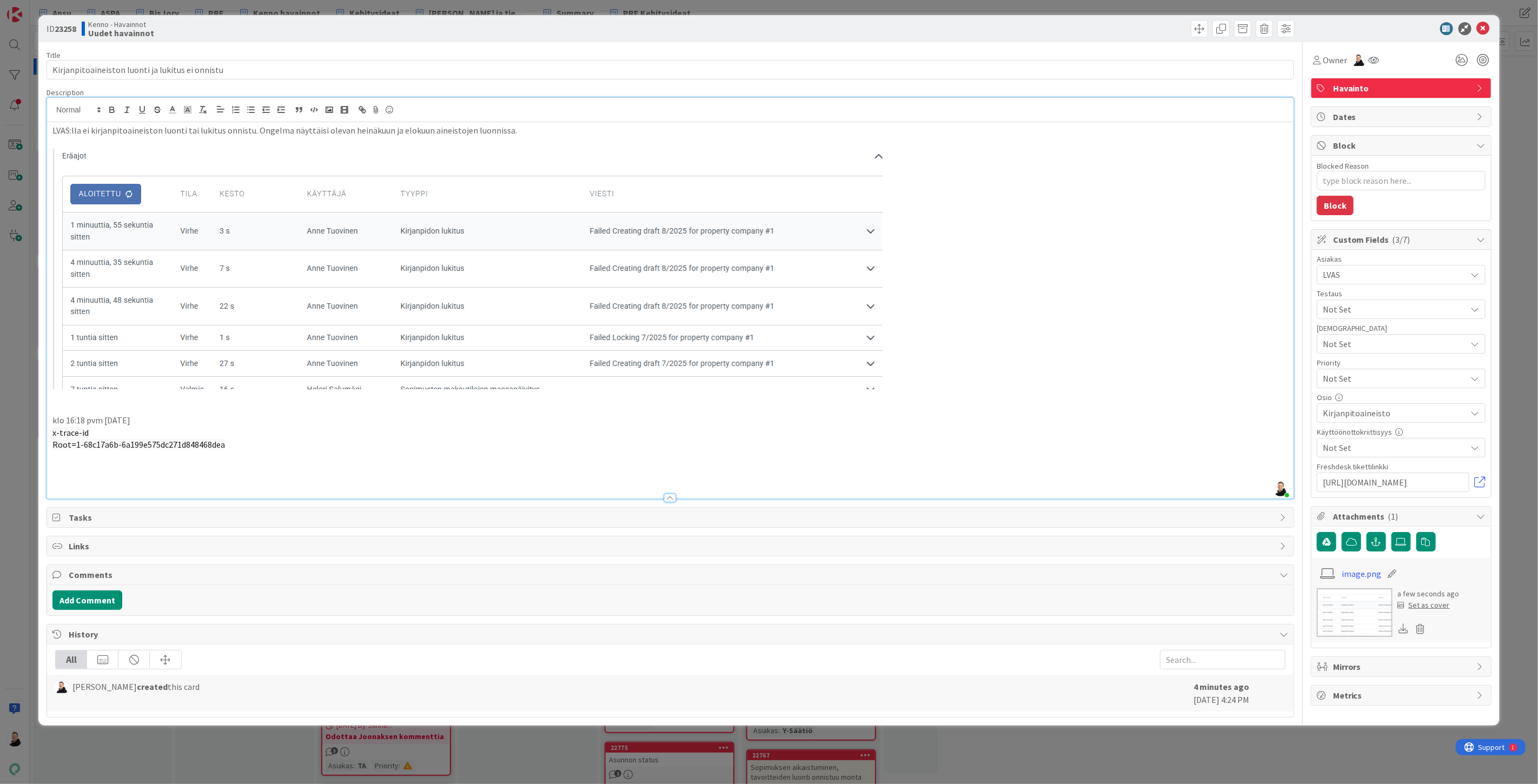
click at [245, 447] on p "Root=1-68c17a6b-6a199e575dc271d848468dea" at bounding box center [670, 445] width 1236 height 13
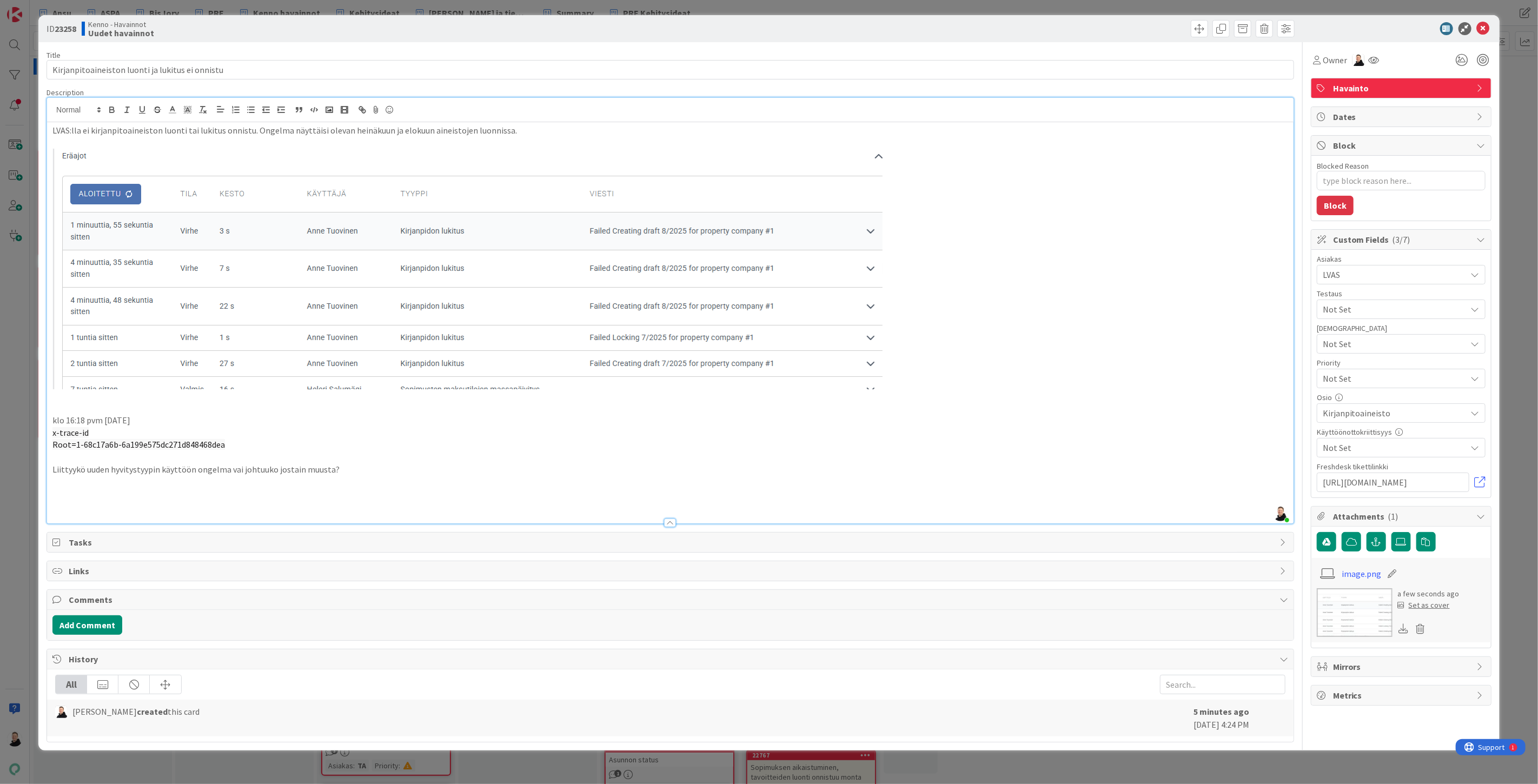
click at [518, 131] on p "LVAS:lla ei kirjanpitoaineiston luonti tai lukitus onnistu. Ongelma näyttäisi o…" at bounding box center [670, 131] width 1236 height 13
